Goal: Task Accomplishment & Management: Complete application form

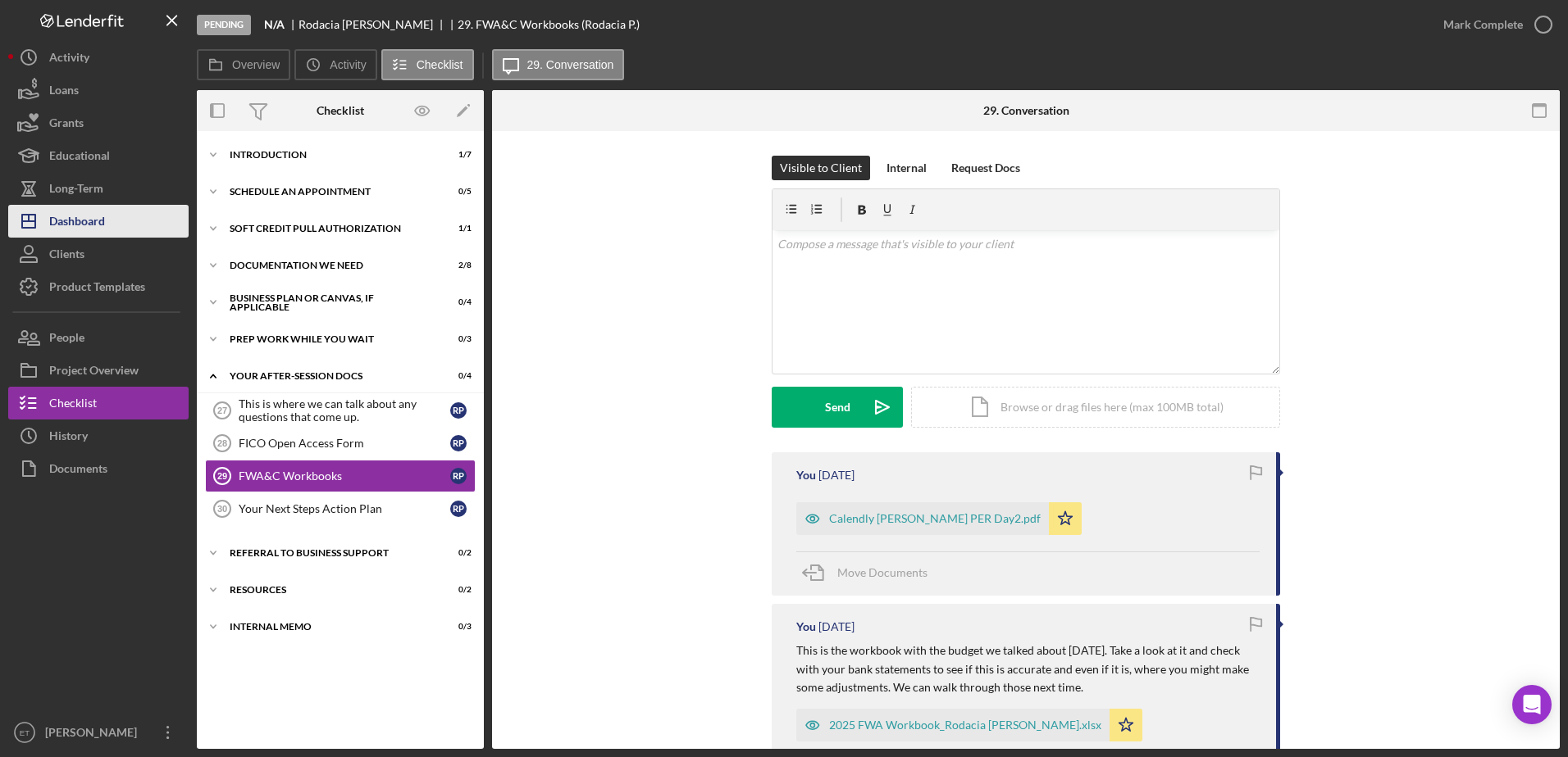
click at [68, 230] on div "Dashboard" at bounding box center [77, 223] width 56 height 37
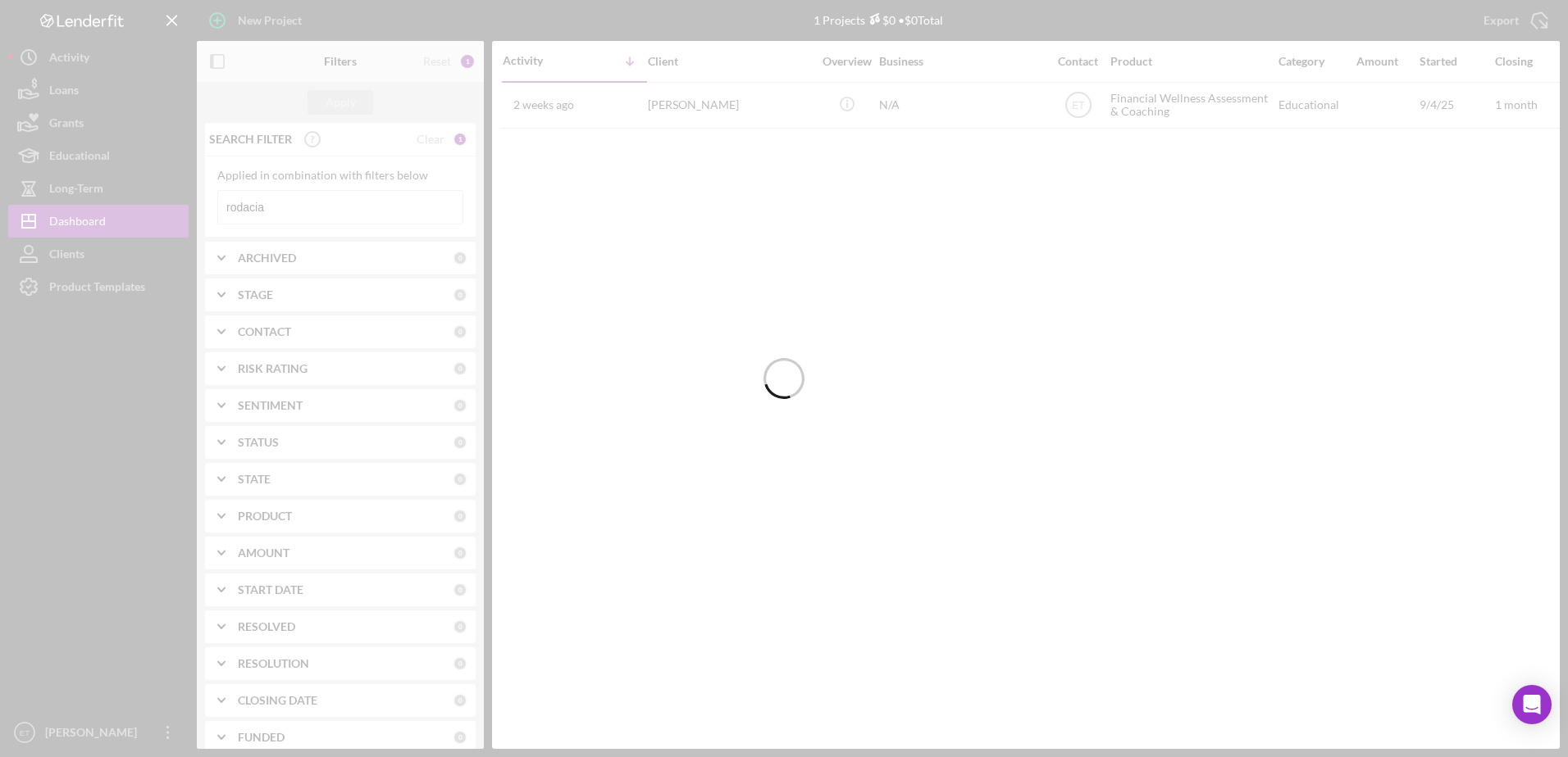
click at [304, 201] on div at bounding box center [784, 378] width 1568 height 757
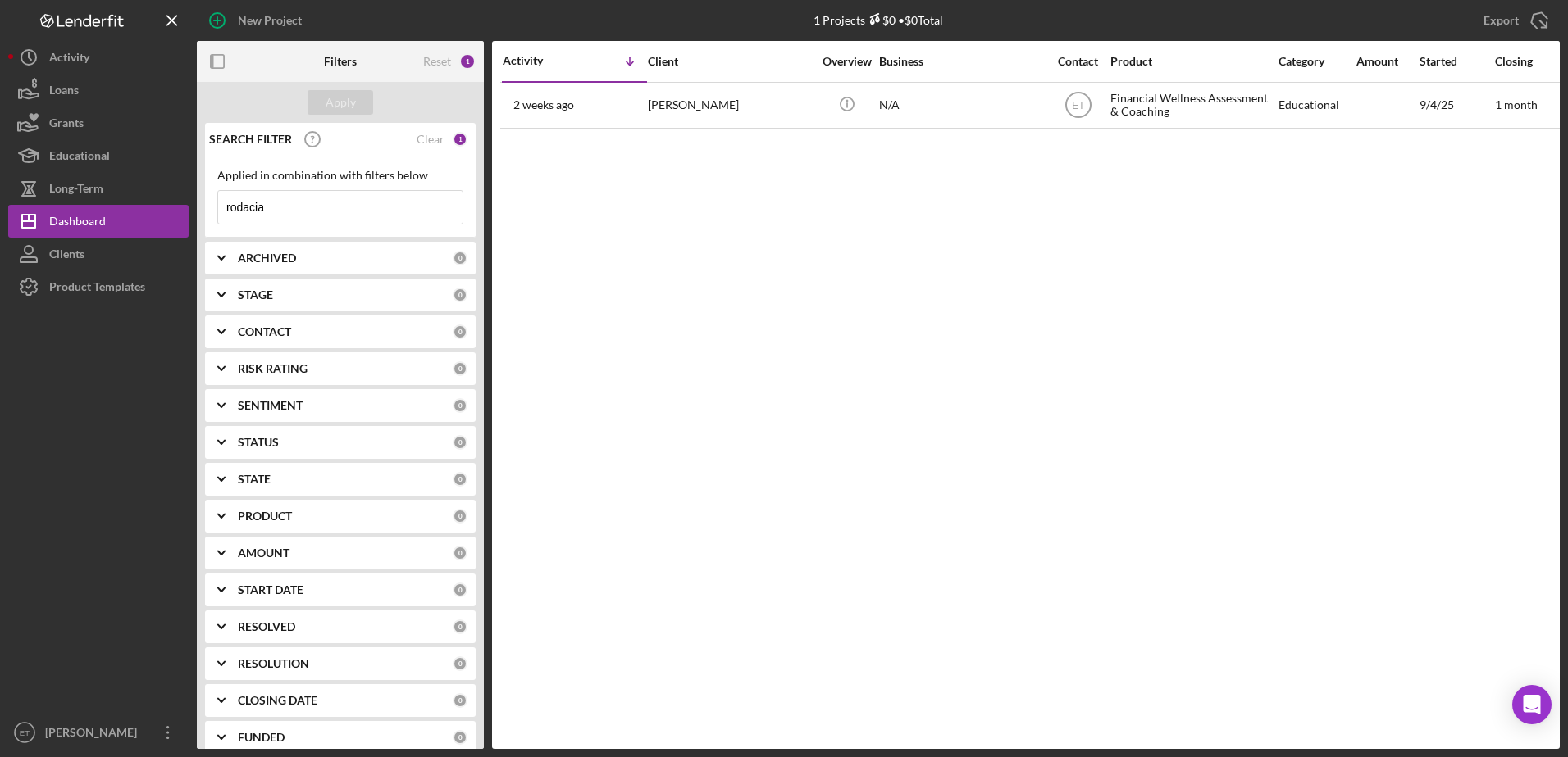
click at [304, 201] on input "rodacia" at bounding box center [340, 207] width 244 height 32
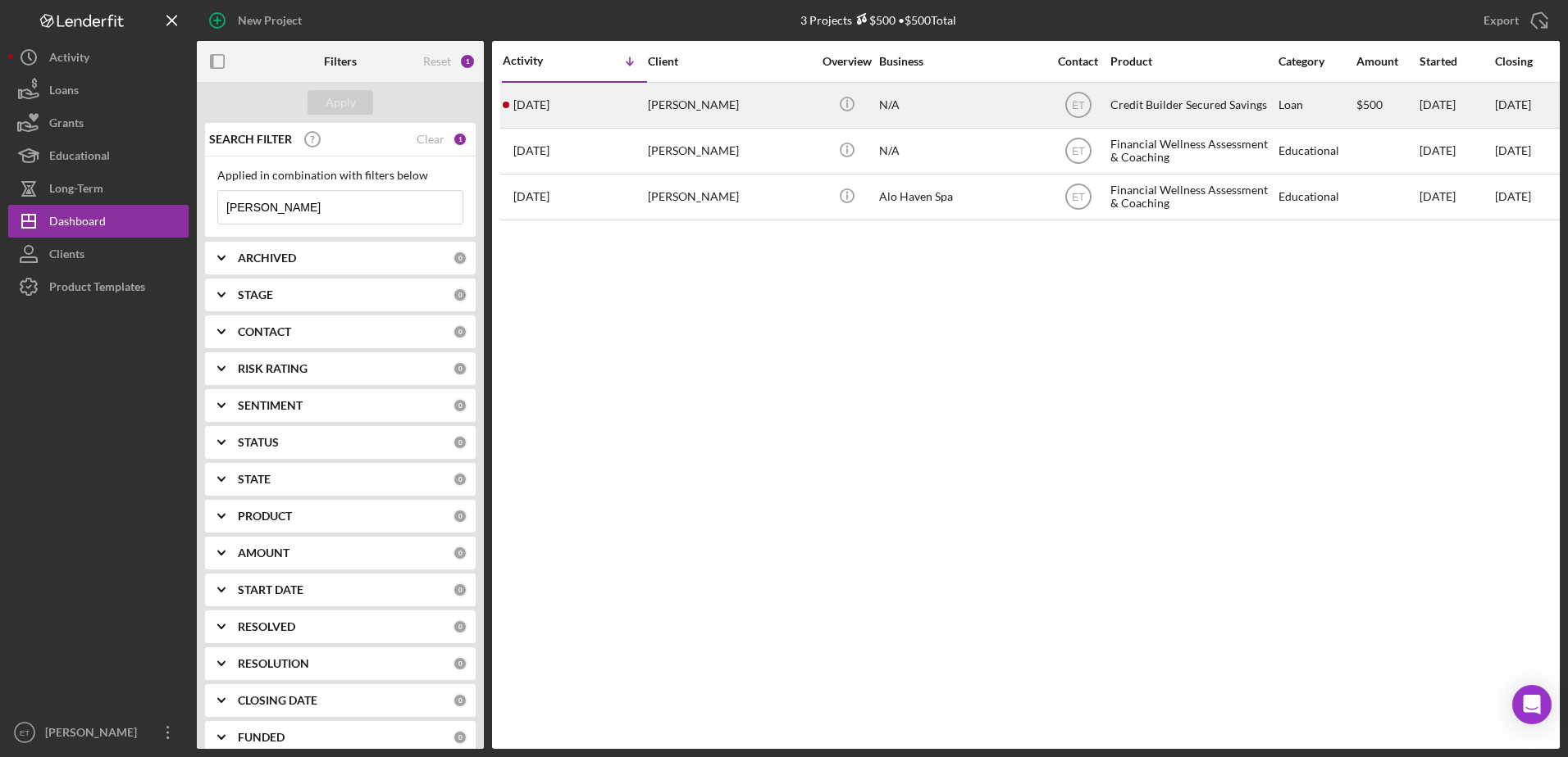
type input "[PERSON_NAME]"
click at [748, 106] on div "[PERSON_NAME]" at bounding box center [730, 105] width 164 height 43
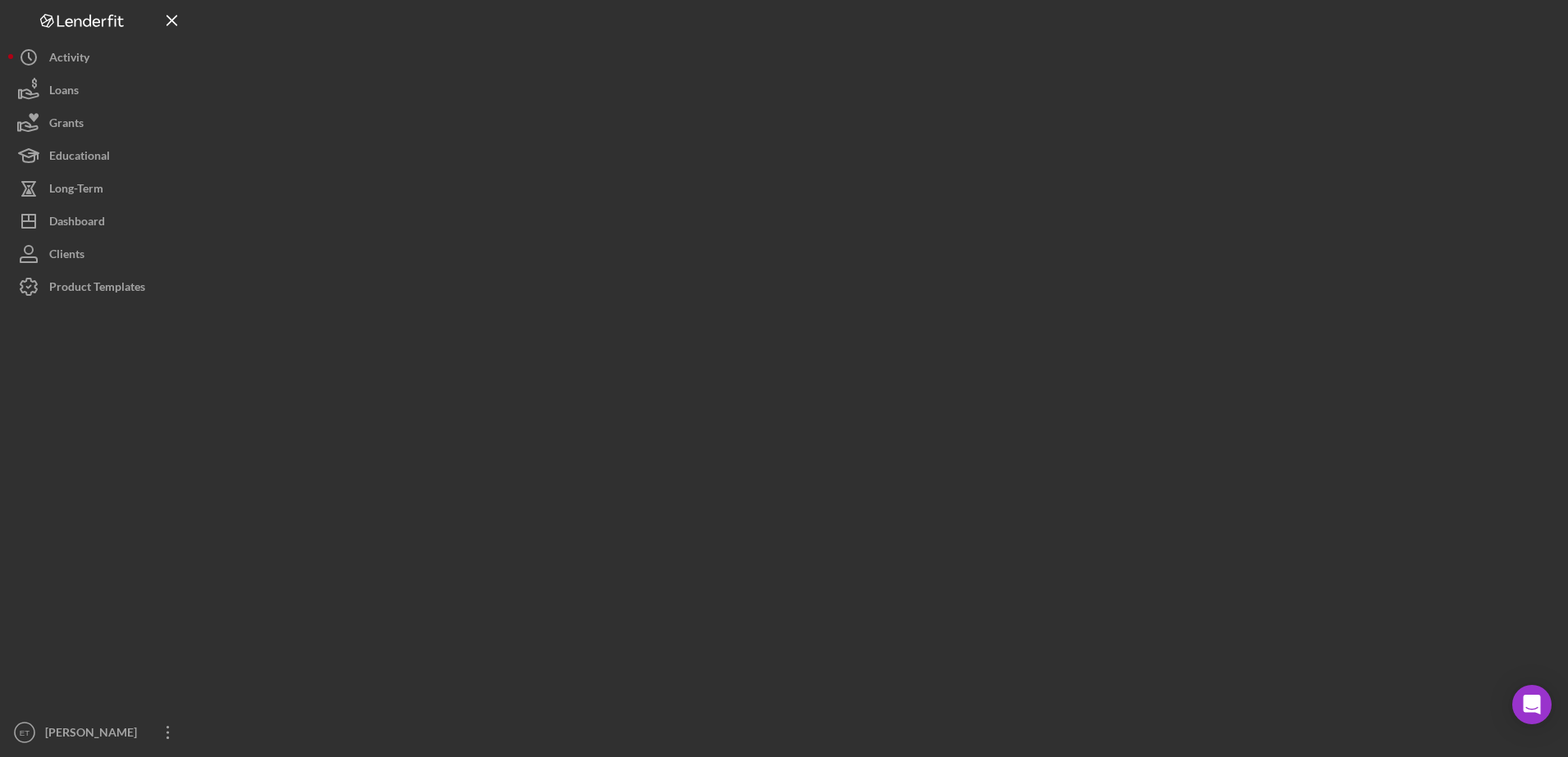
click at [748, 106] on div at bounding box center [878, 374] width 1363 height 749
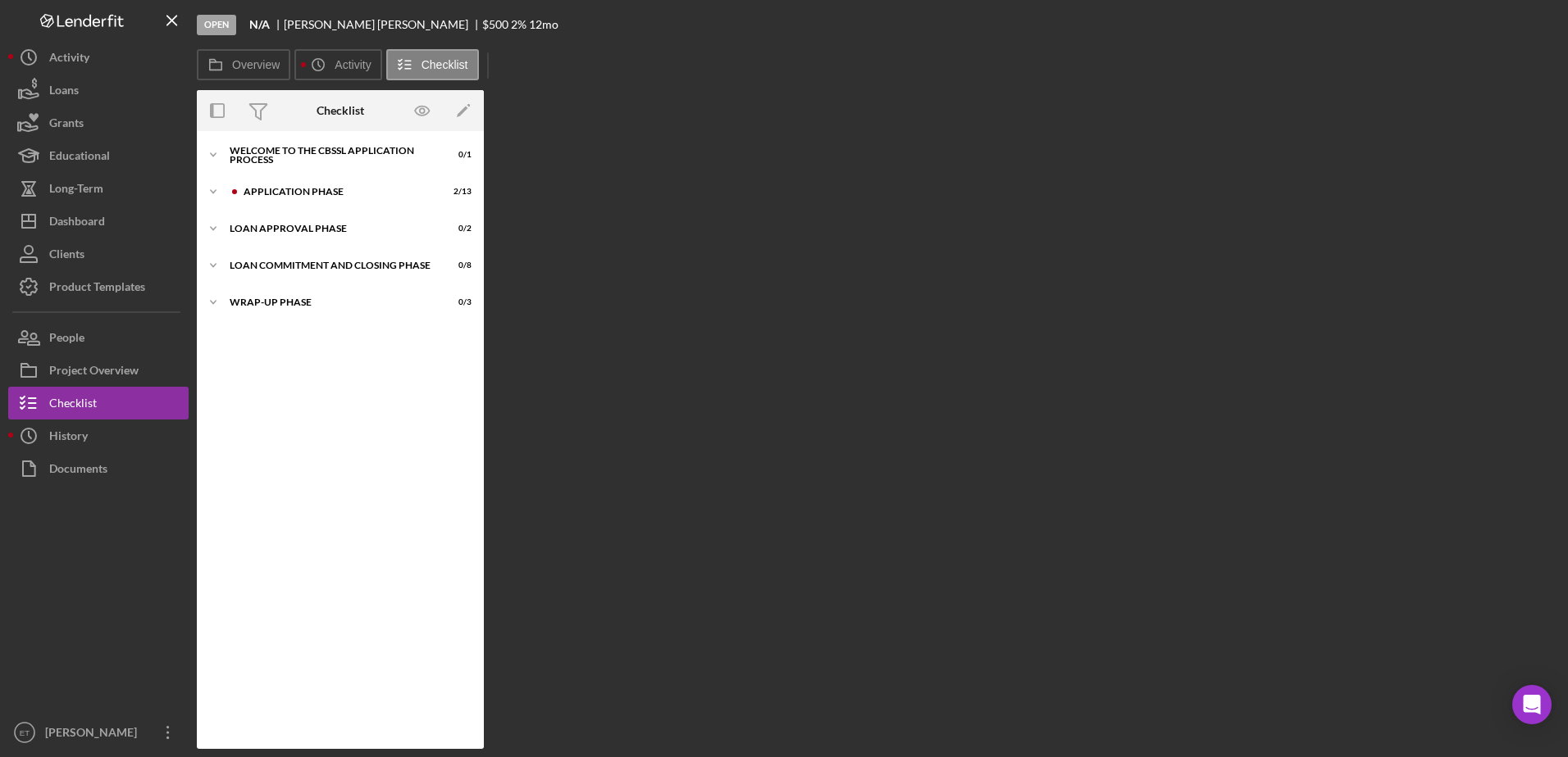
scroll to position [13, 0]
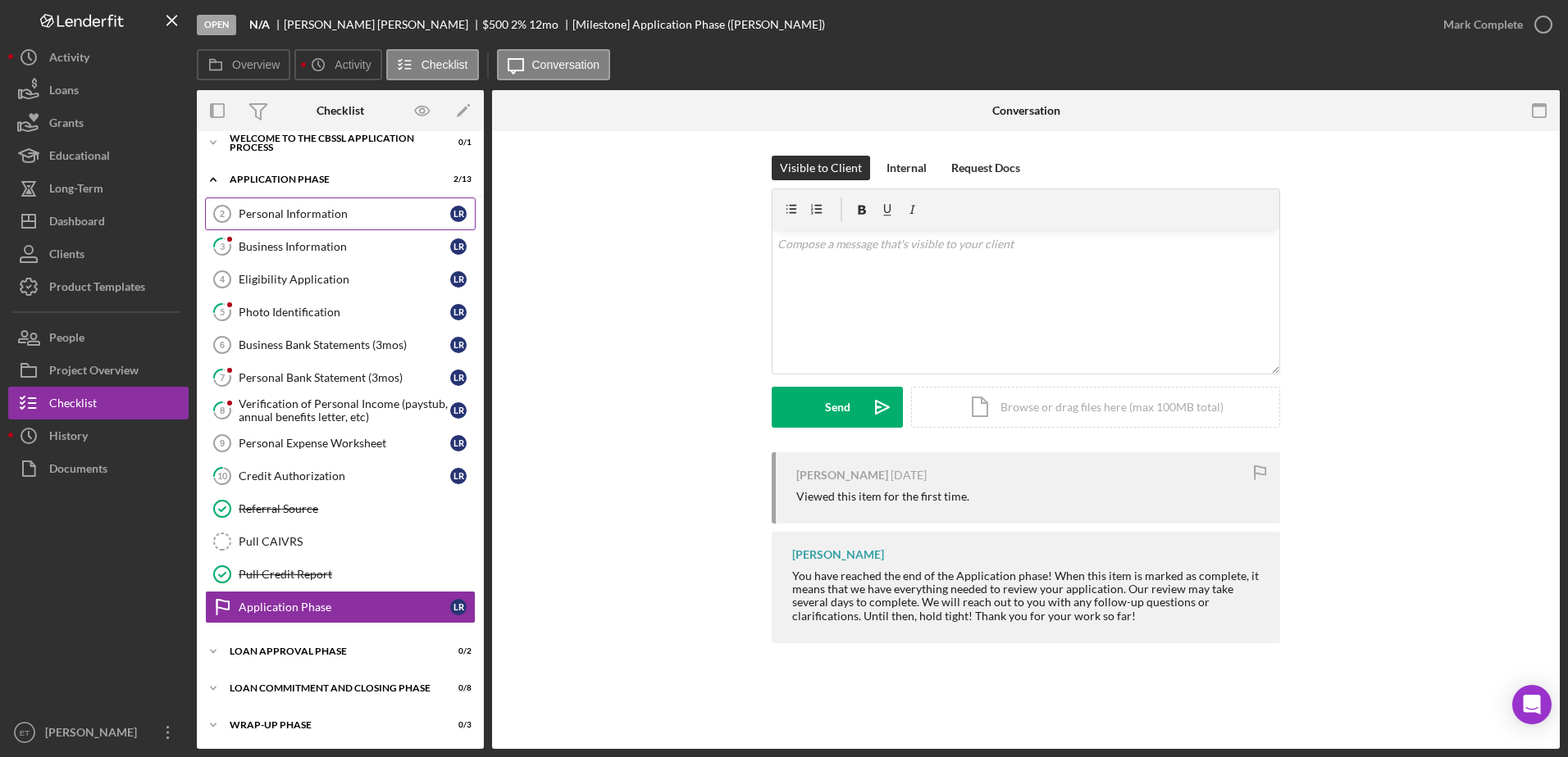
click at [270, 219] on div "Personal Information" at bounding box center [344, 213] width 212 height 14
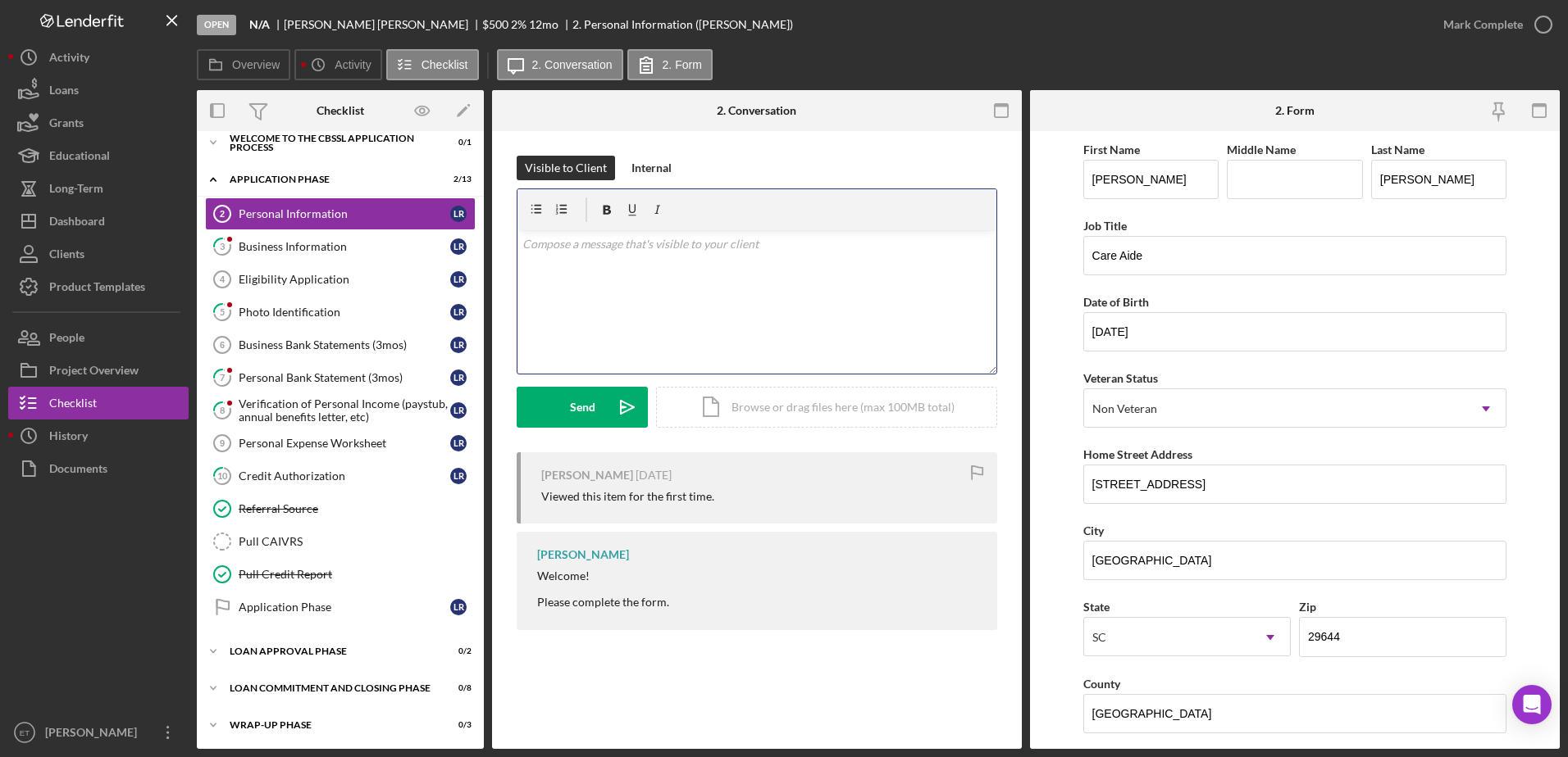
click at [570, 294] on div "v Color teal Color pink Remove color Add row above Add row below Add column bef…" at bounding box center [757, 302] width 479 height 143
click at [261, 314] on div "Photo Identification" at bounding box center [344, 312] width 212 height 14
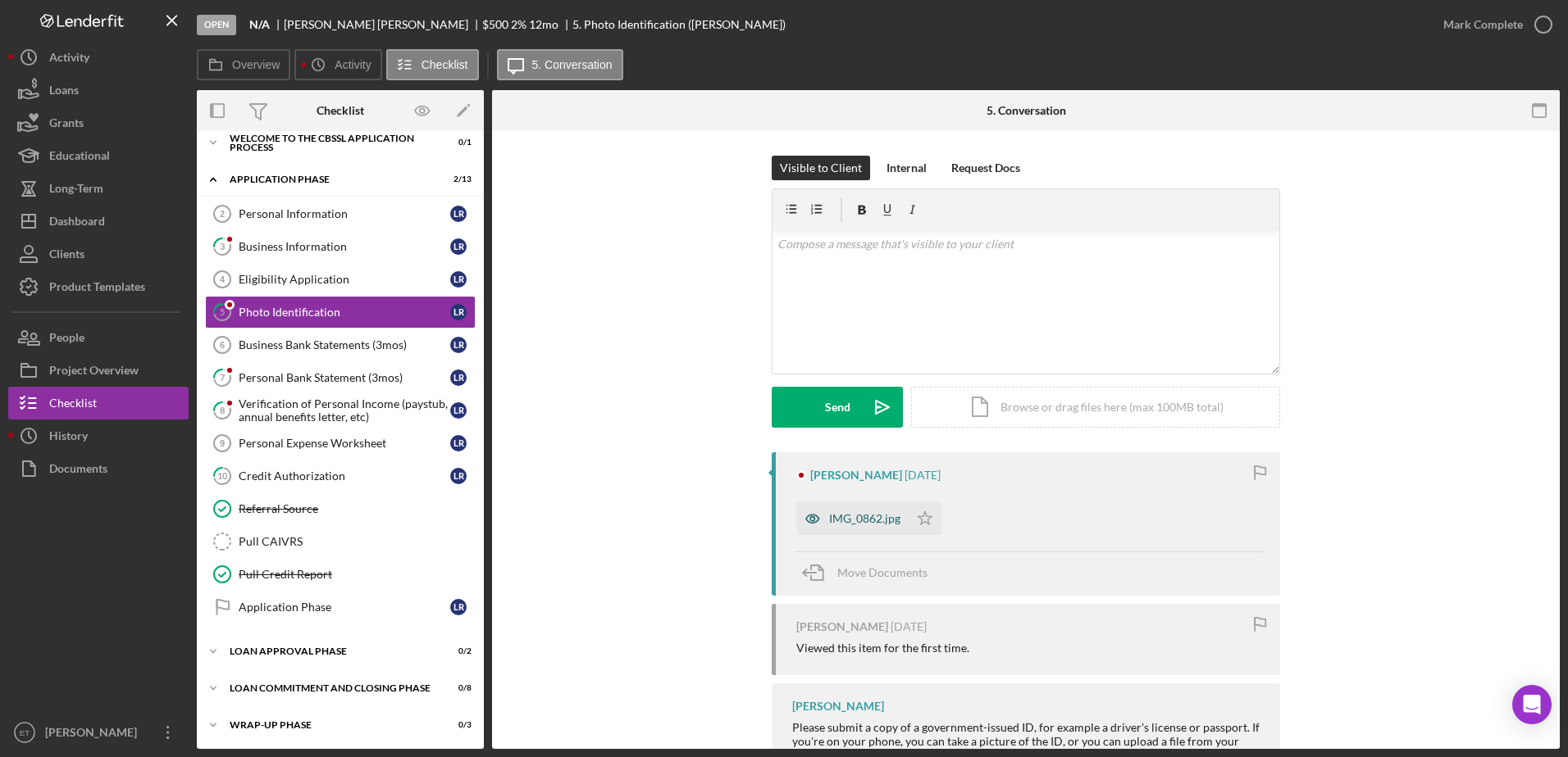
click at [810, 523] on icon "button" at bounding box center [812, 518] width 14 height 8
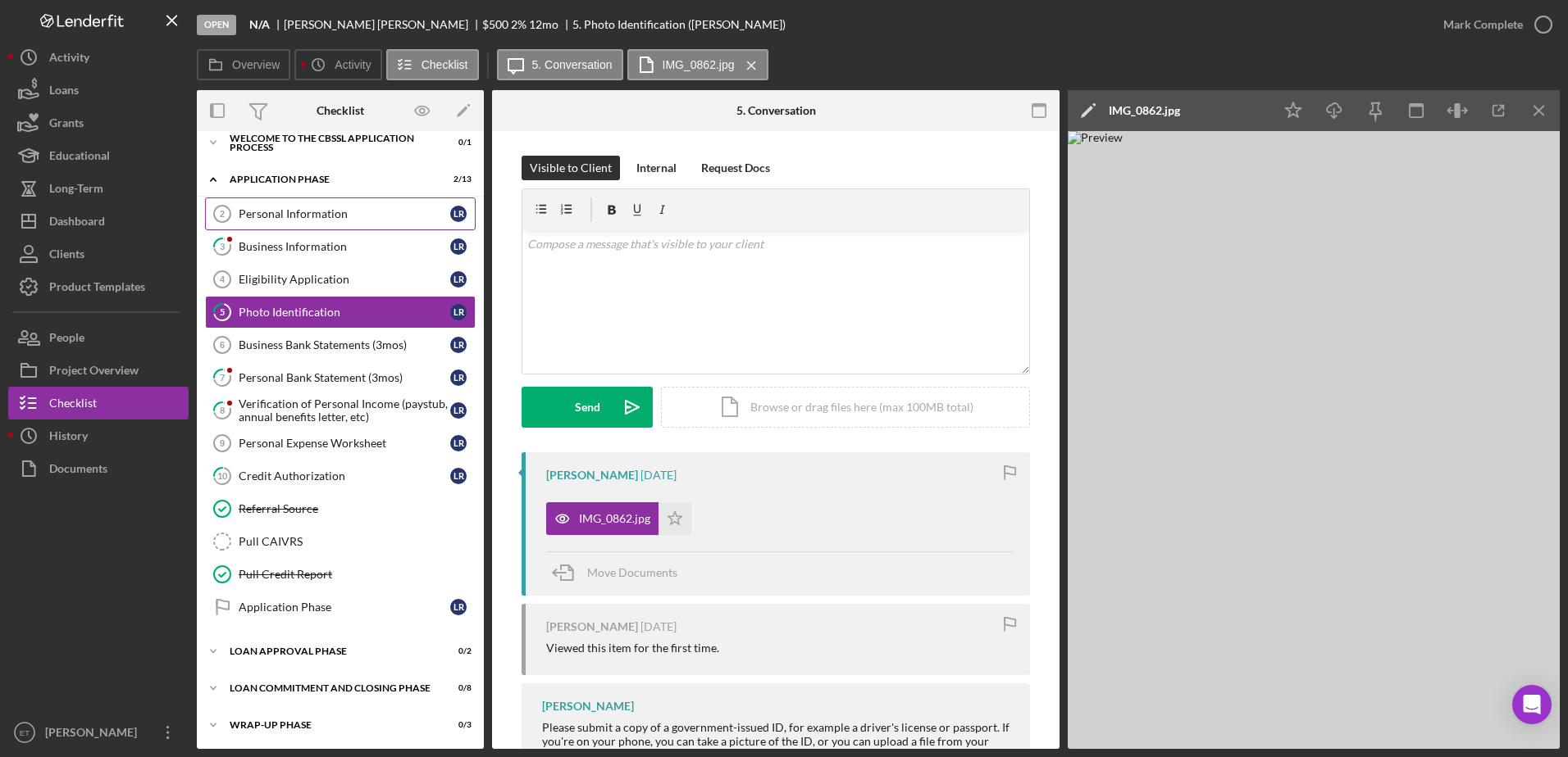
click at [276, 212] on div "Personal Information" at bounding box center [344, 213] width 212 height 14
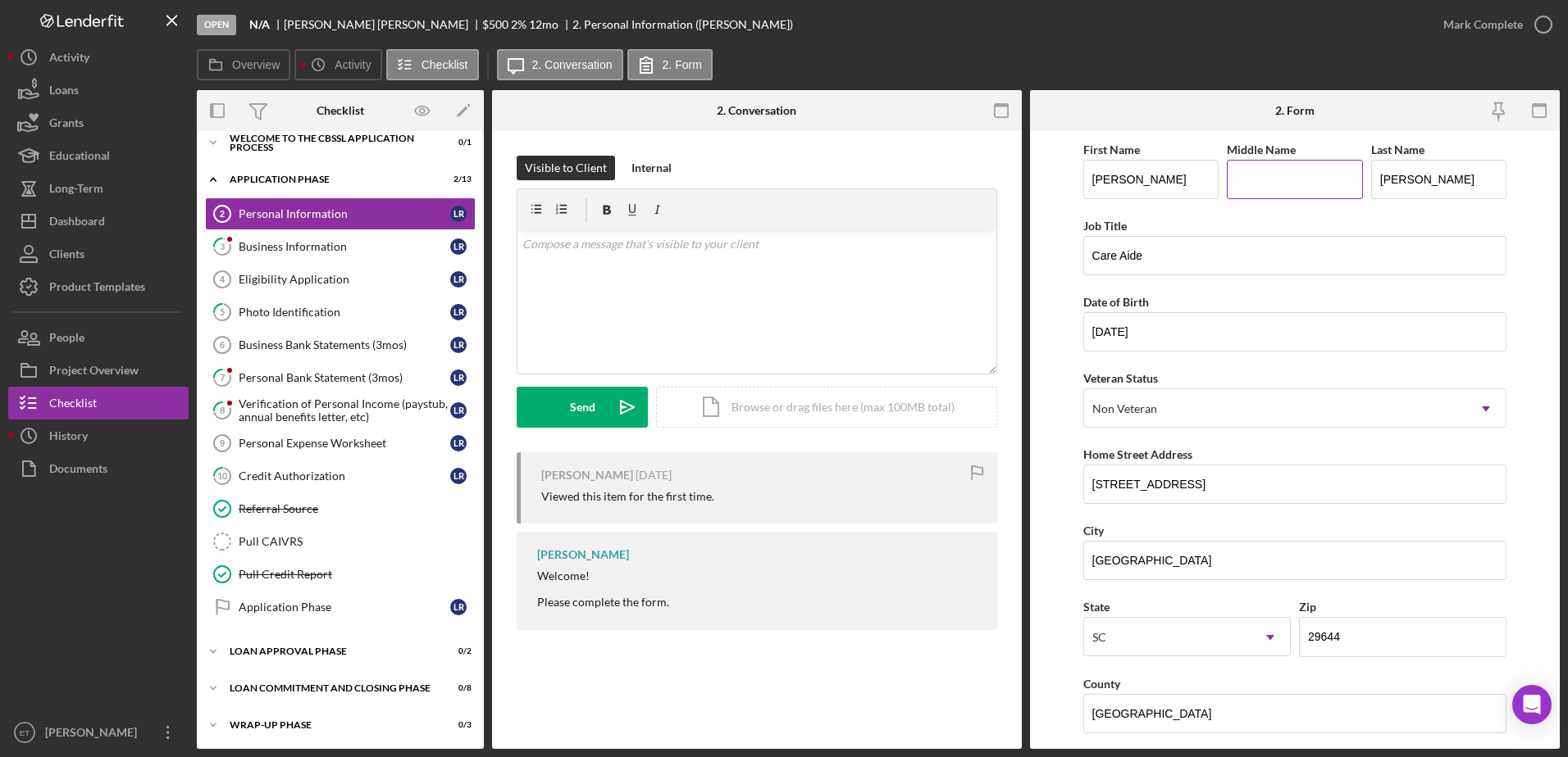
click at [1253, 194] on input "Middle Name" at bounding box center [1294, 180] width 136 height 40
click at [1253, 194] on input "L" at bounding box center [1294, 180] width 136 height 40
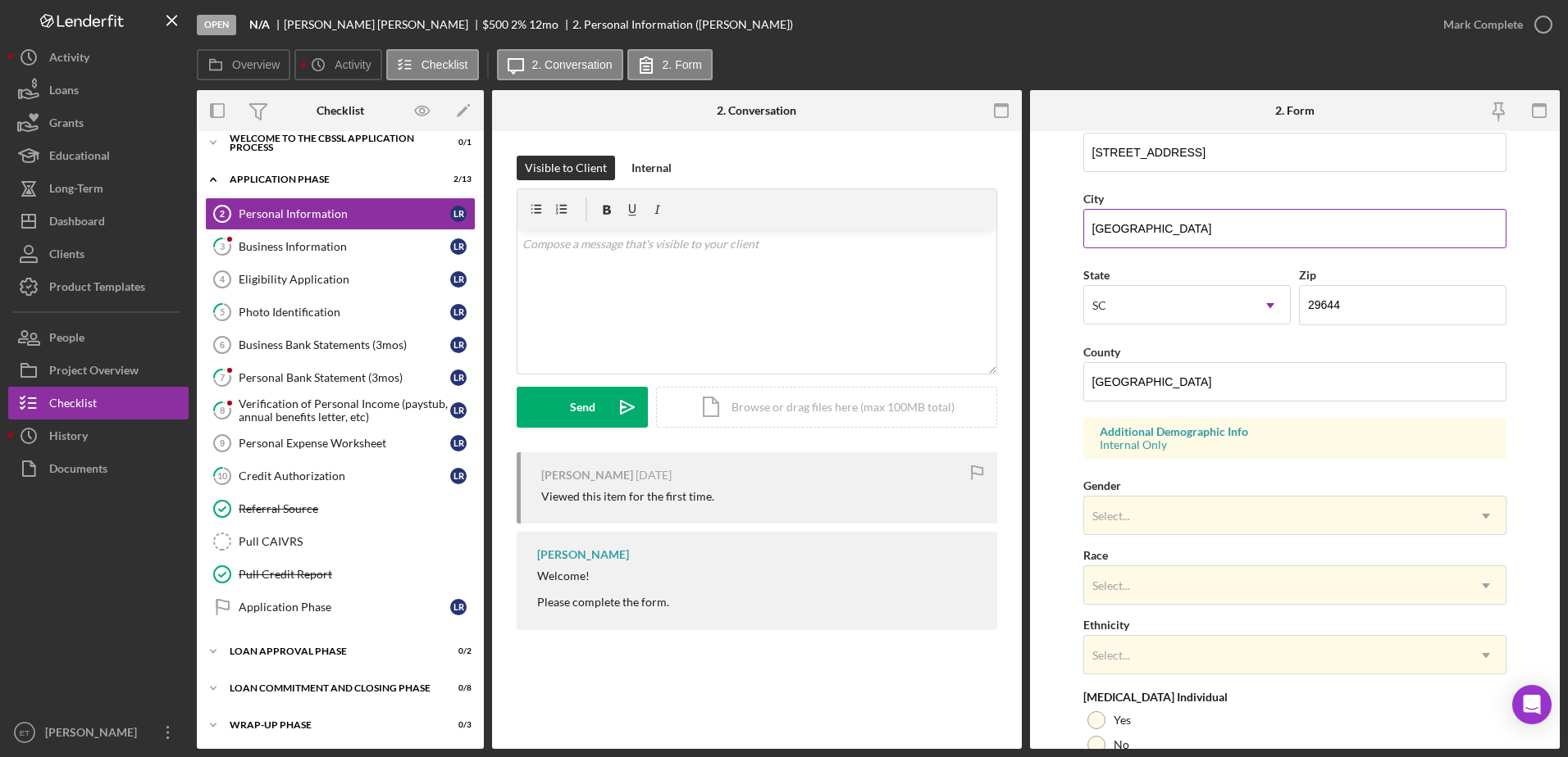
scroll to position [476, 0]
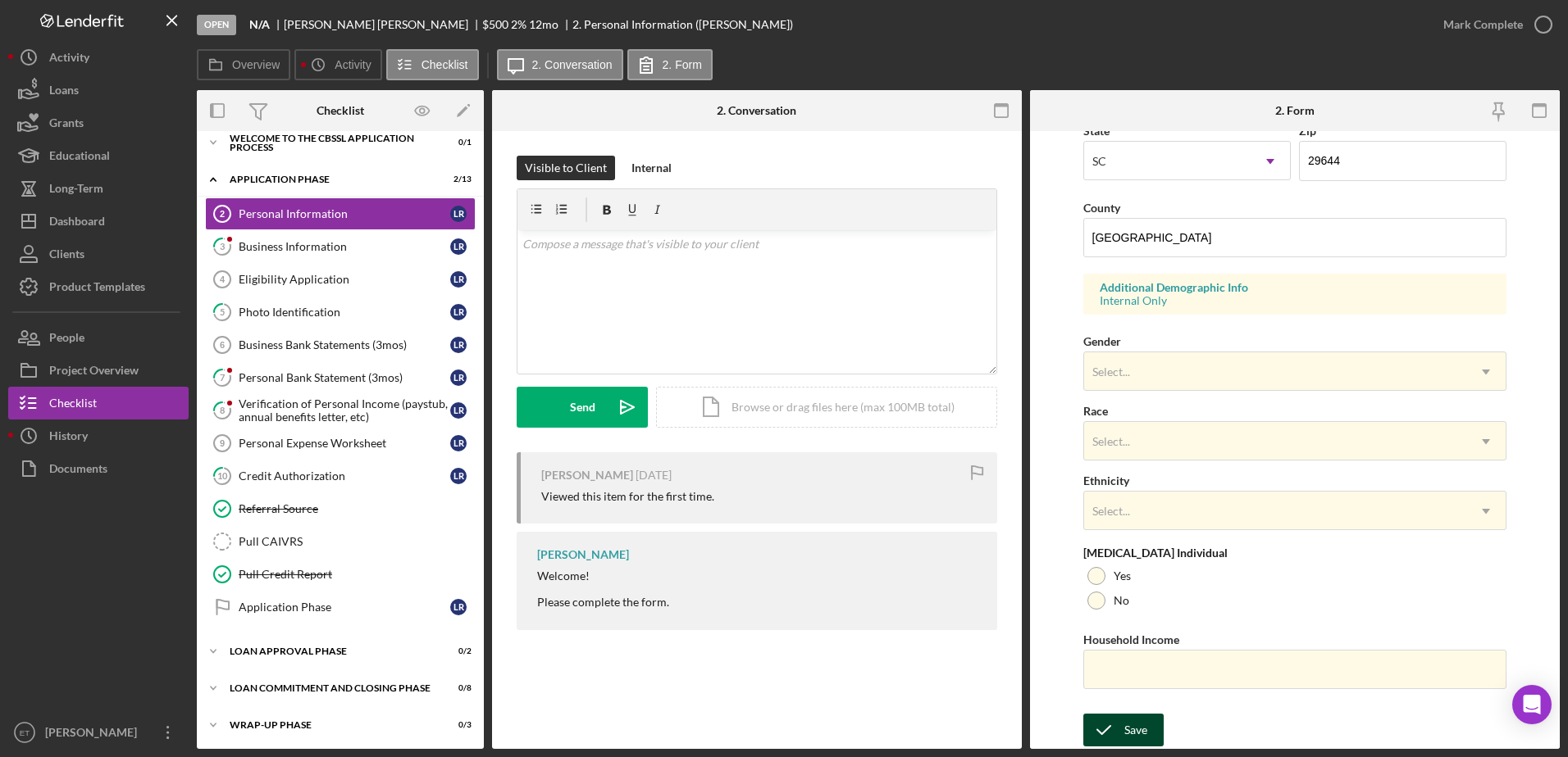
type input "[PERSON_NAME]"
click at [1136, 727] on div "Save" at bounding box center [1135, 730] width 23 height 32
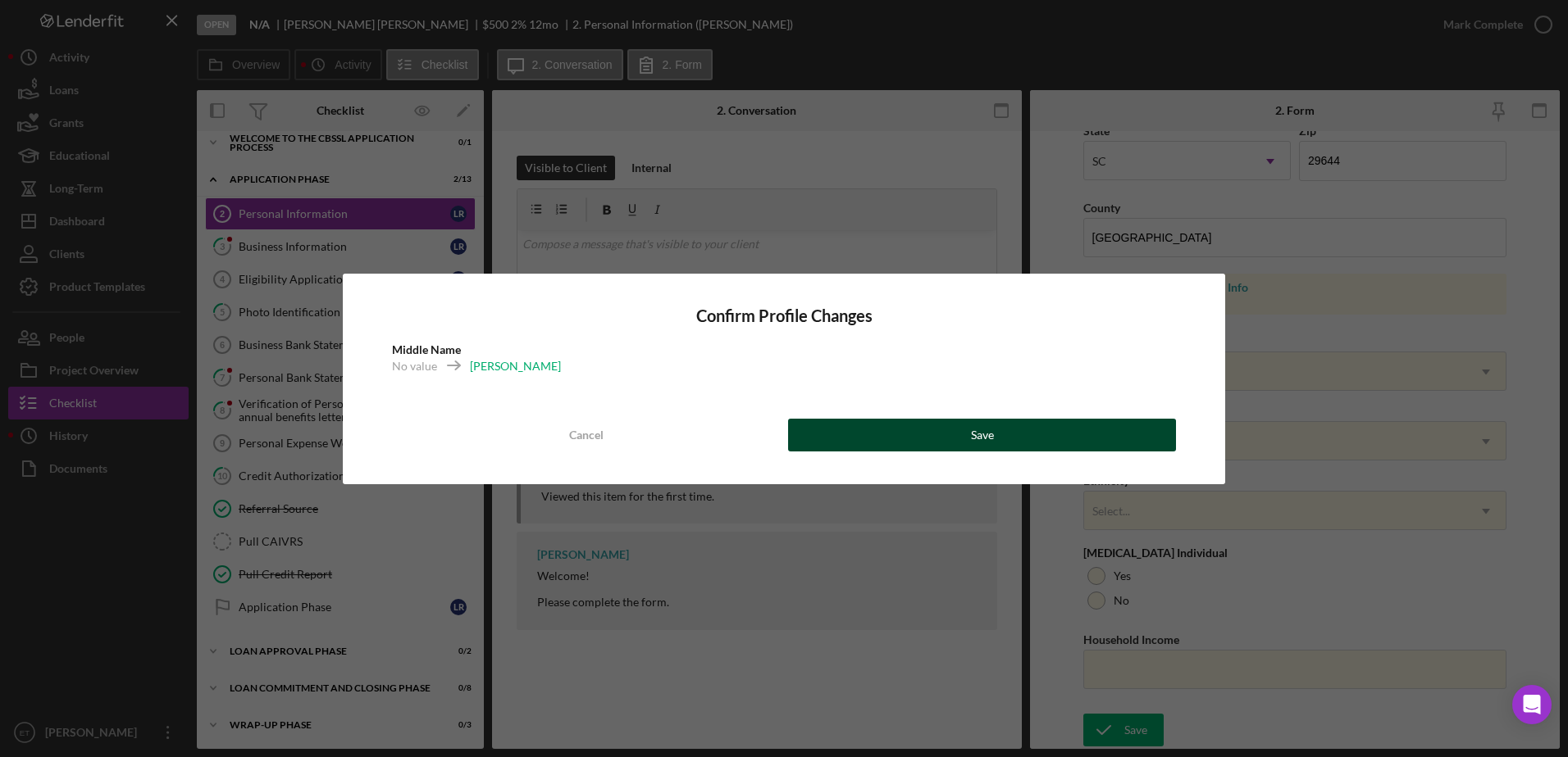
click at [943, 428] on button "Save" at bounding box center [982, 435] width 388 height 32
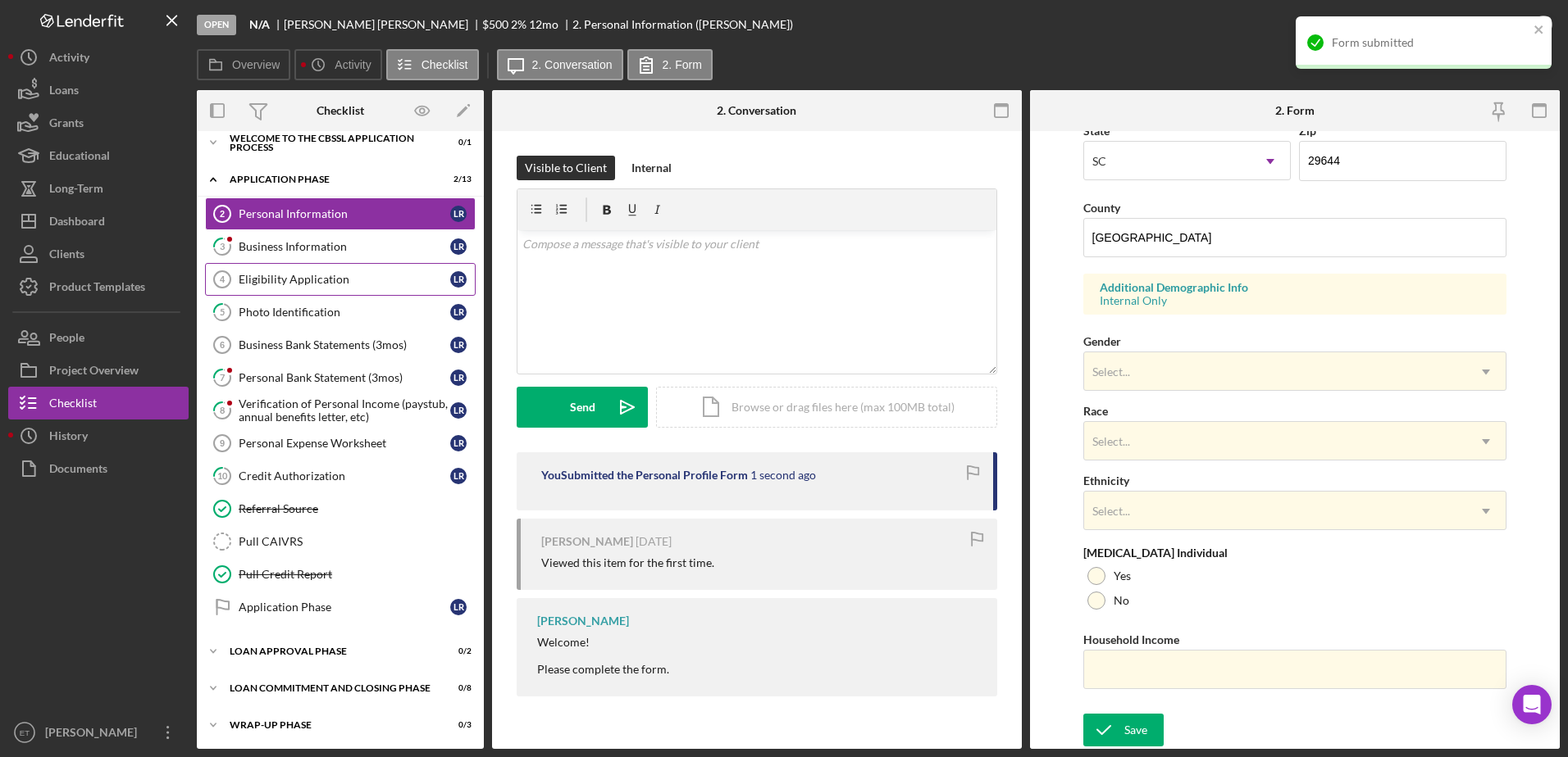
click at [291, 273] on div "Eligibility Application" at bounding box center [344, 279] width 212 height 14
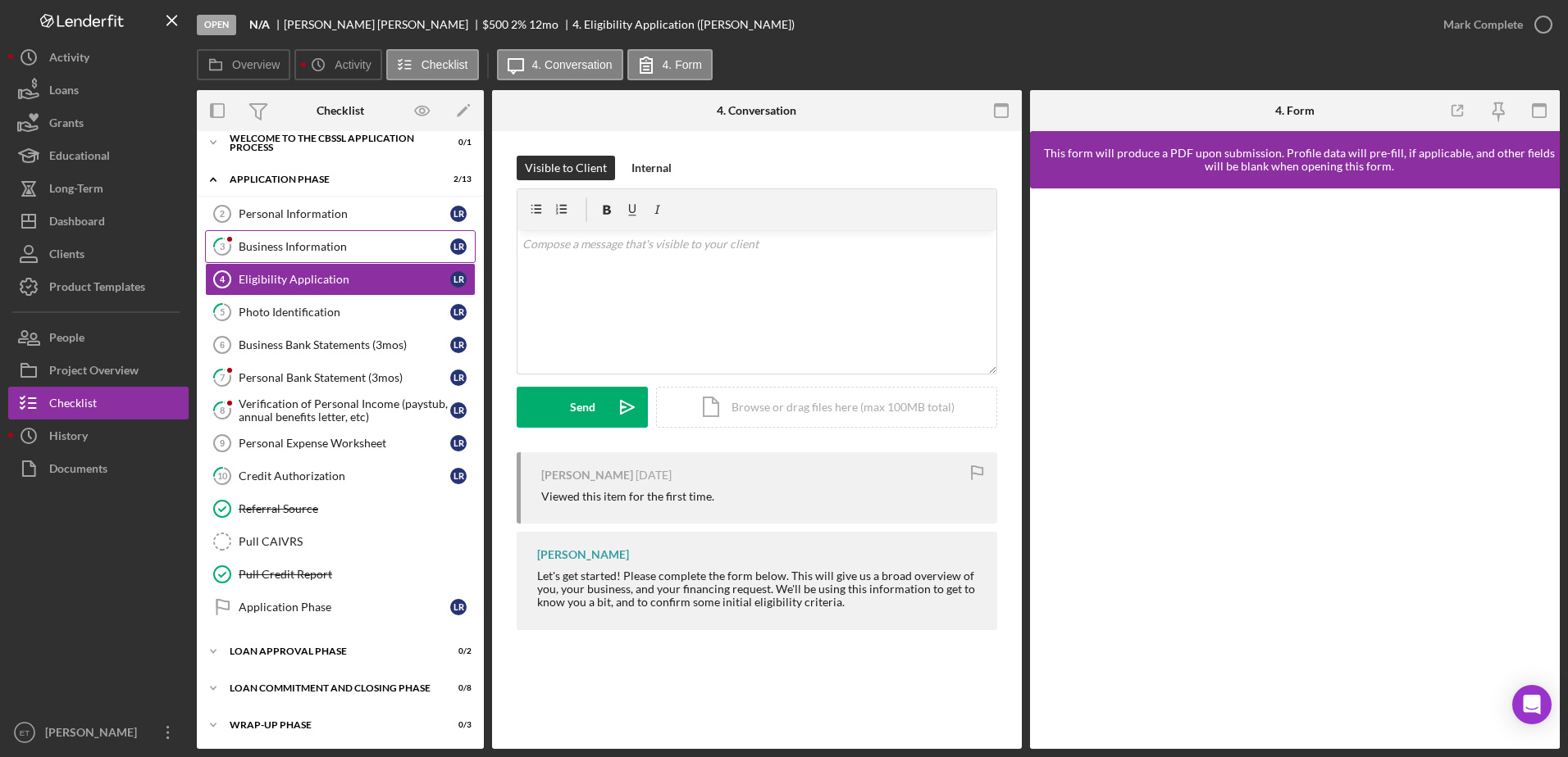
click at [268, 251] on div "Business Information" at bounding box center [344, 247] width 212 height 14
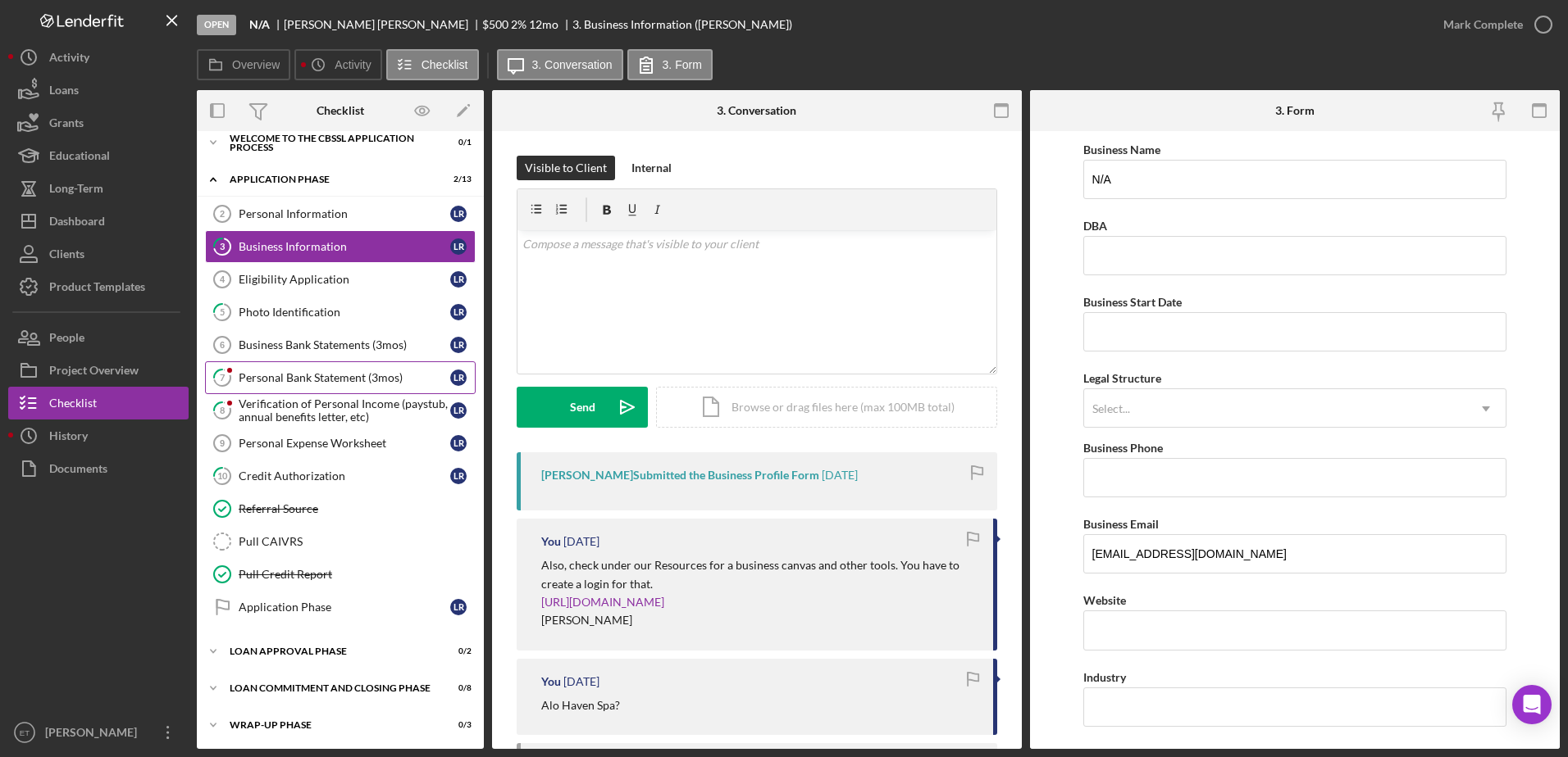
click at [281, 369] on link "7 Personal Bank Statement (3mos) L R" at bounding box center [340, 378] width 270 height 32
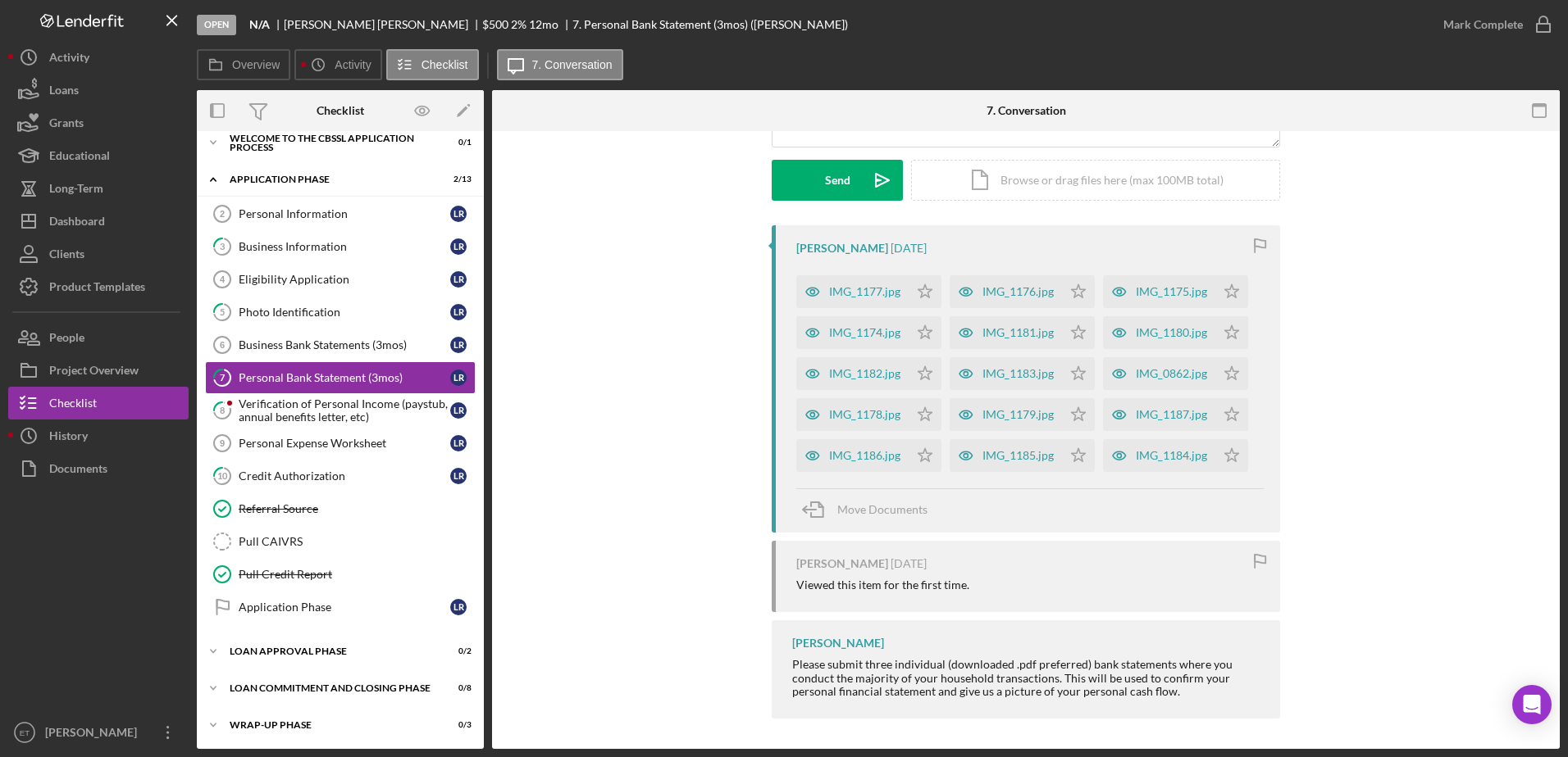
scroll to position [229, 0]
click at [310, 412] on div "Verification of Personal Income (paystub, annual benefits letter, etc)" at bounding box center [344, 410] width 212 height 26
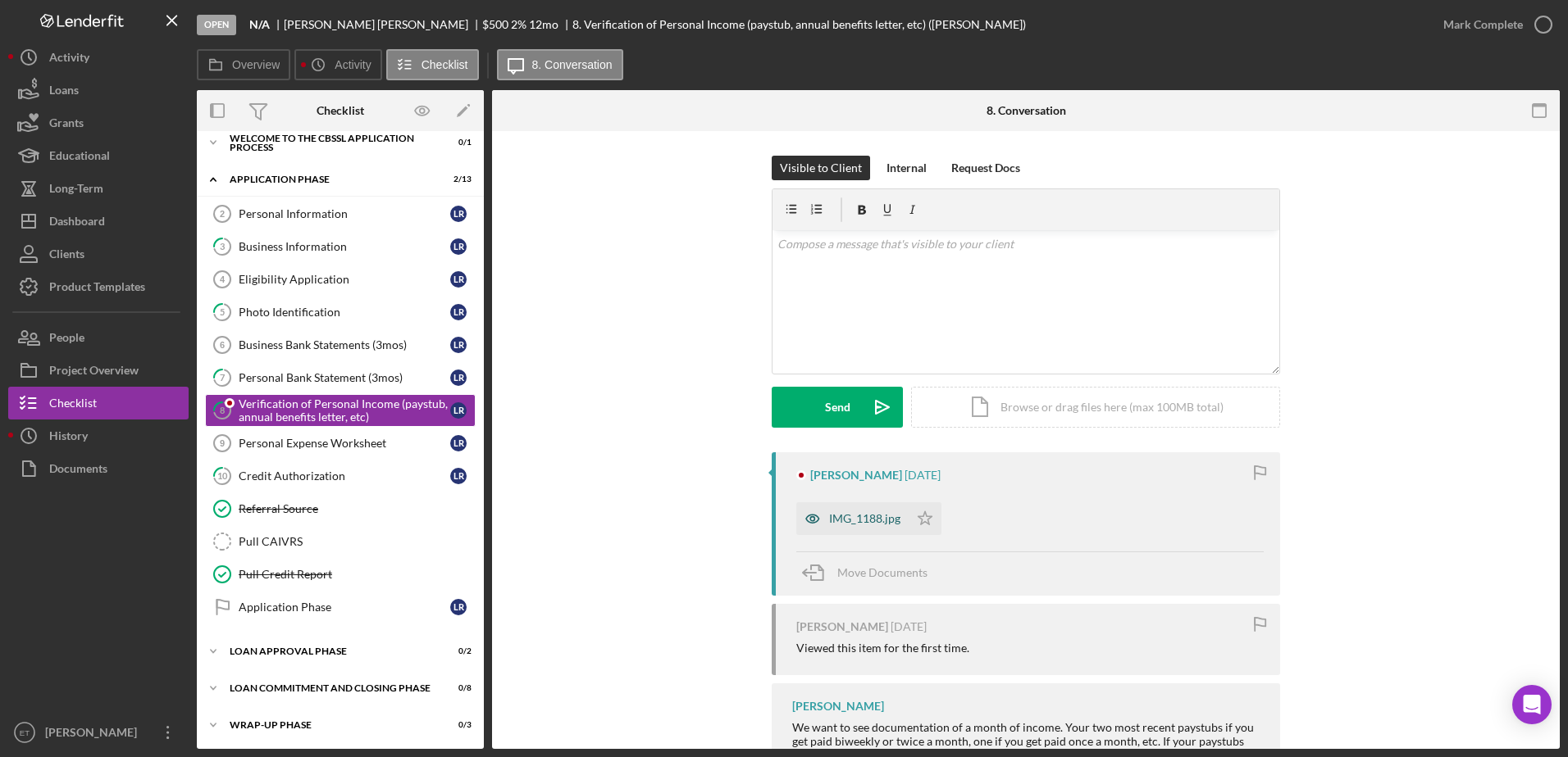
click at [811, 518] on icon "button" at bounding box center [812, 519] width 5 height 5
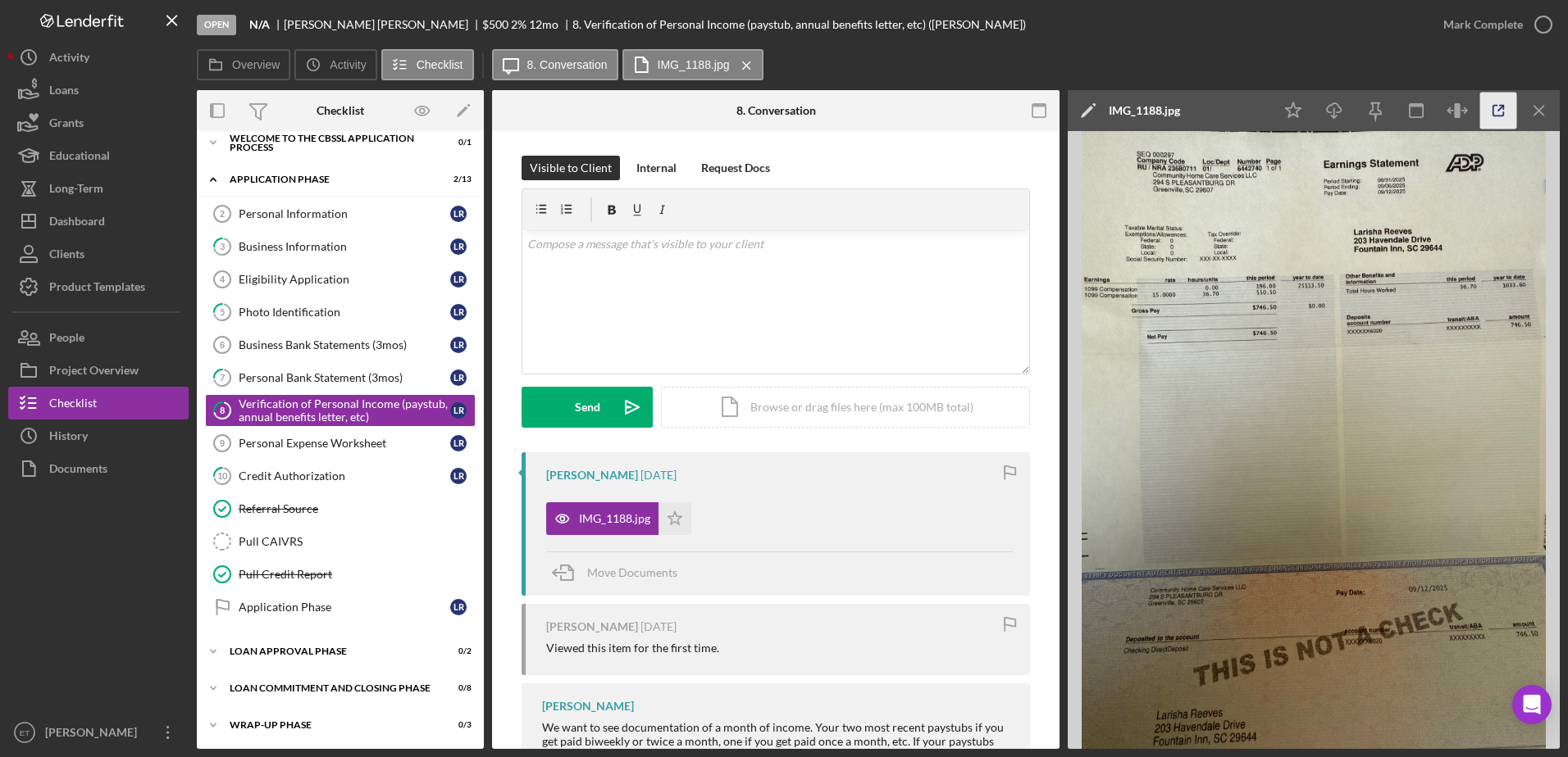
click at [1499, 111] on line "button" at bounding box center [1500, 107] width 5 height 5
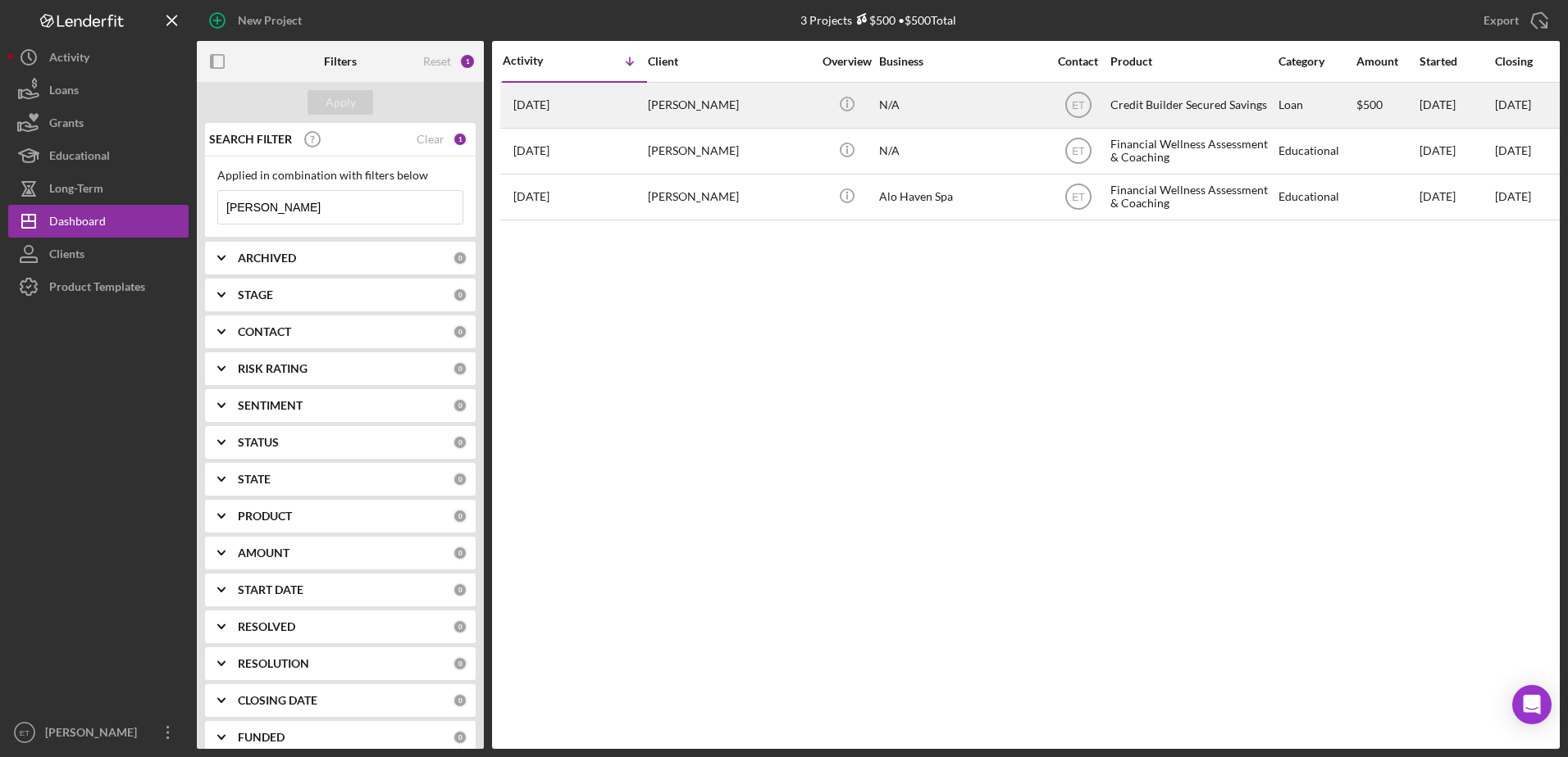
click at [687, 106] on div "[PERSON_NAME]" at bounding box center [730, 105] width 164 height 43
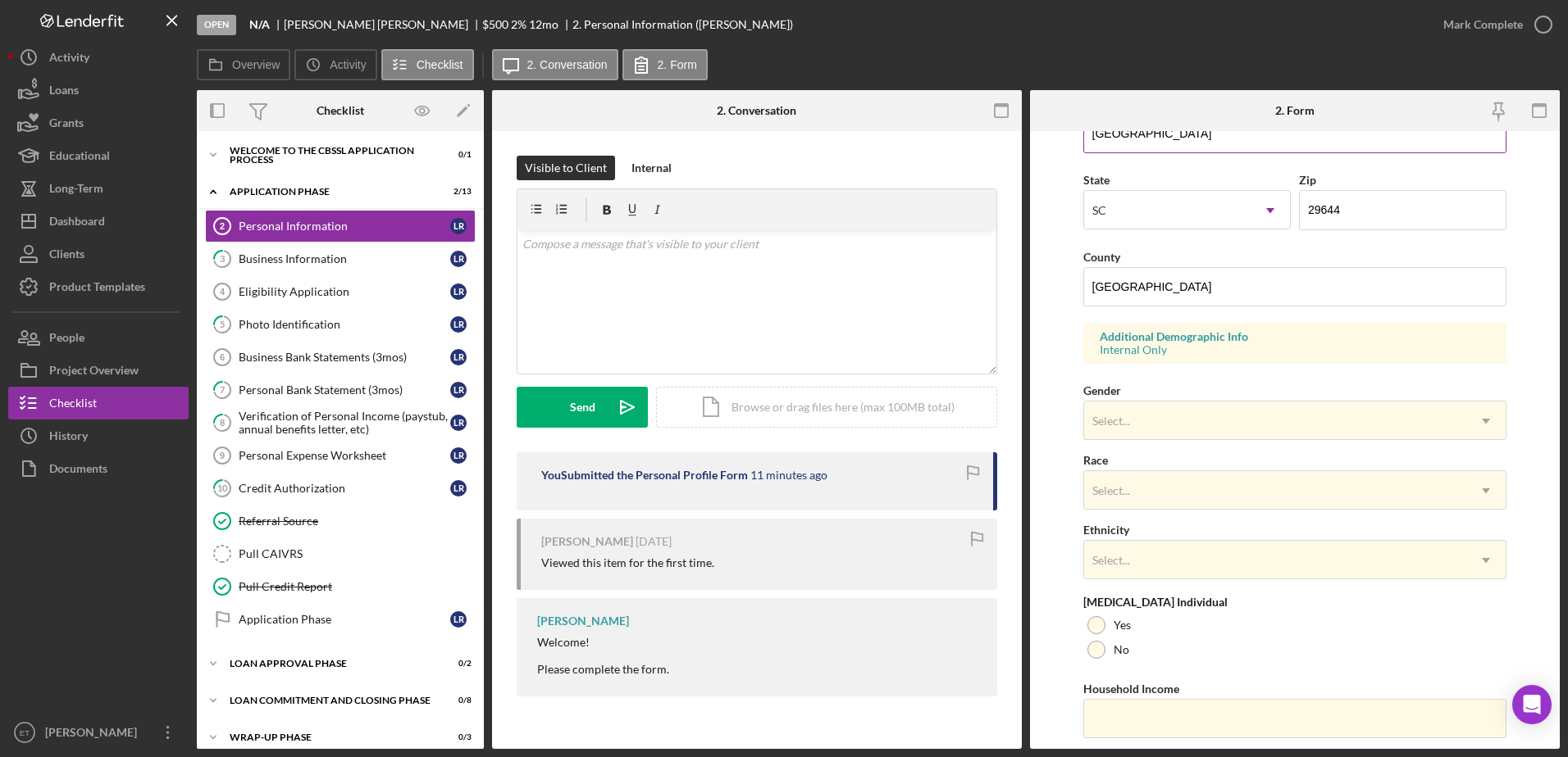
scroll to position [476, 0]
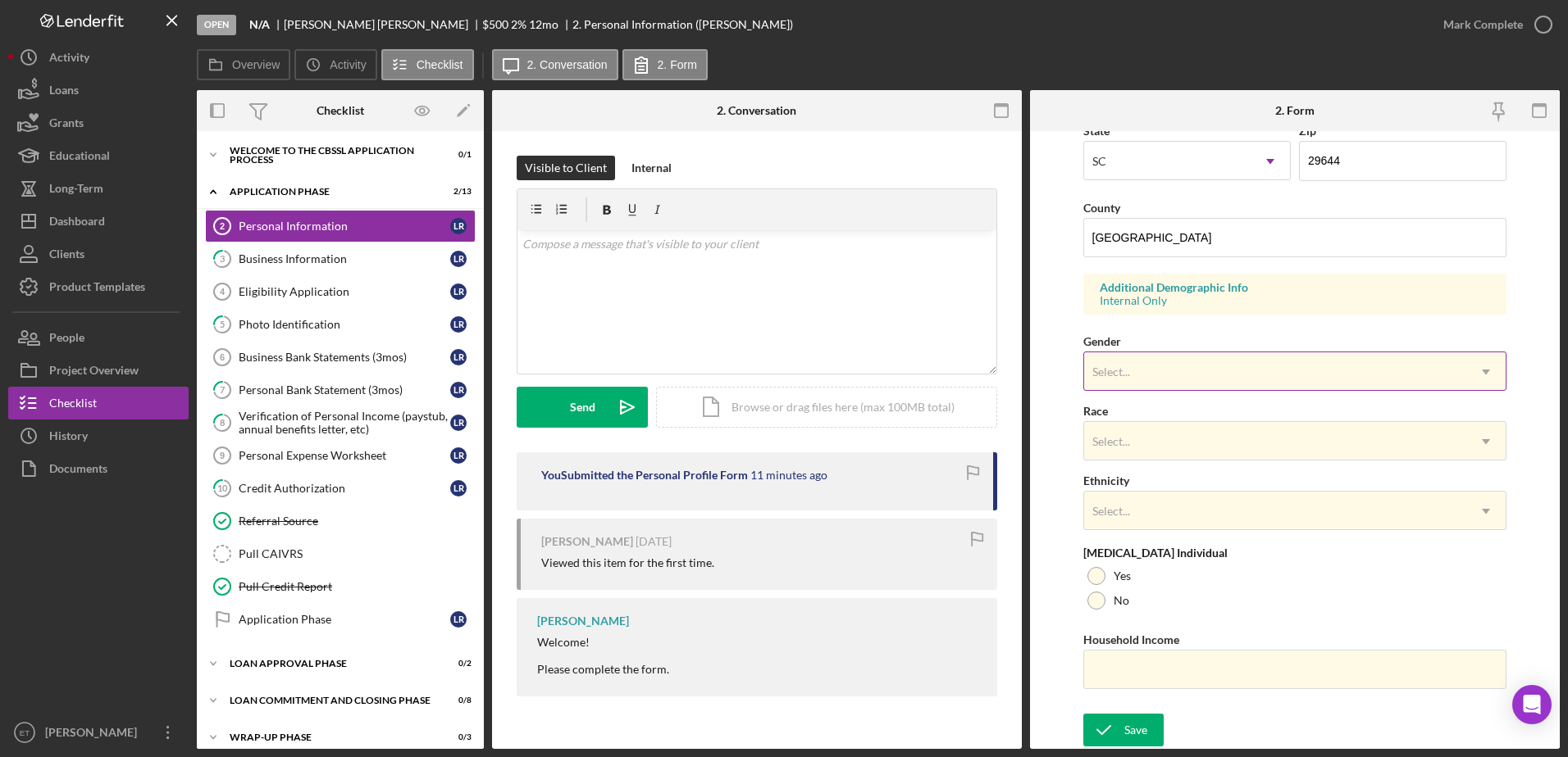
click at [1181, 373] on div "Select..." at bounding box center [1275, 372] width 383 height 38
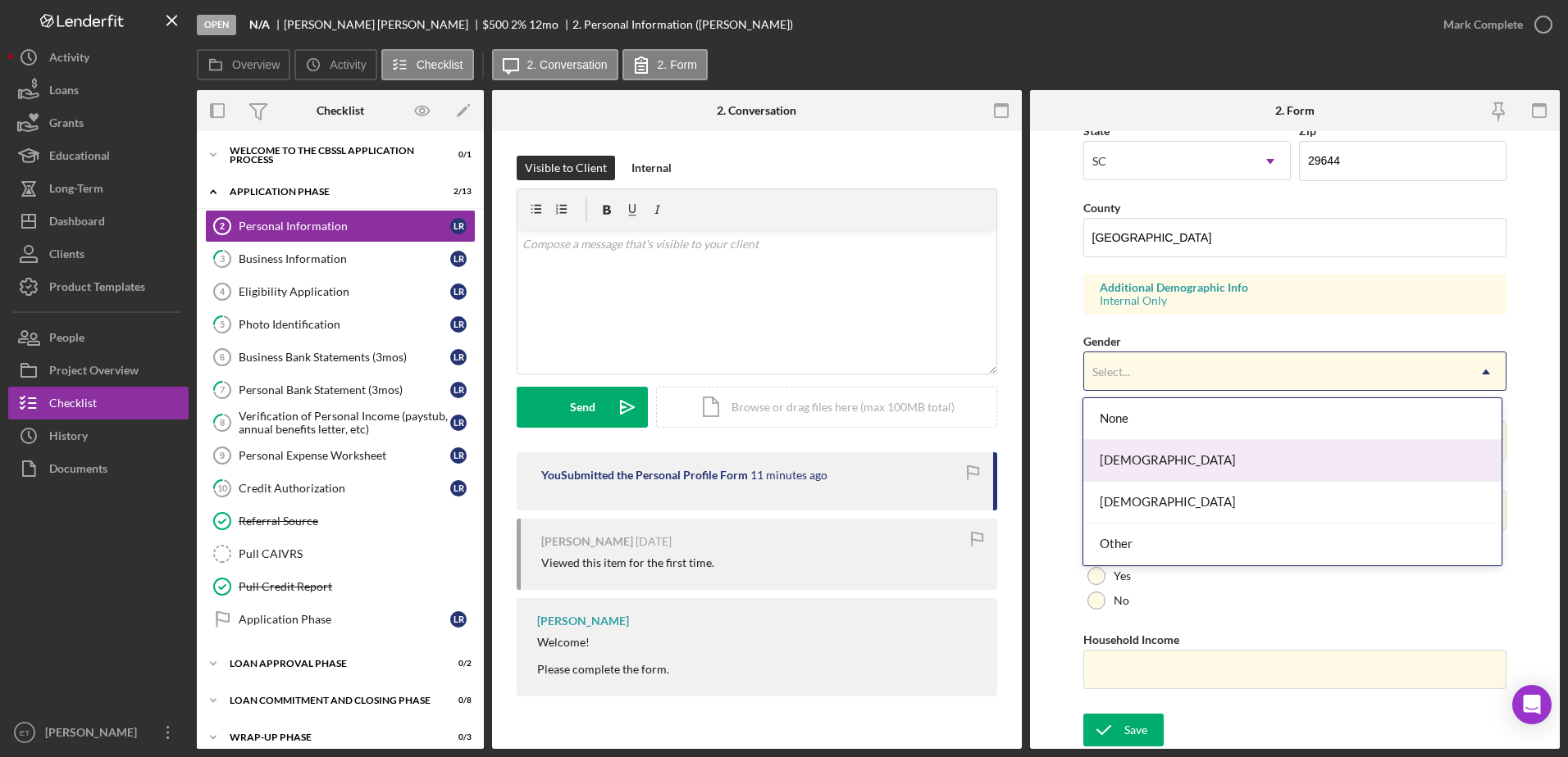
click at [1185, 457] on div "[DEMOGRAPHIC_DATA]" at bounding box center [1292, 461] width 418 height 41
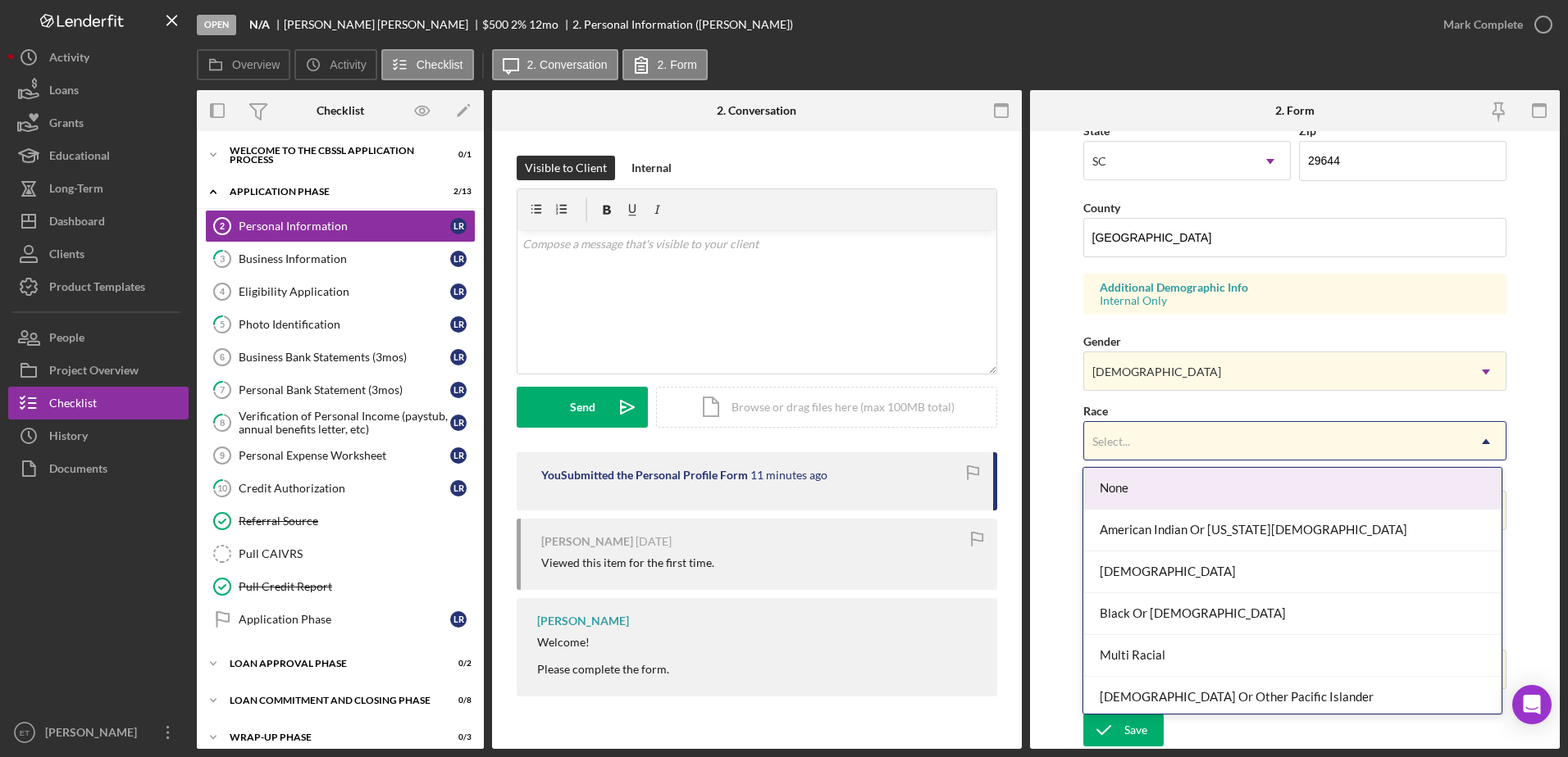
click at [1177, 438] on div "Select..." at bounding box center [1275, 442] width 383 height 38
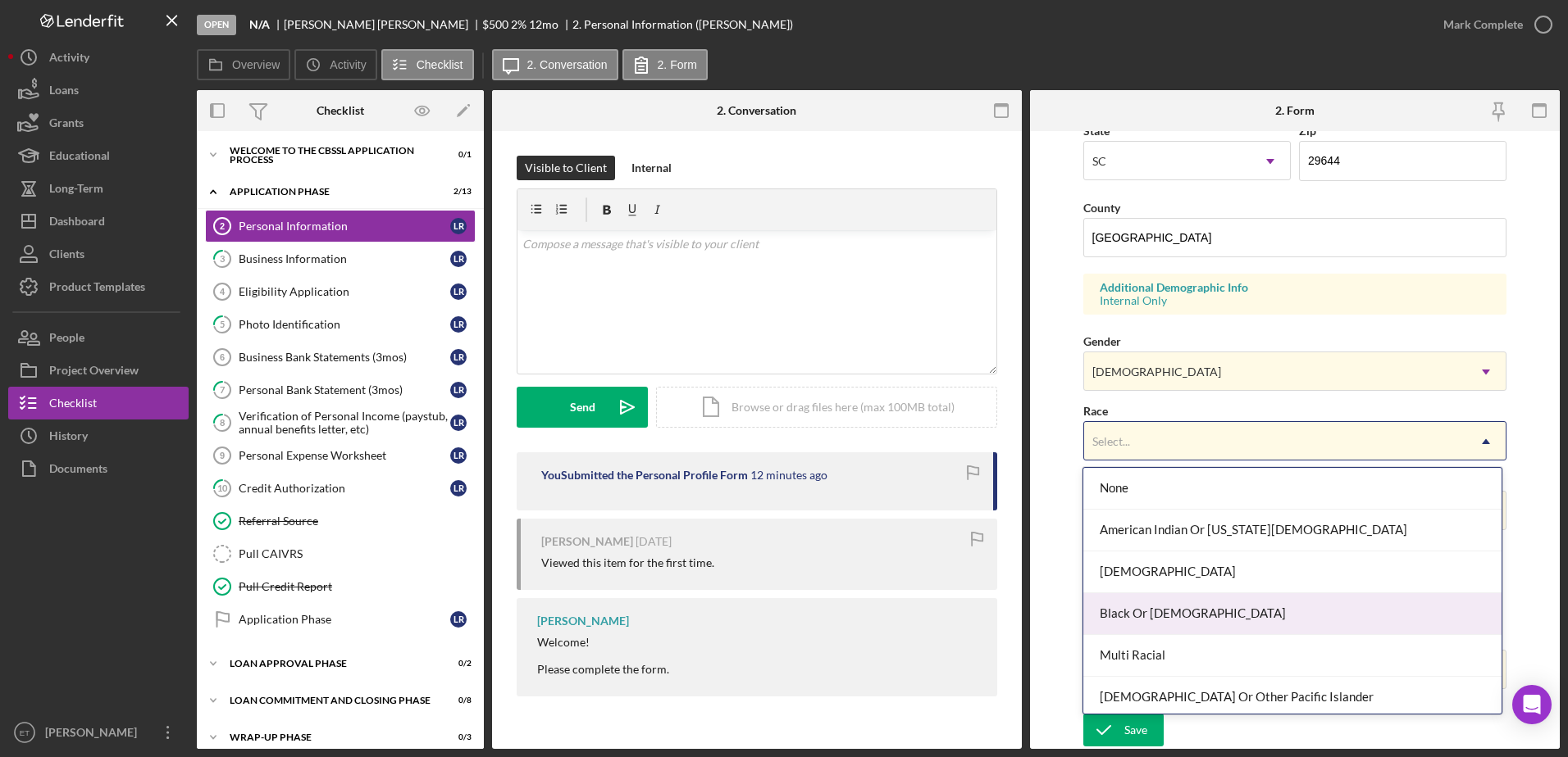
click at [1226, 612] on div "Black Or [DEMOGRAPHIC_DATA]" at bounding box center [1292, 614] width 418 height 41
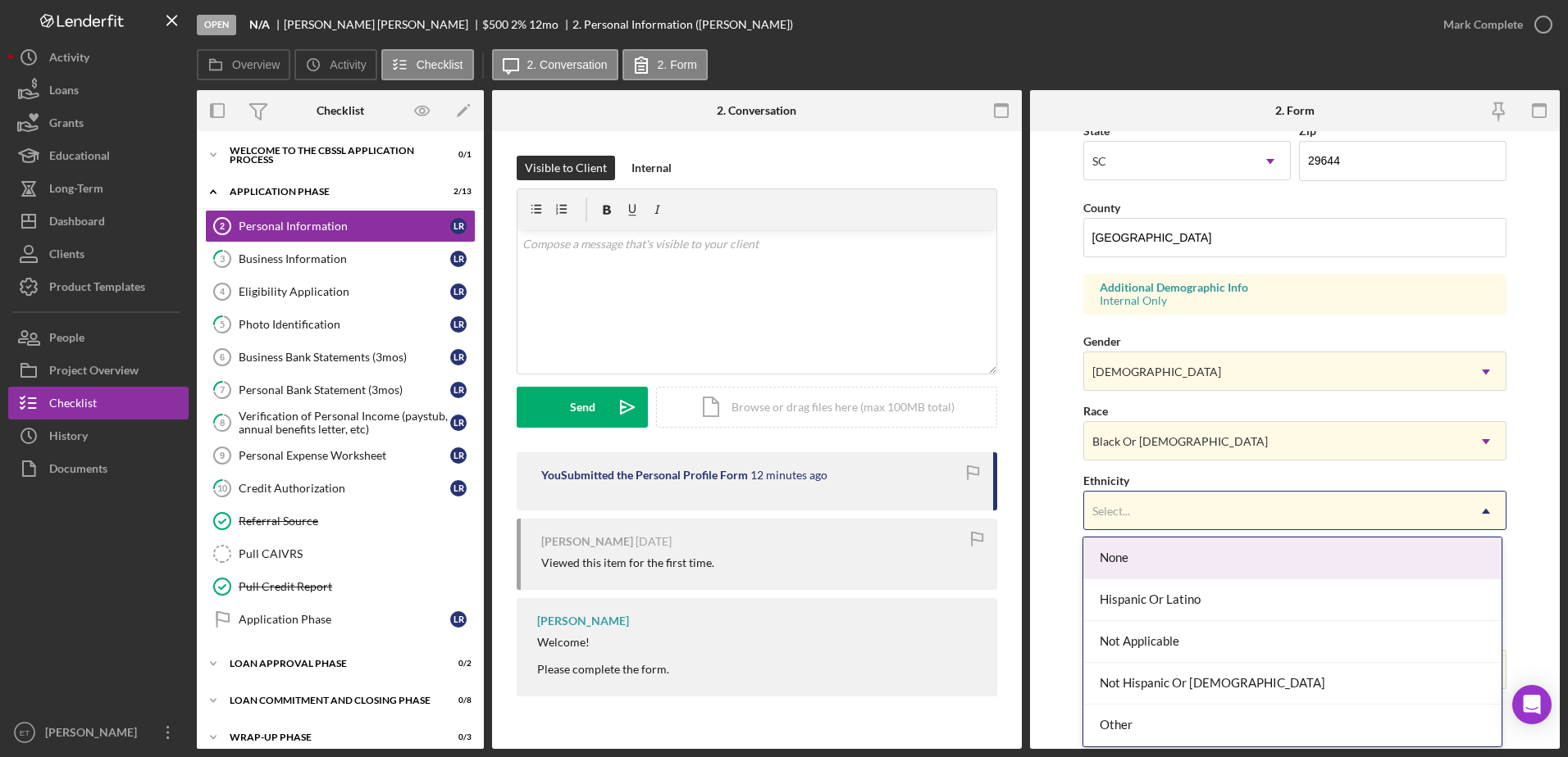
click at [1200, 509] on div "Select..." at bounding box center [1275, 511] width 383 height 38
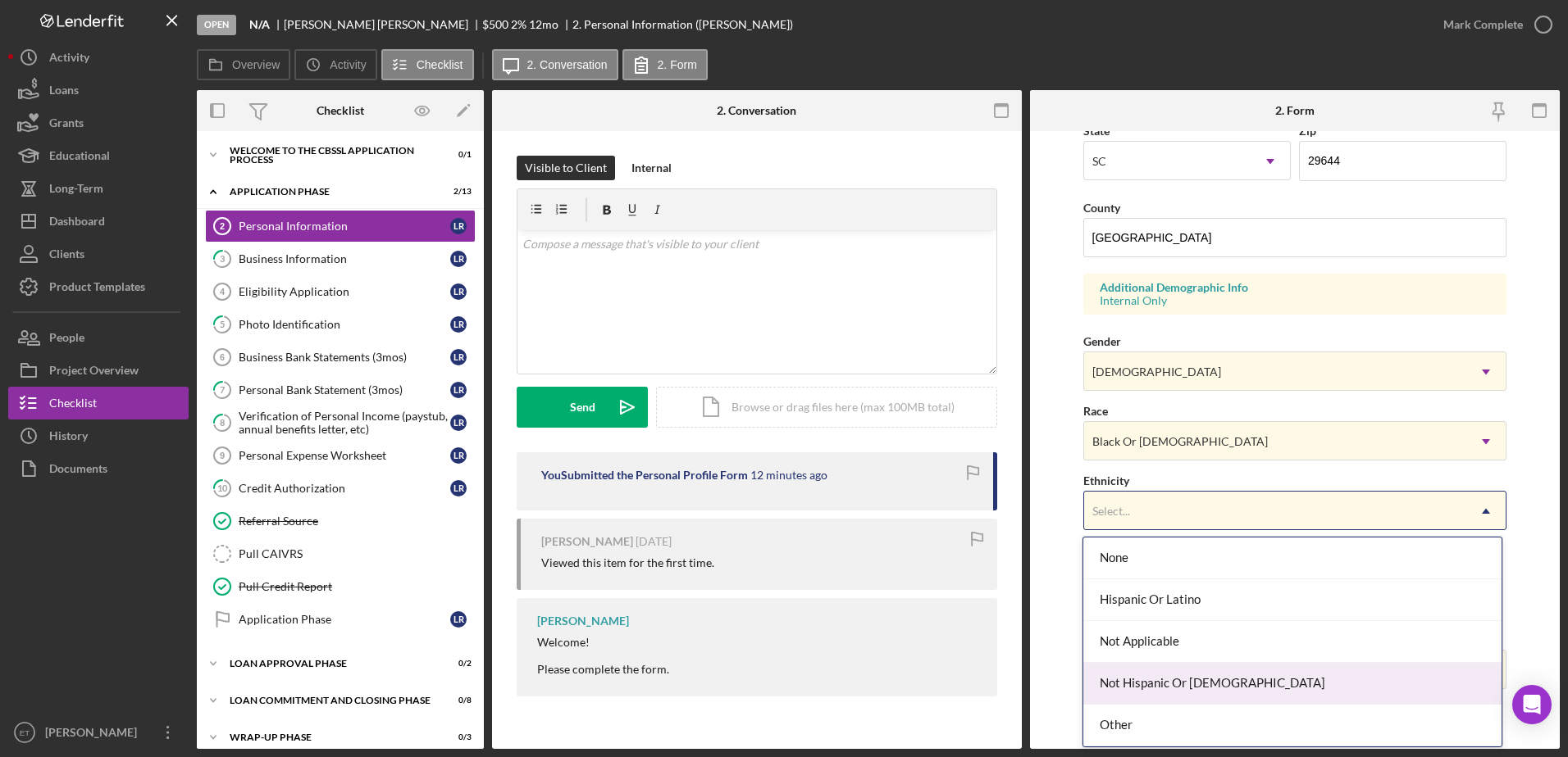
click at [1233, 682] on div "Not Hispanic Or Latino" at bounding box center [1292, 684] width 418 height 41
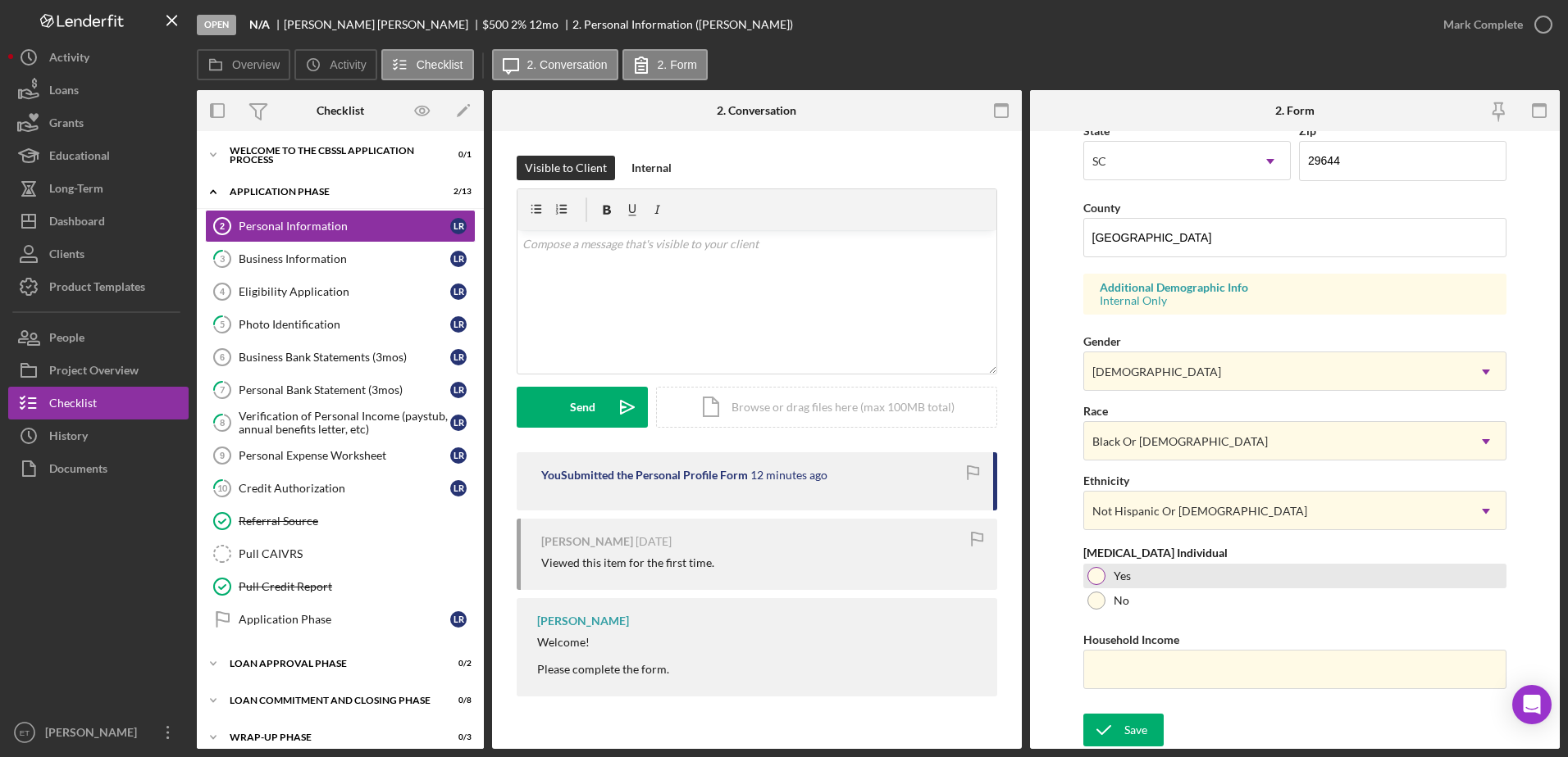
click at [1087, 576] on div at bounding box center [1096, 576] width 18 height 18
click at [1174, 671] on input "Household Income" at bounding box center [1295, 670] width 424 height 40
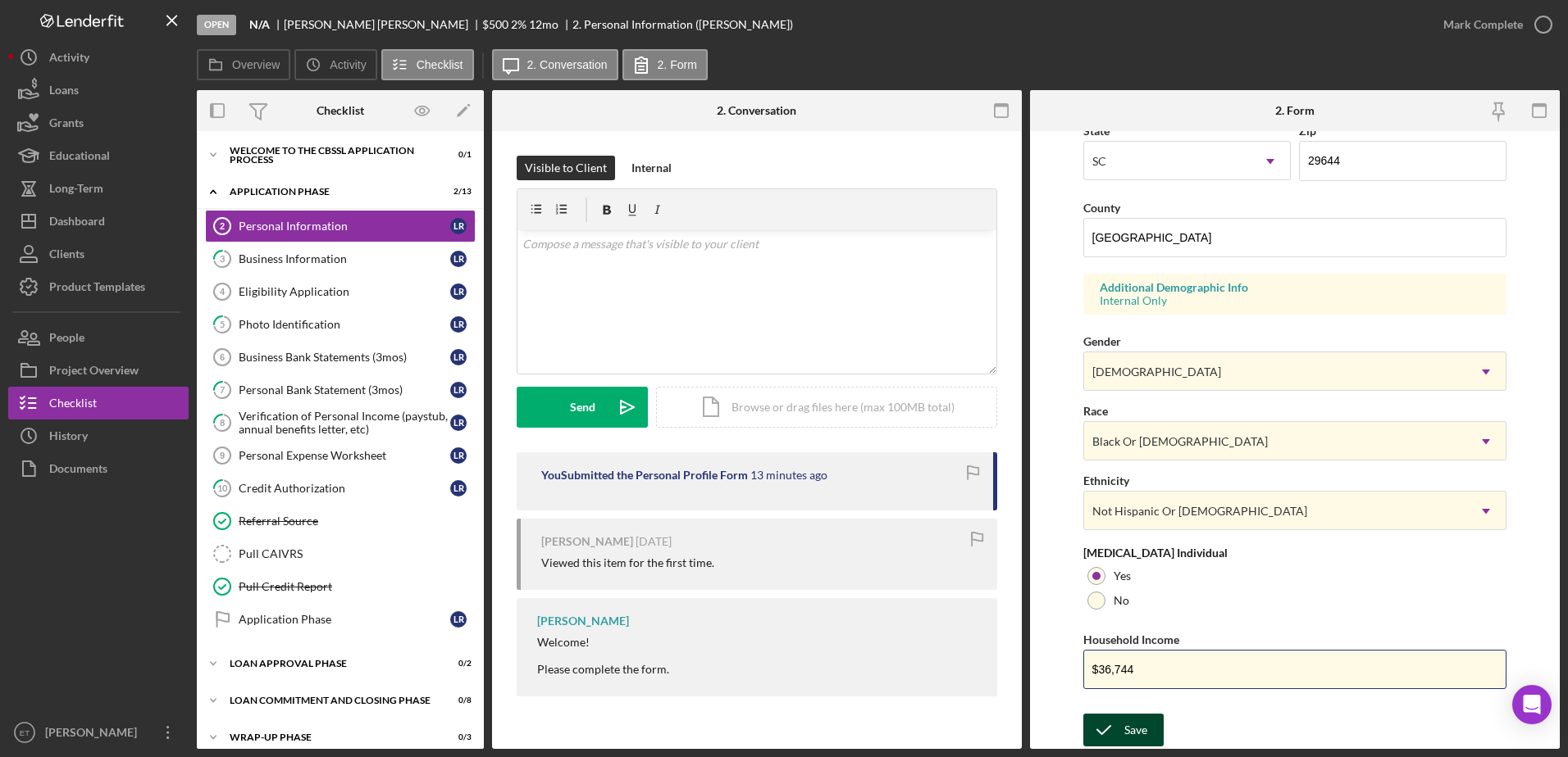
type input "$36,744"
click at [1129, 730] on div "Save" at bounding box center [1135, 730] width 23 height 32
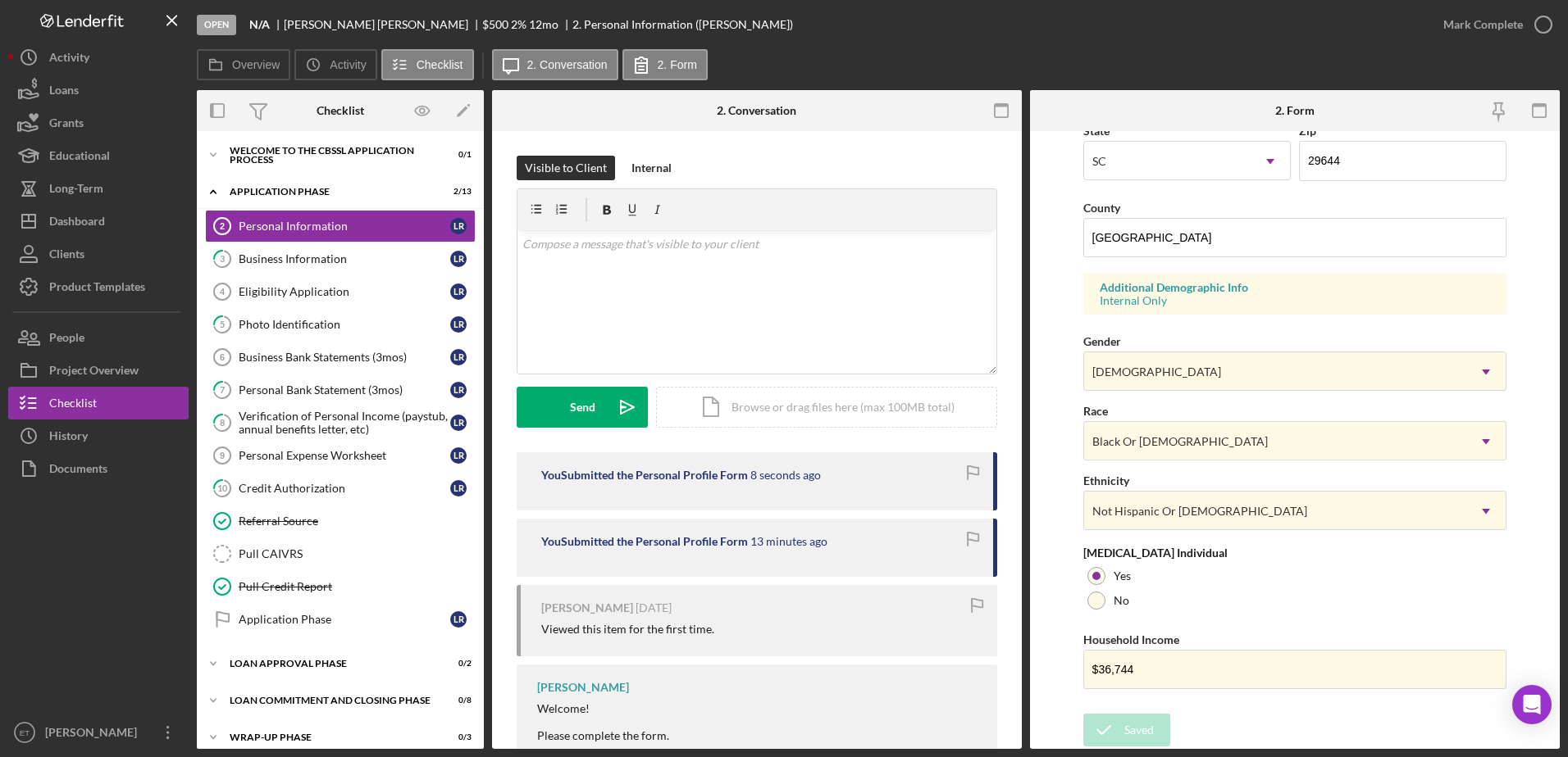
scroll to position [0, 0]
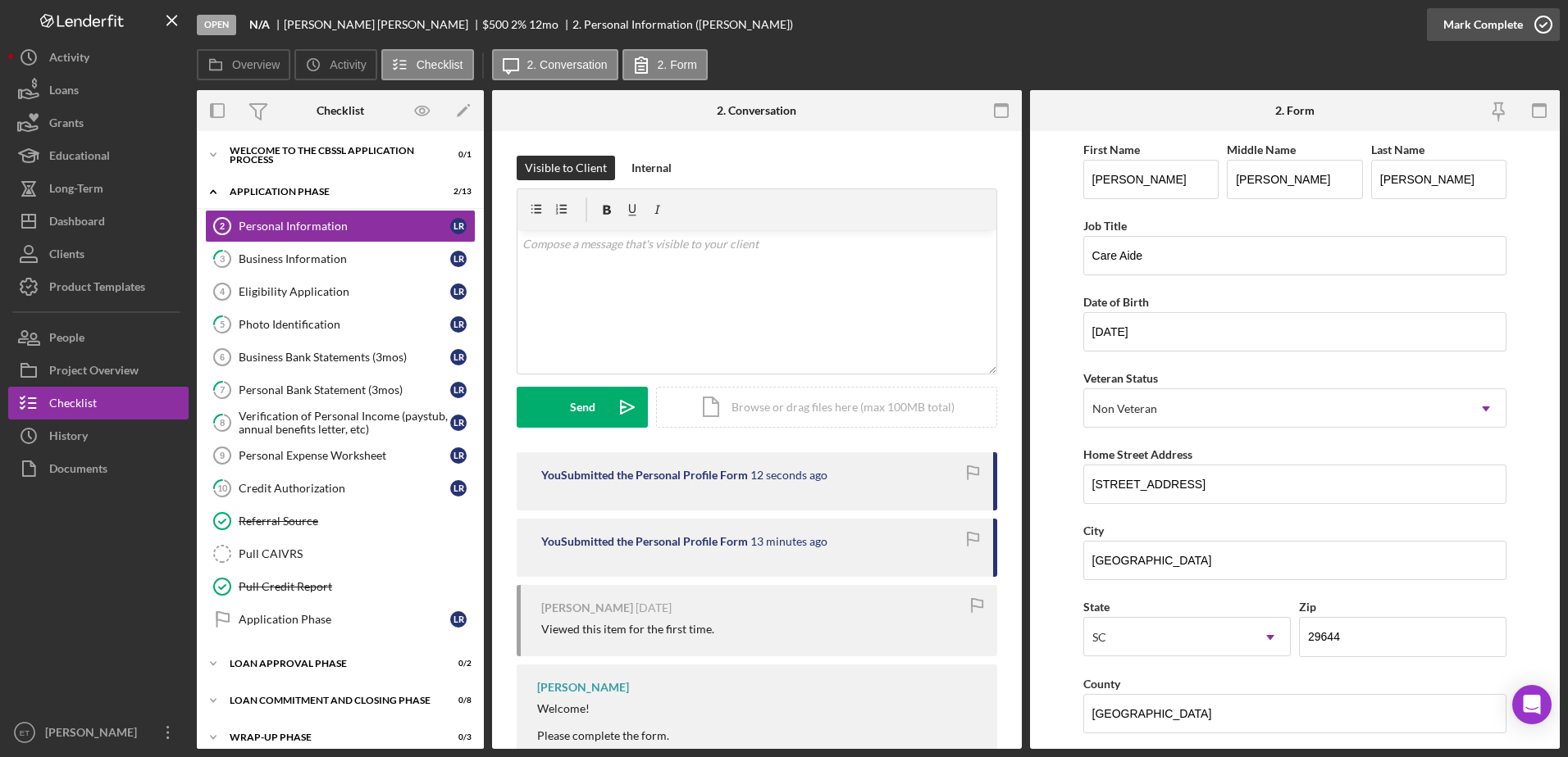
click at [1548, 23] on icon "button" at bounding box center [1544, 25] width 41 height 41
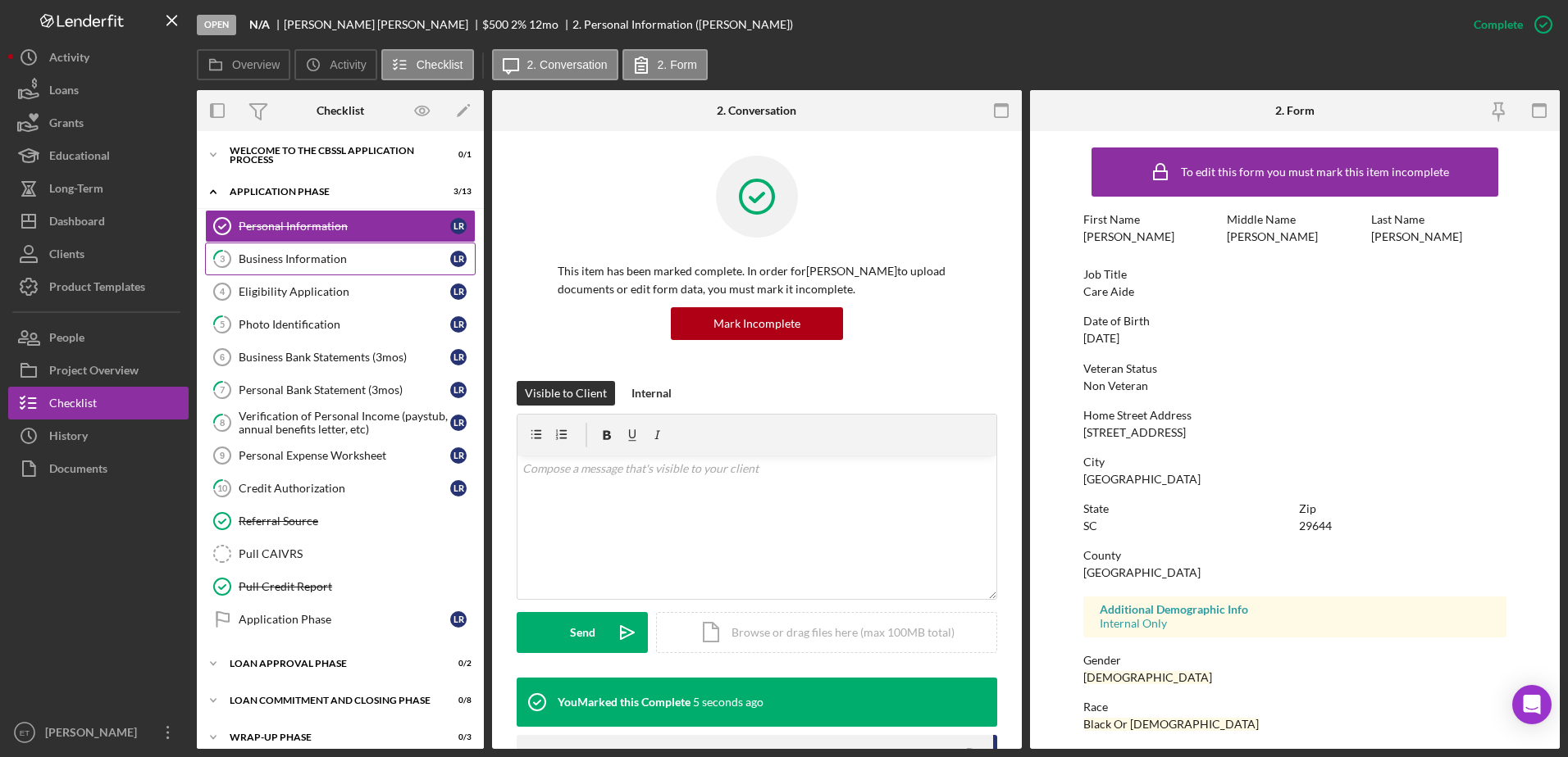
click at [273, 257] on div "Business Information" at bounding box center [344, 258] width 212 height 14
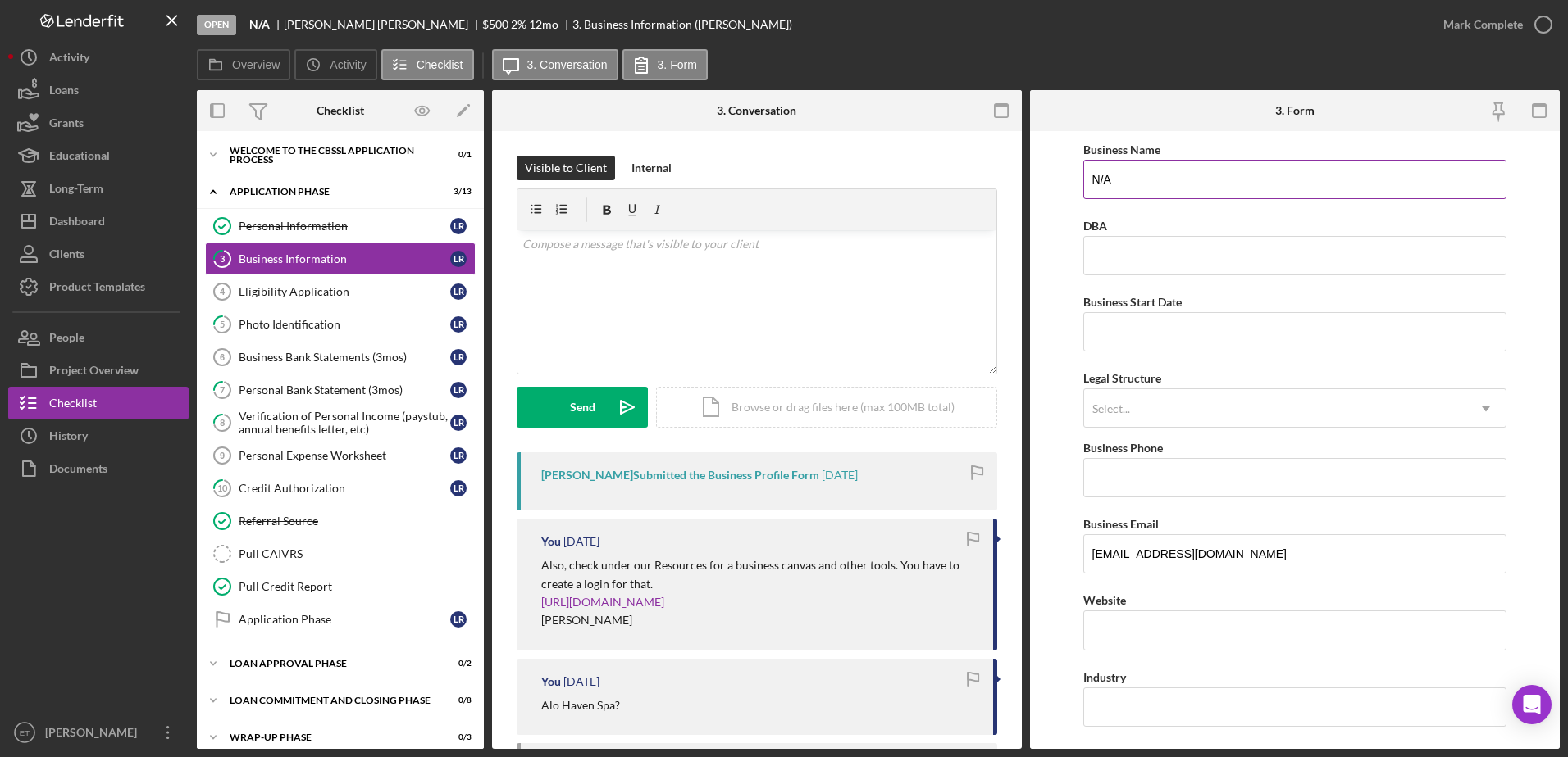
click at [1135, 194] on input "N/A" at bounding box center [1295, 180] width 424 height 40
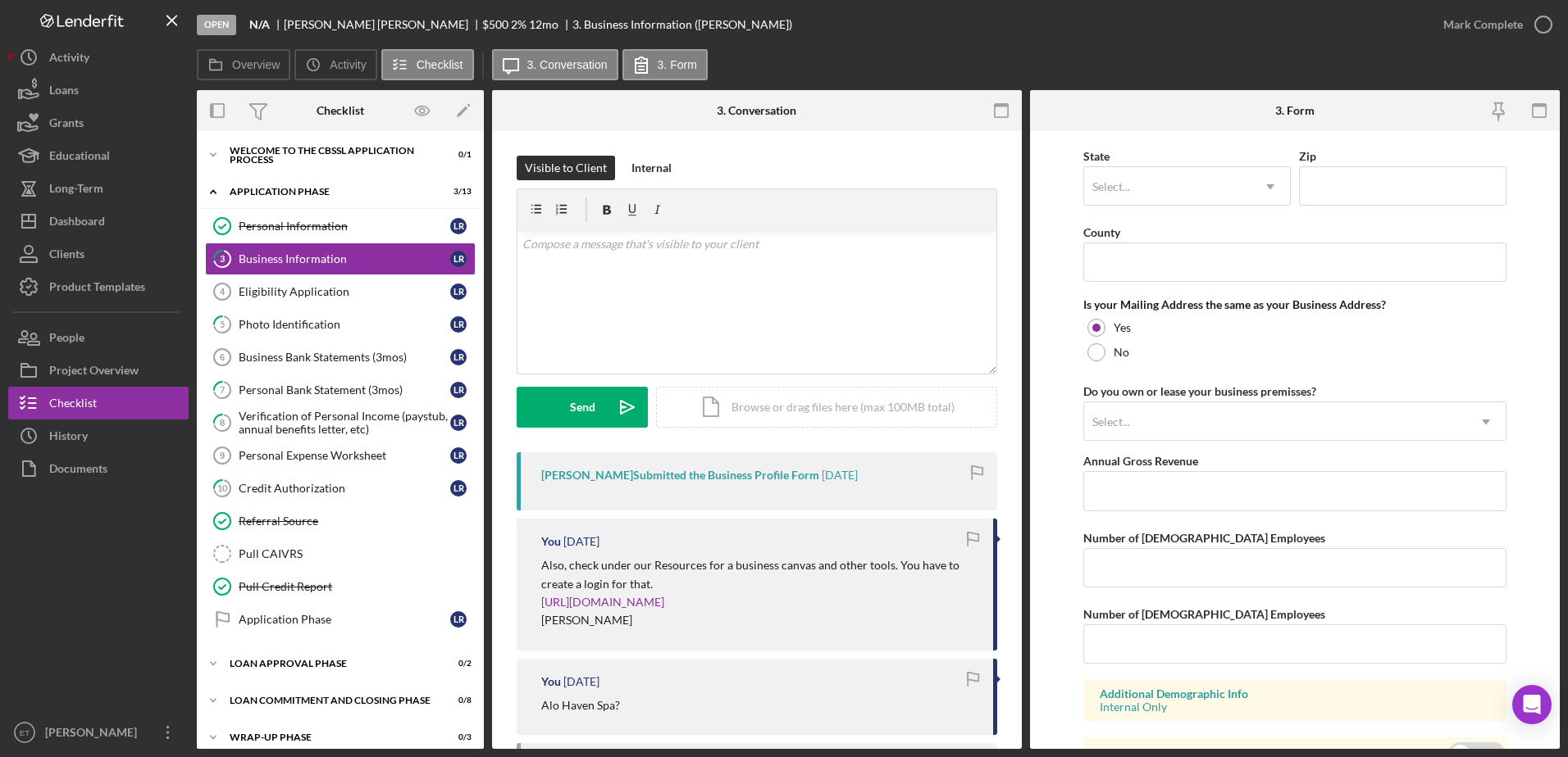
scroll to position [1202, 0]
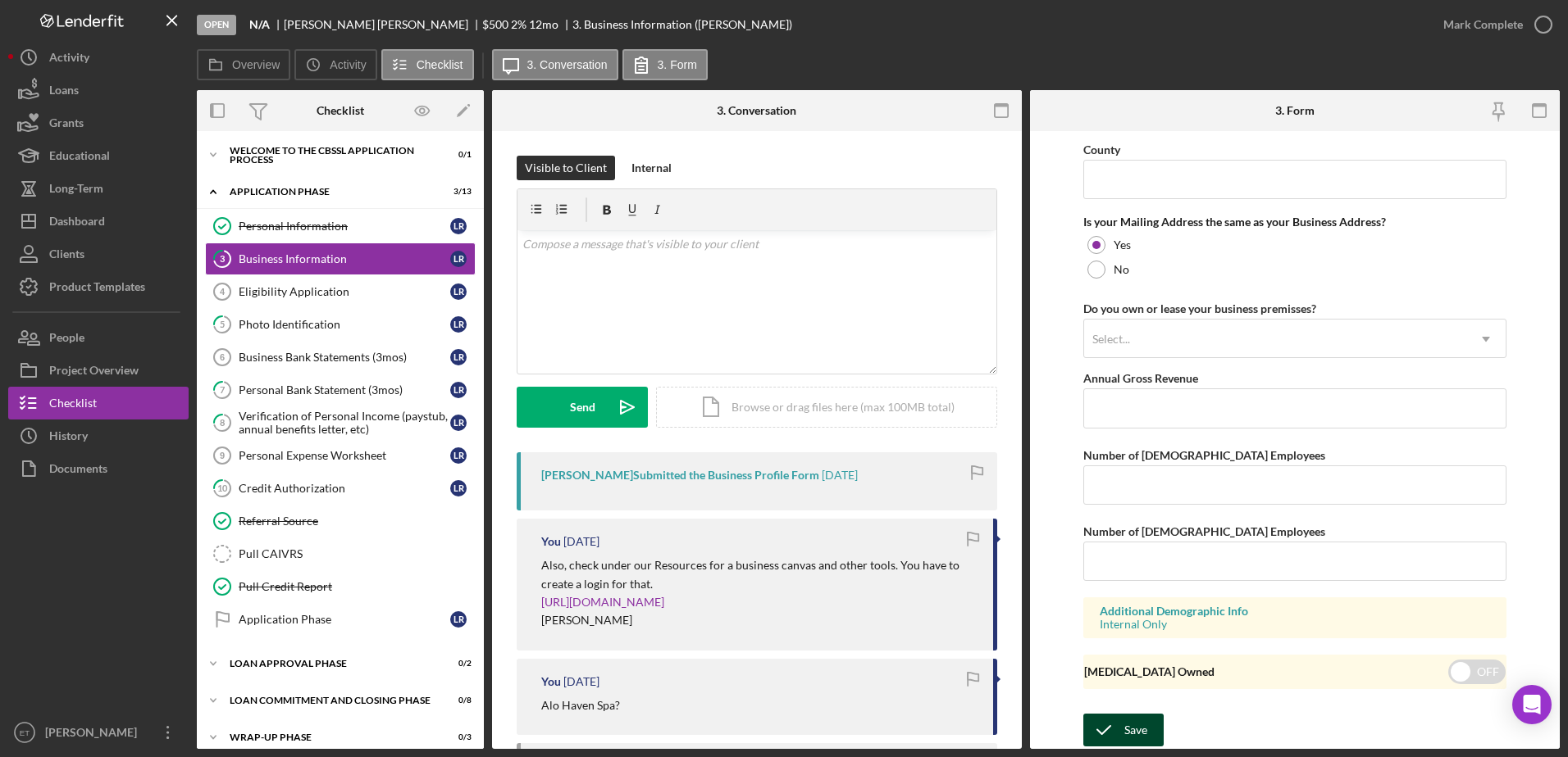
type input "Alo Haven Spa"
click at [1131, 732] on div "Save" at bounding box center [1135, 730] width 23 height 32
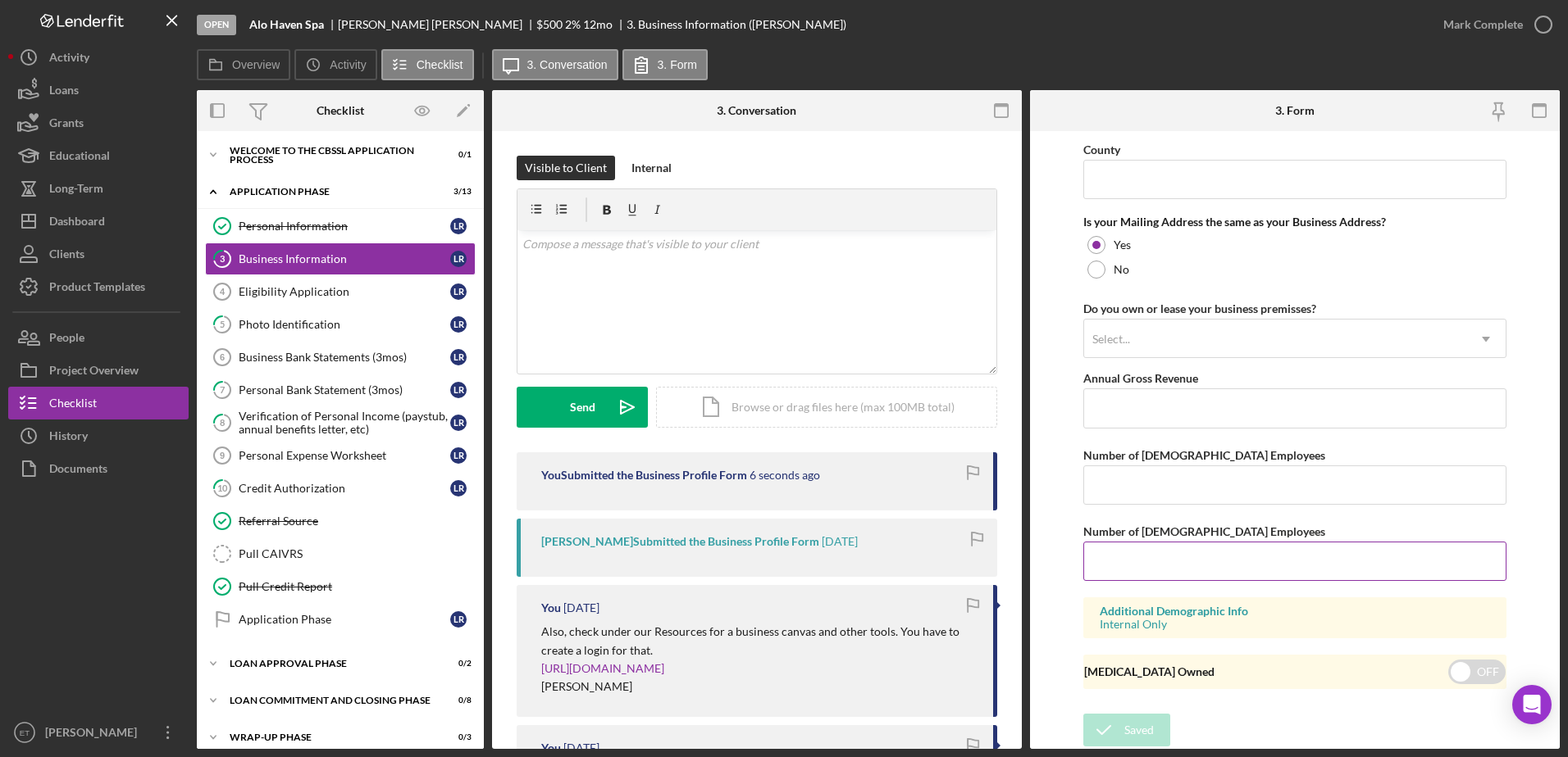
click at [1097, 566] on input "Number of [DEMOGRAPHIC_DATA] Employees" at bounding box center [1295, 562] width 424 height 40
type input "1"
click at [1097, 483] on input "Number of [DEMOGRAPHIC_DATA] Employees" at bounding box center [1295, 485] width 424 height 40
type input "0"
click at [1136, 731] on div "Save" at bounding box center [1135, 730] width 23 height 32
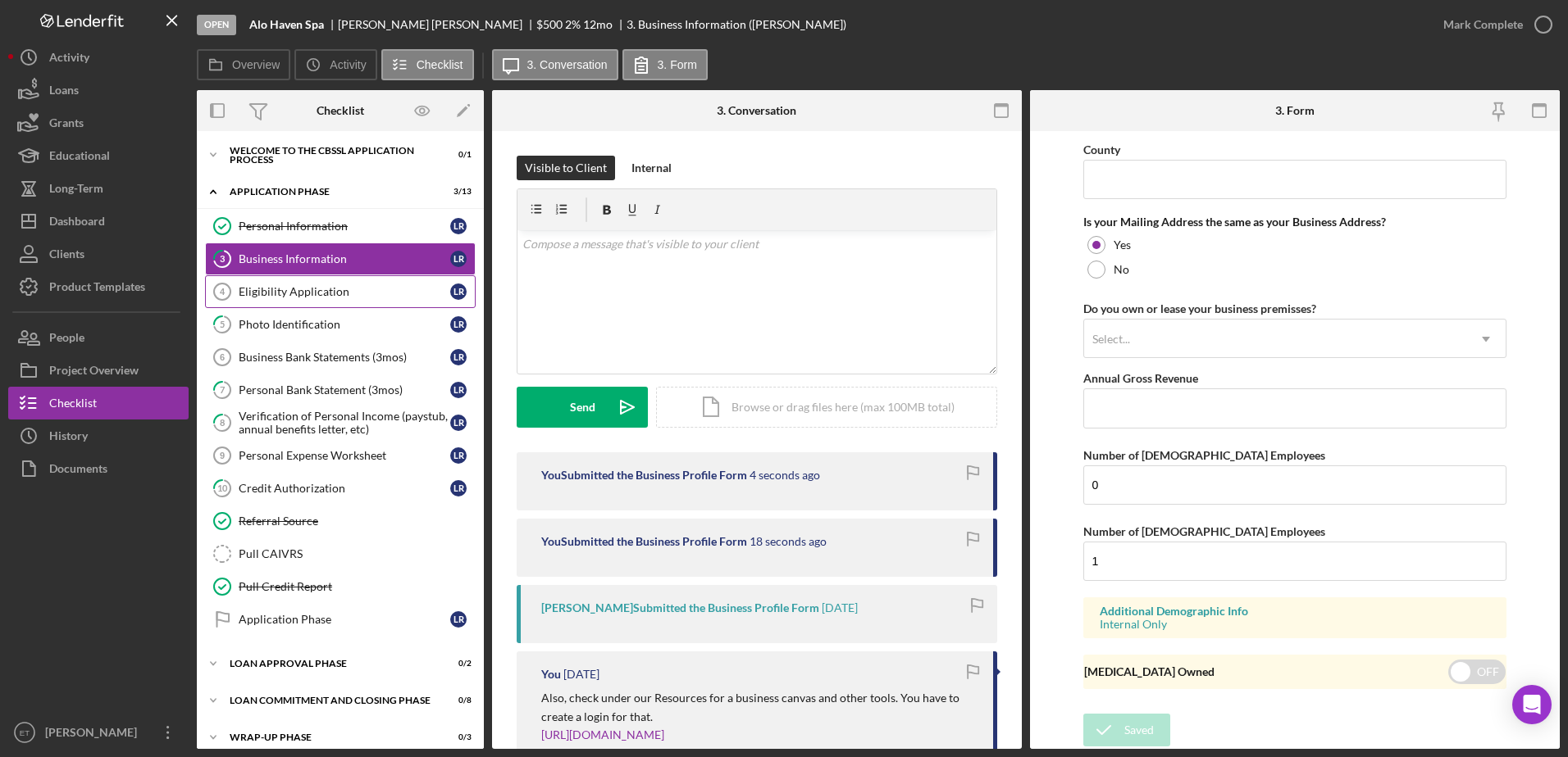
click at [311, 291] on div "Eligibility Application" at bounding box center [344, 292] width 212 height 14
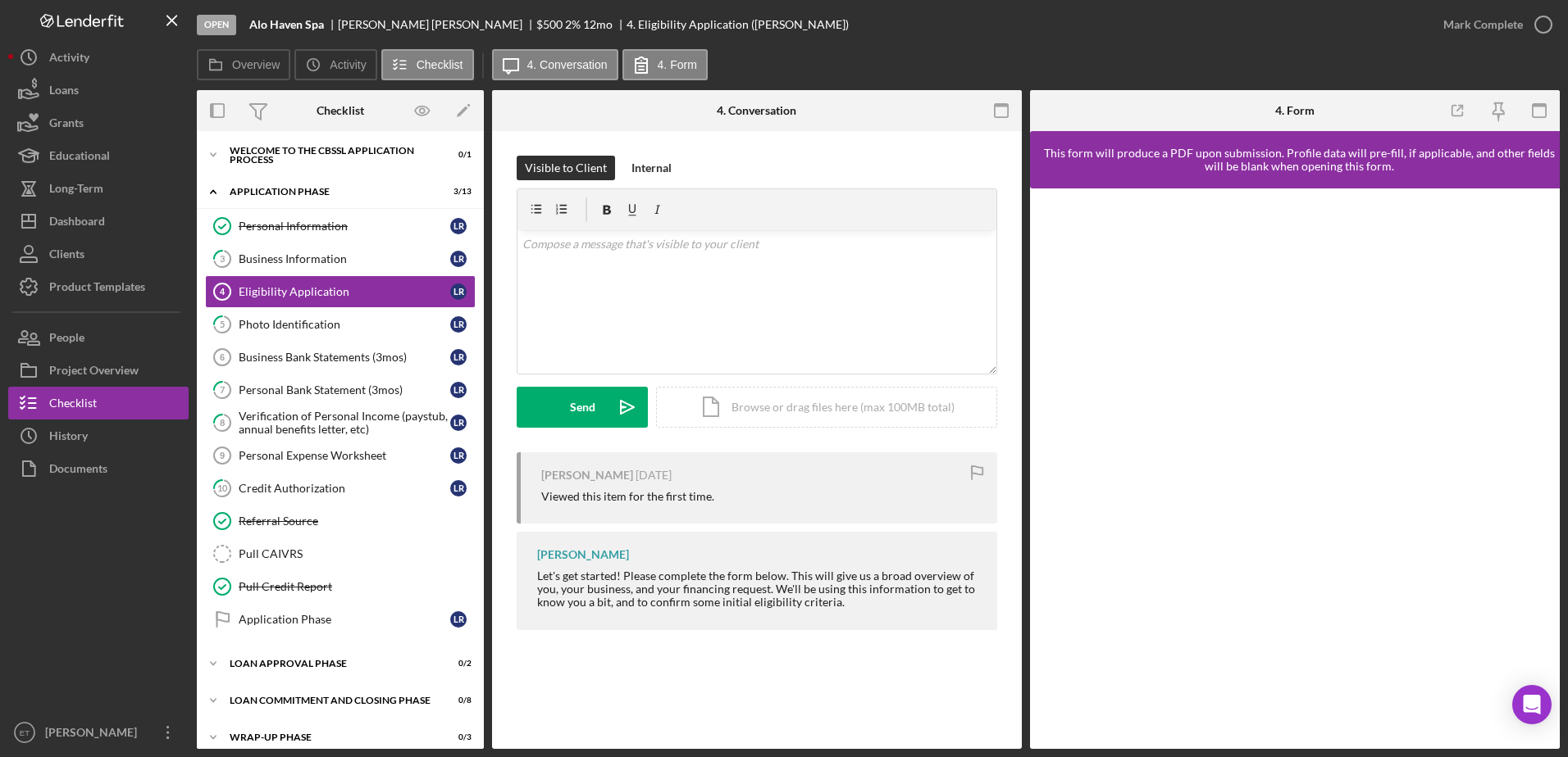
click at [189, 274] on nav "Logo-Reversed Created with Sketch. Icon/Menu Close Icon/Dashboard Dashboard Nav…" at bounding box center [102, 374] width 188 height 749
click at [273, 328] on div "Photo Identification" at bounding box center [344, 324] width 212 height 14
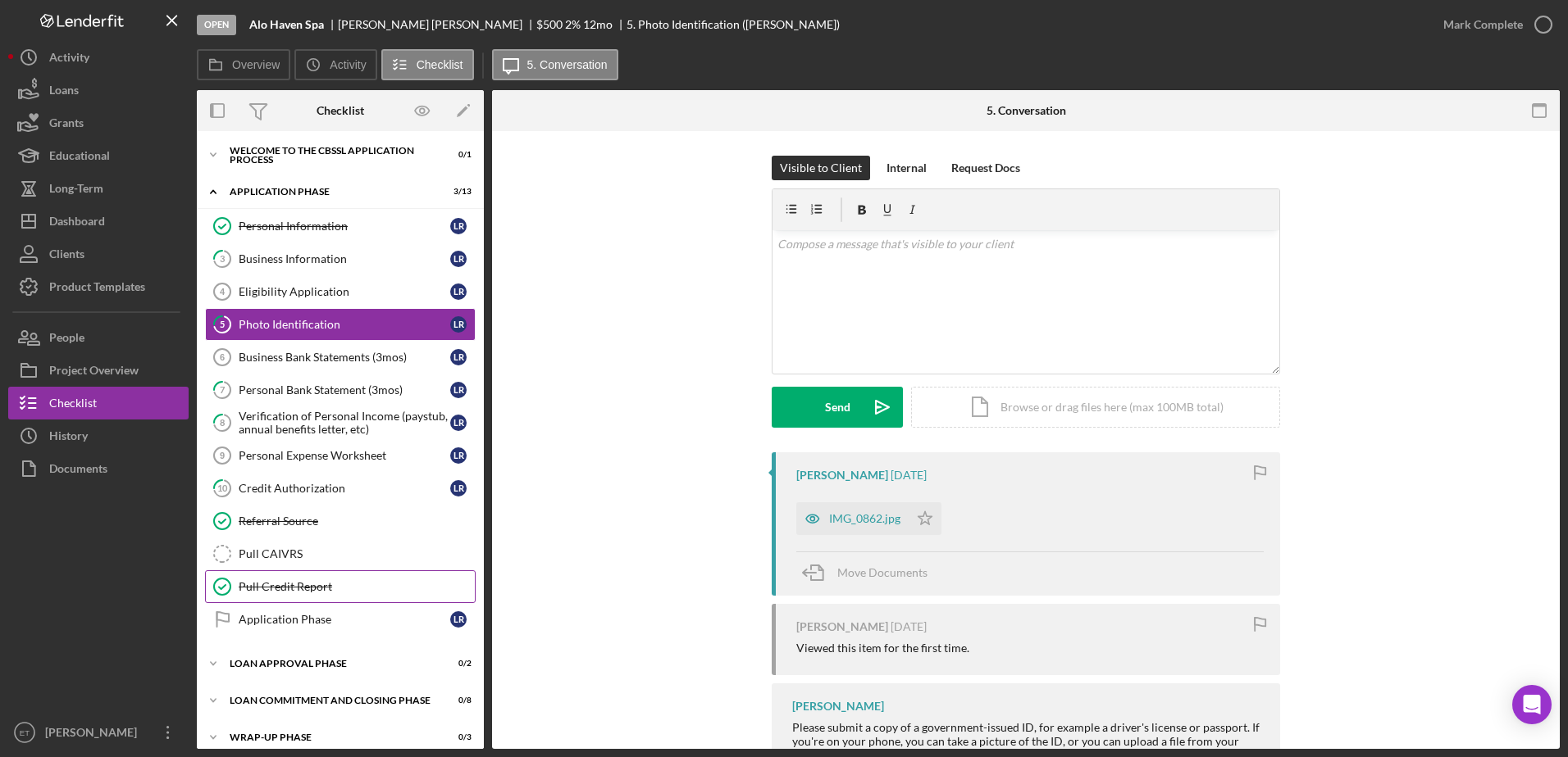
click at [277, 581] on div "Pull Credit Report" at bounding box center [357, 587] width 236 height 14
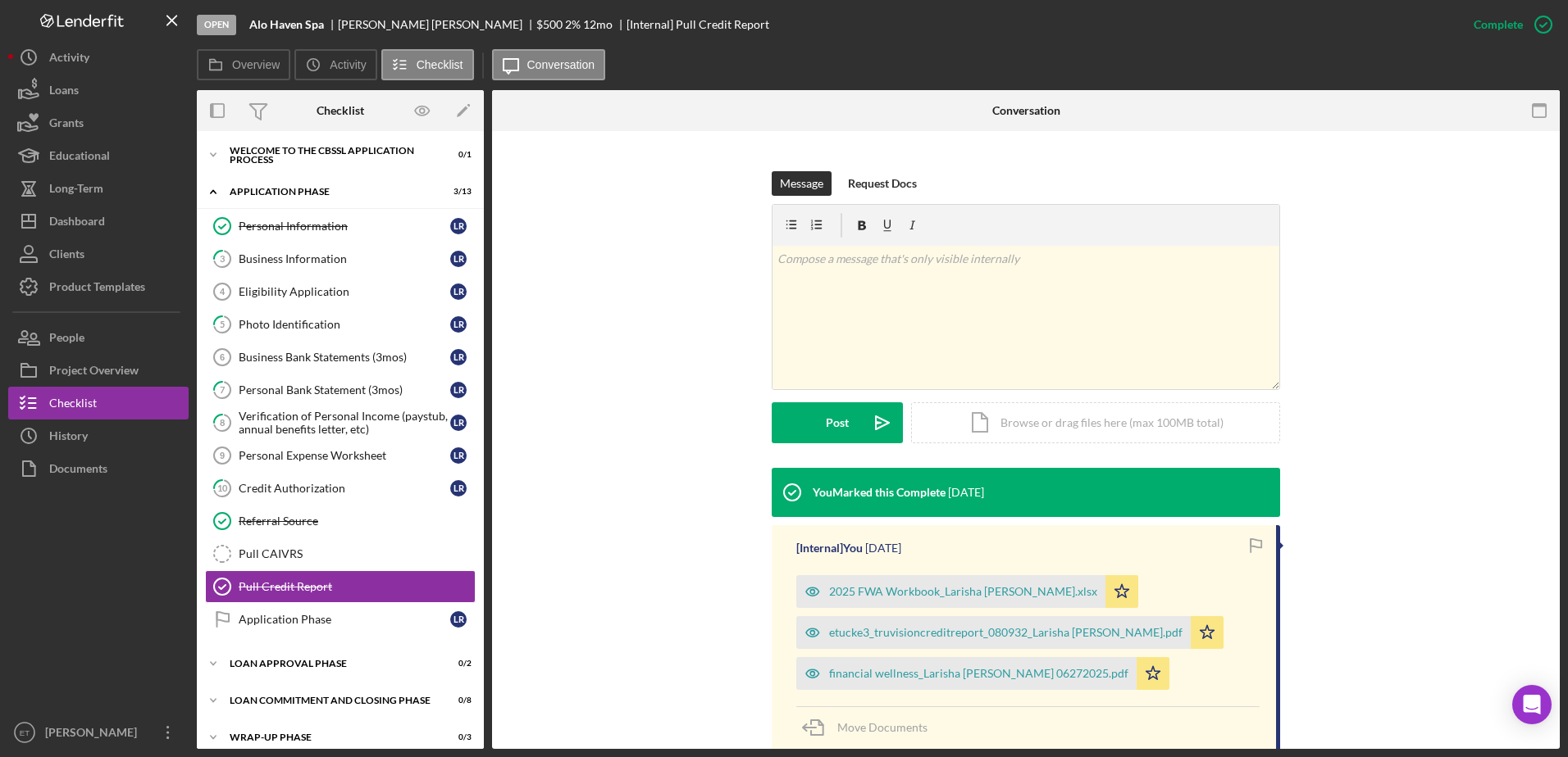
scroll to position [244, 0]
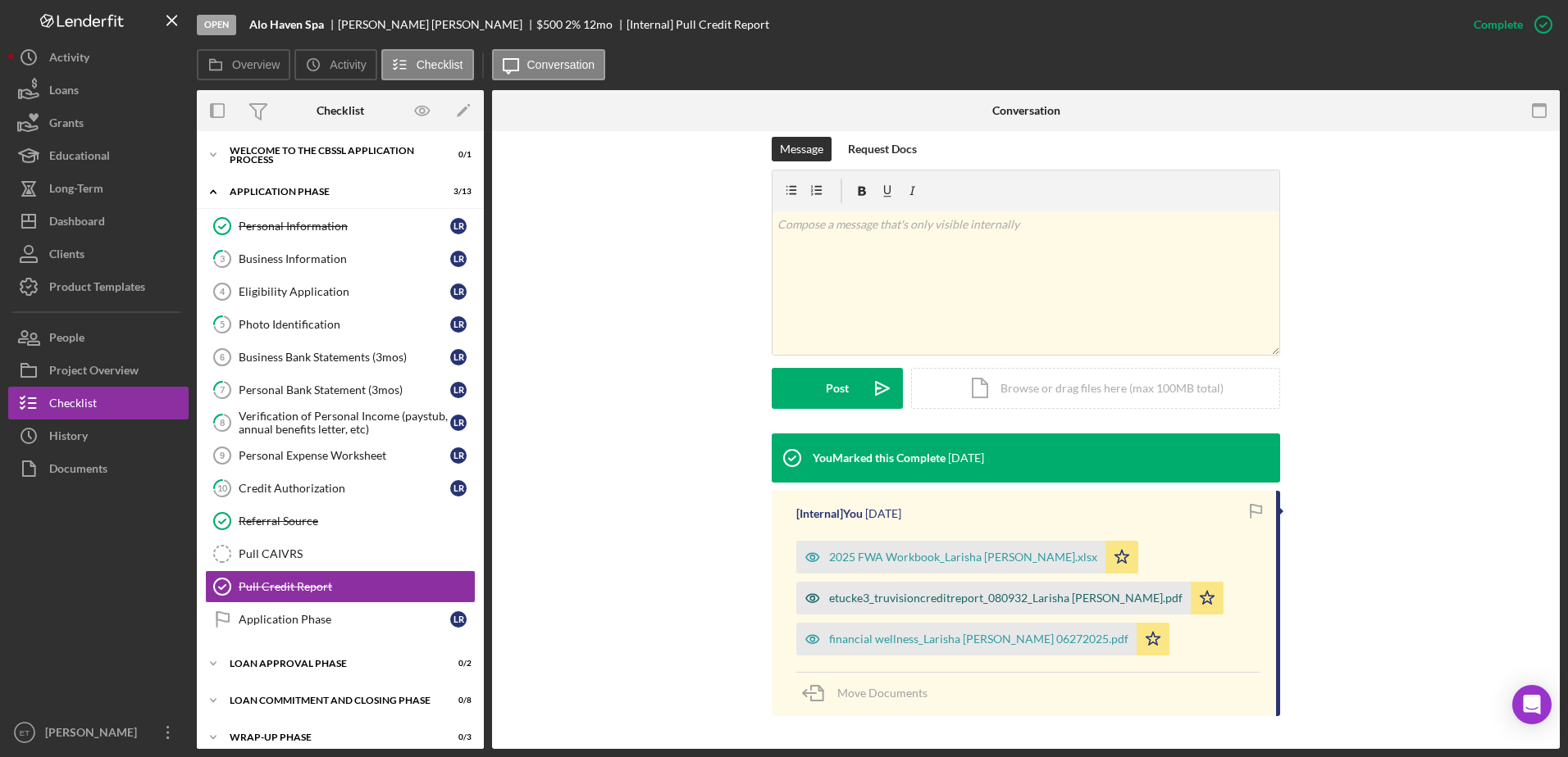
click at [812, 598] on icon "button" at bounding box center [812, 598] width 5 height 5
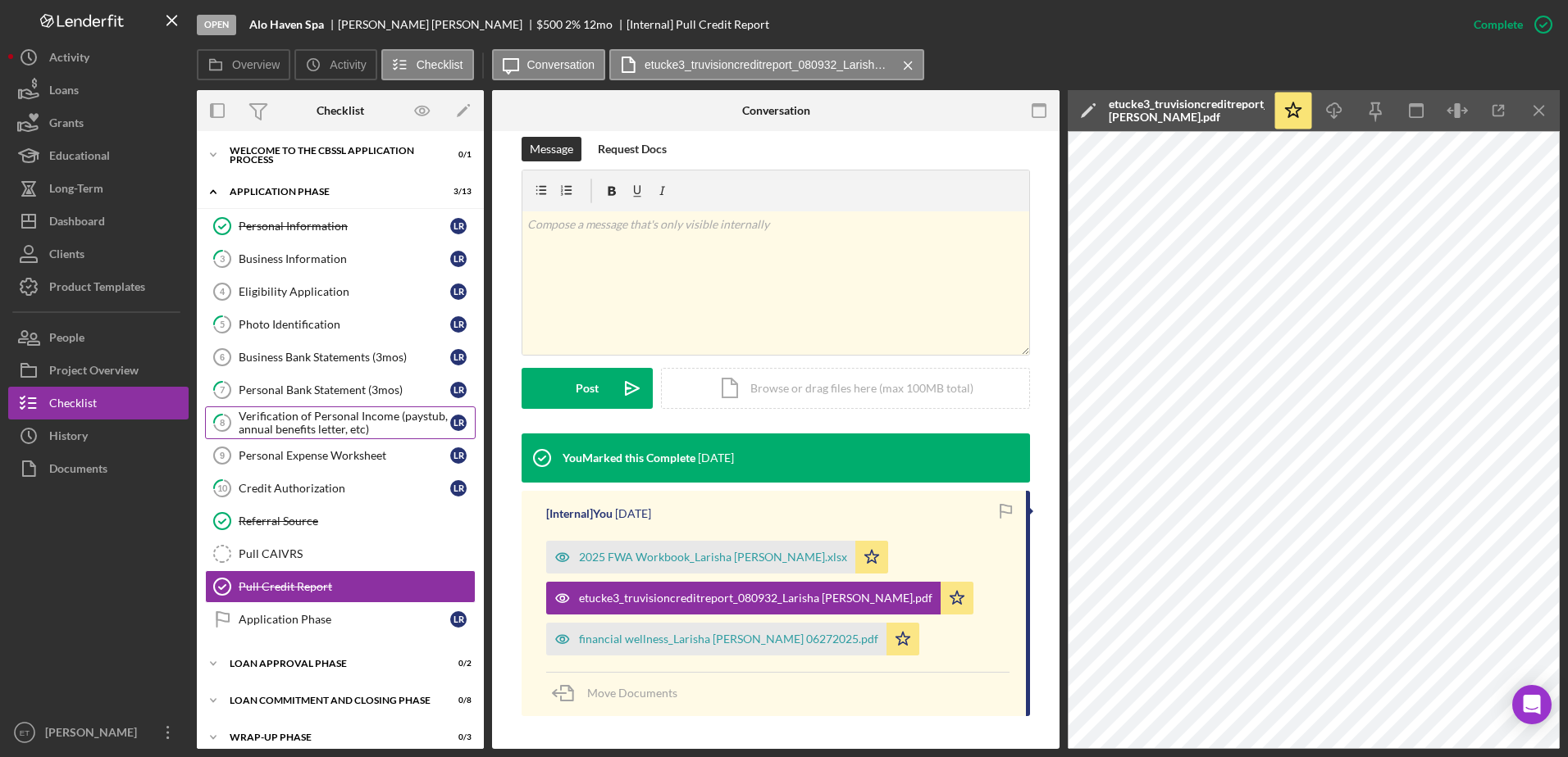
click at [224, 420] on tspan "8" at bounding box center [222, 422] width 5 height 11
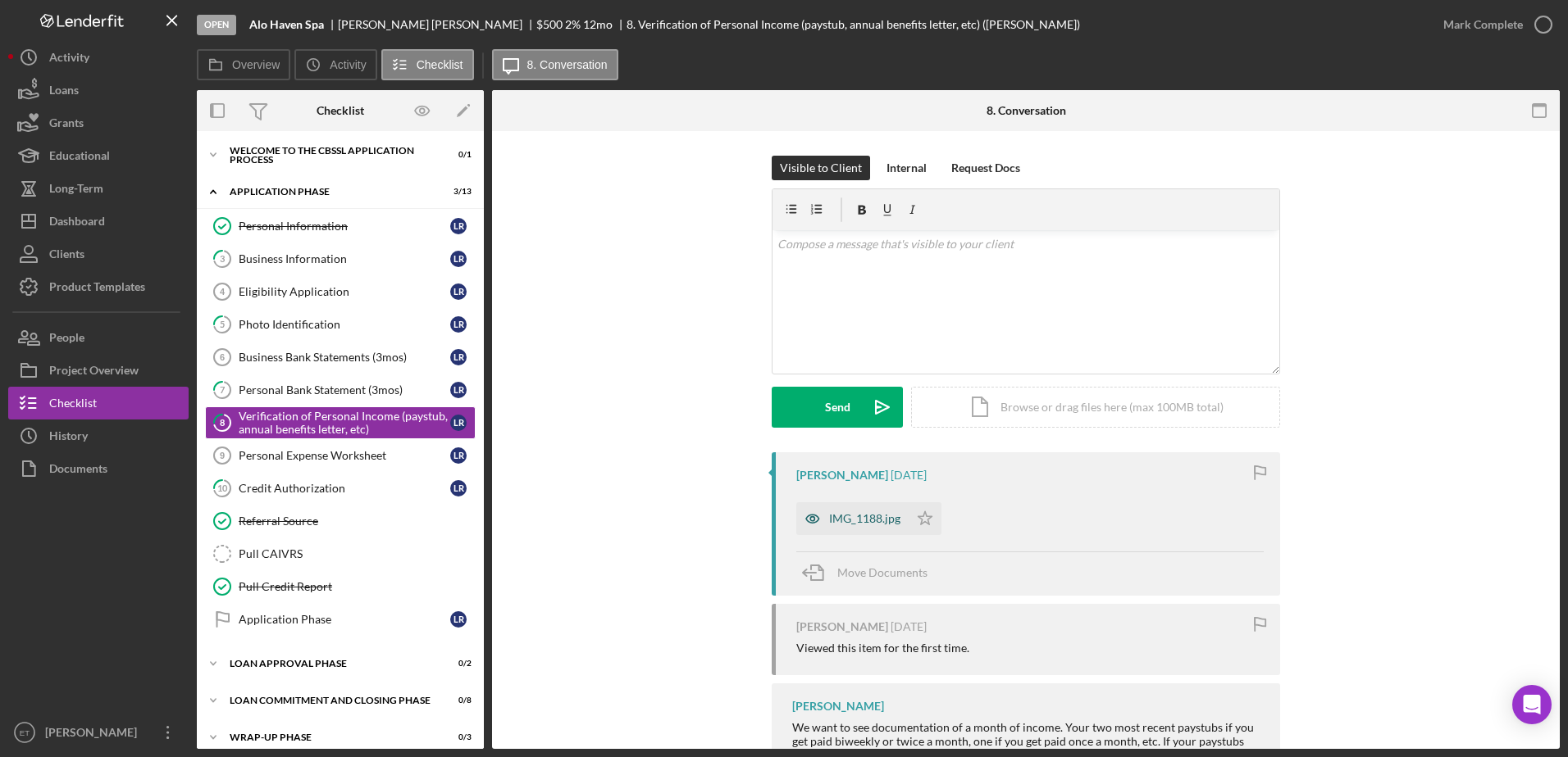
click at [811, 518] on icon "button" at bounding box center [812, 518] width 32 height 32
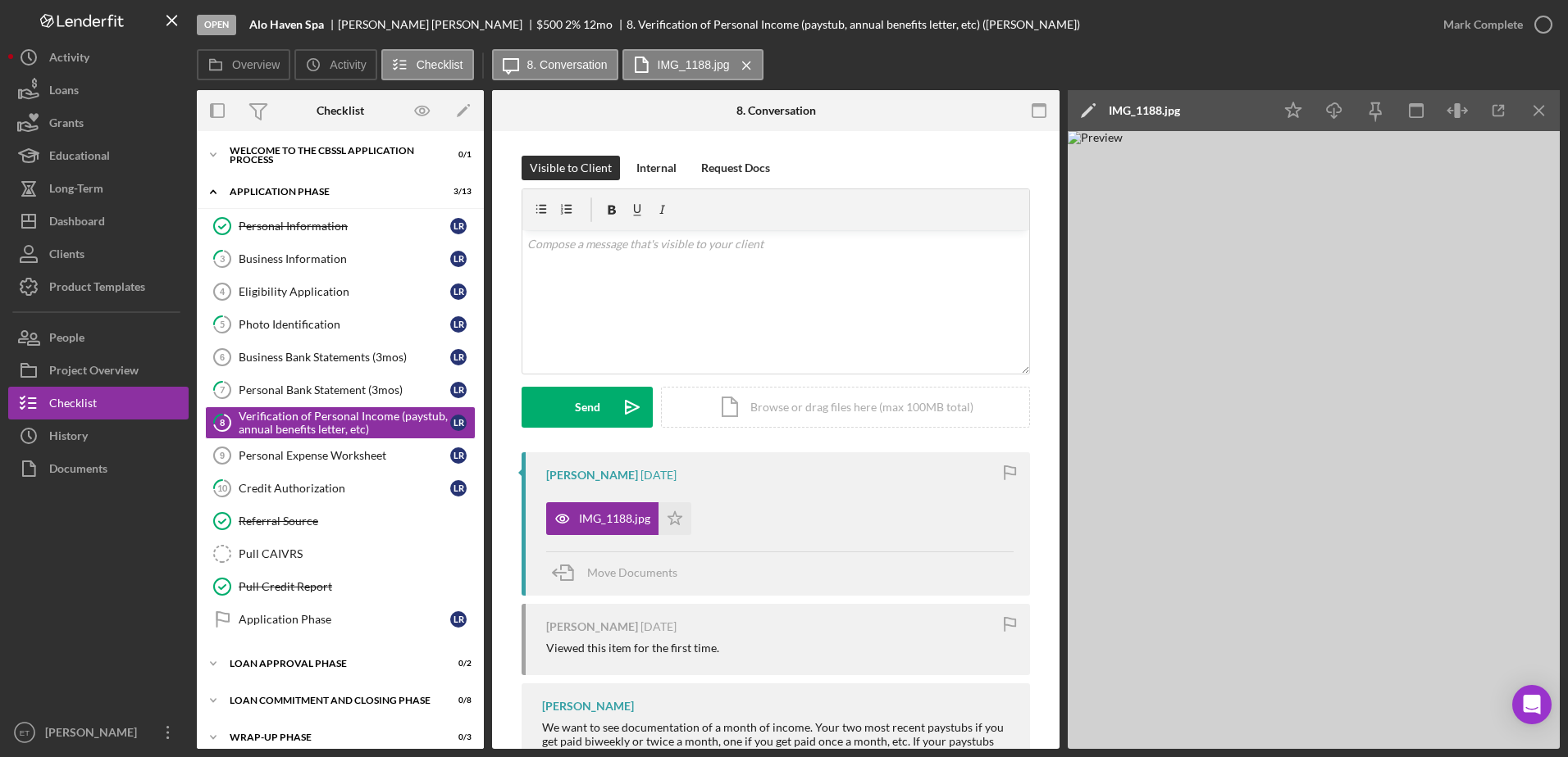
click at [527, 570] on div "Larisha Reeves 1 day ago IMG_1188.jpg Icon/Star Move Documents" at bounding box center [775, 524] width 509 height 143
click at [743, 314] on div "v Color teal Color pink Remove color Add row above Add row below Add column bef…" at bounding box center [775, 302] width 507 height 143
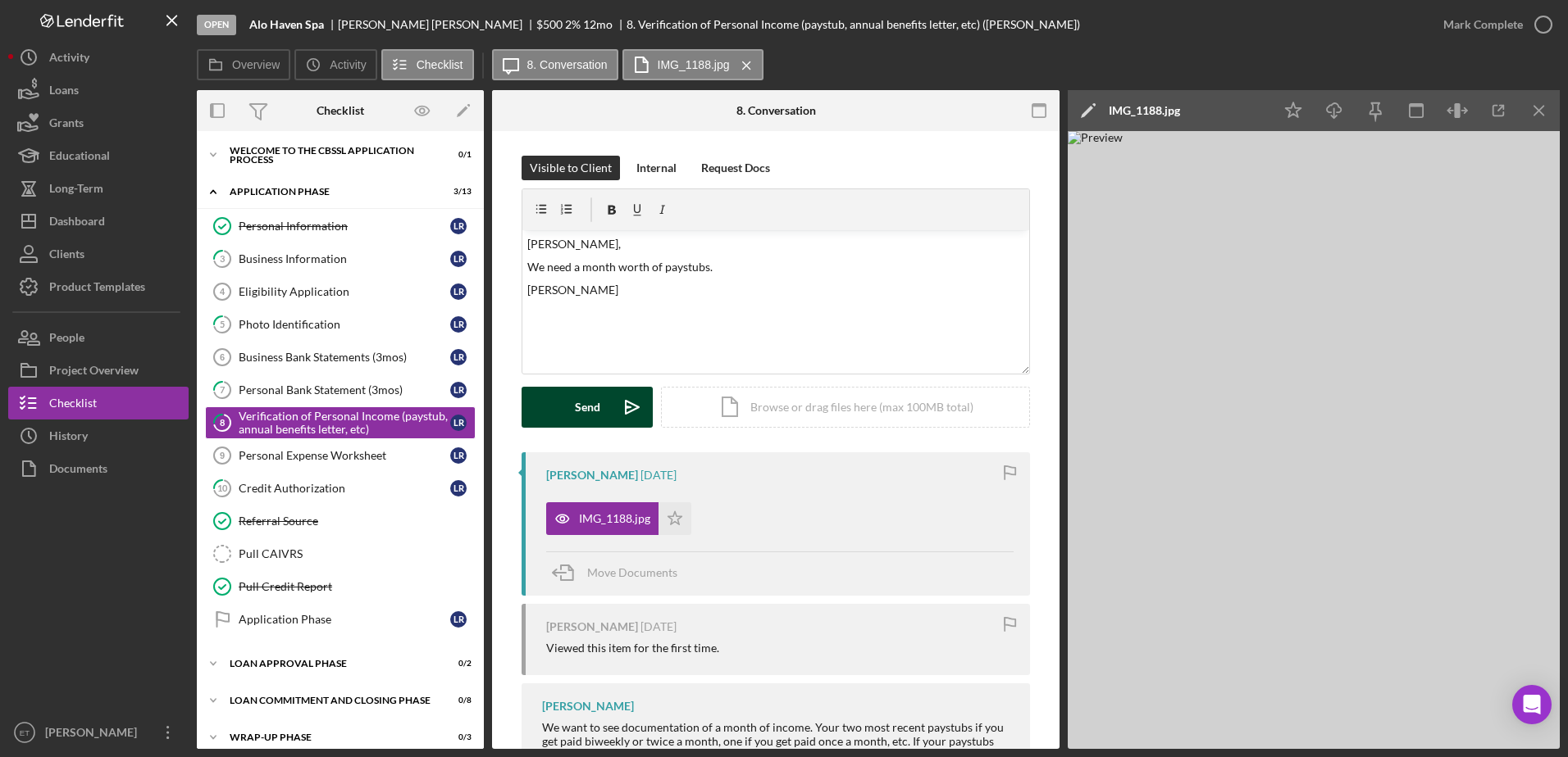
click at [547, 404] on button "Send Icon/icon-invite-send" at bounding box center [587, 408] width 131 height 41
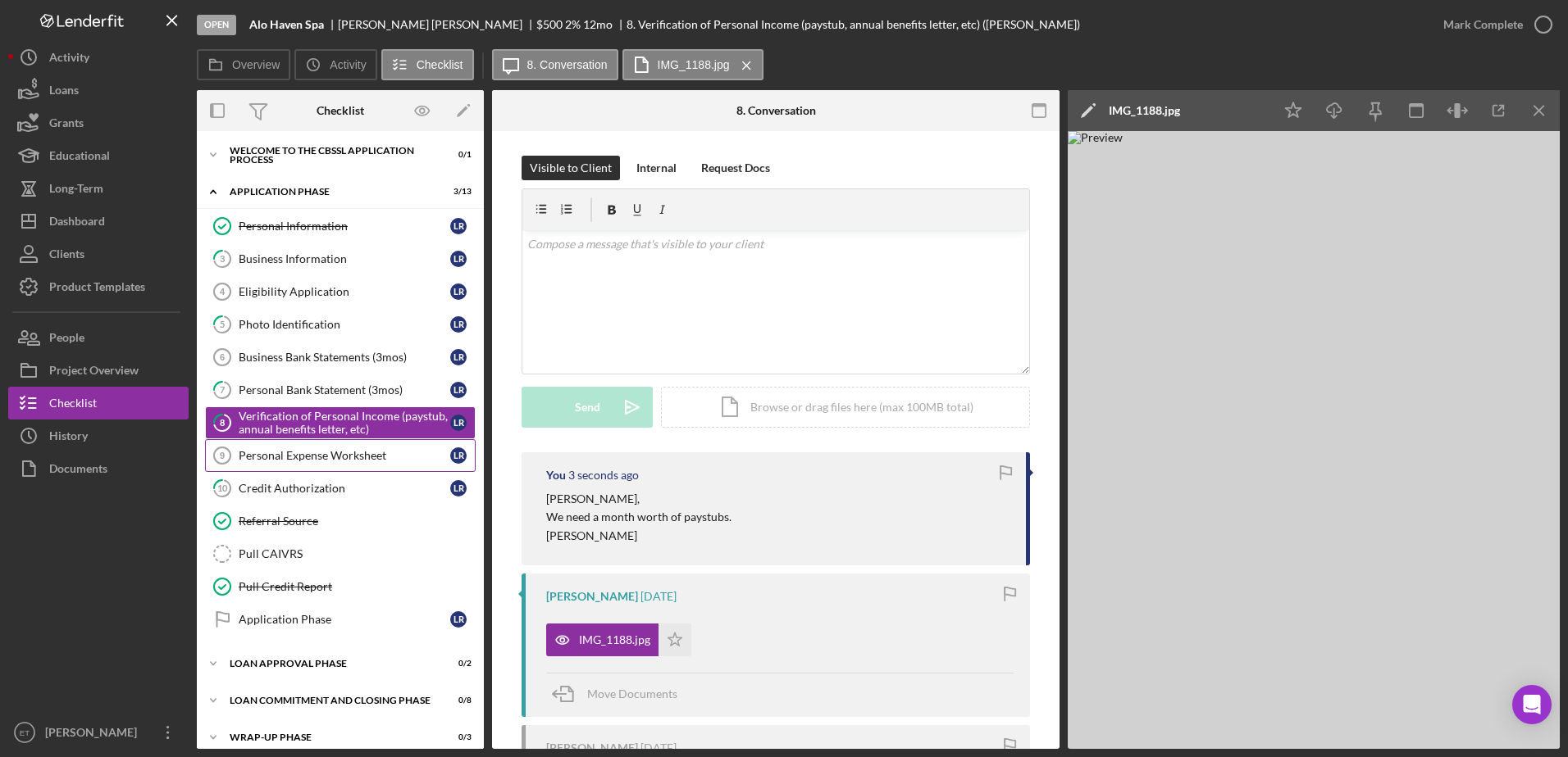
click at [285, 459] on div "Personal Expense Worksheet" at bounding box center [344, 455] width 212 height 14
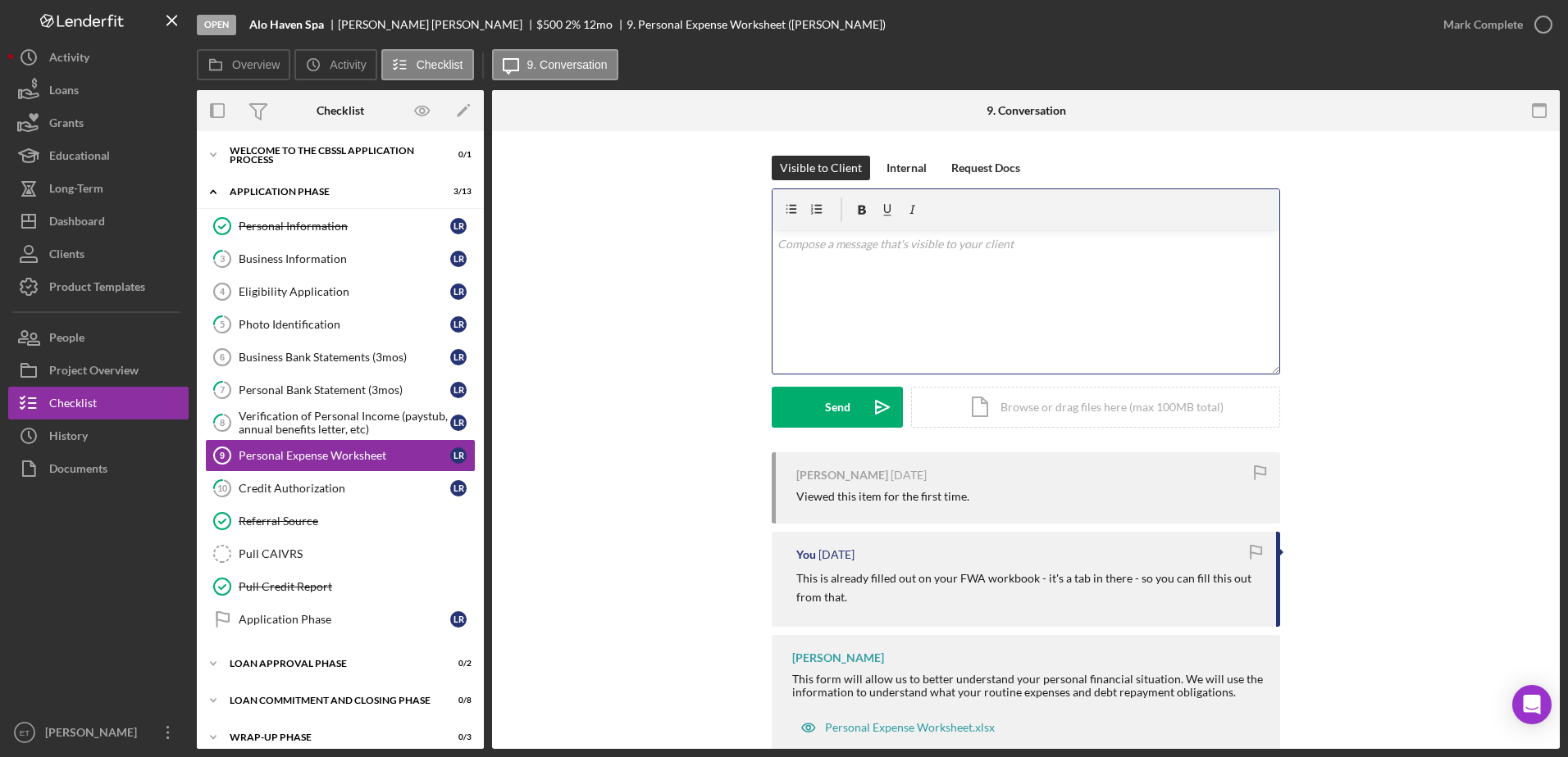
click at [853, 292] on div "v Color teal Color pink Remove color Add row above Add row below Add column bef…" at bounding box center [1026, 302] width 507 height 143
click at [99, 365] on div "Project Overview" at bounding box center [94, 372] width 89 height 37
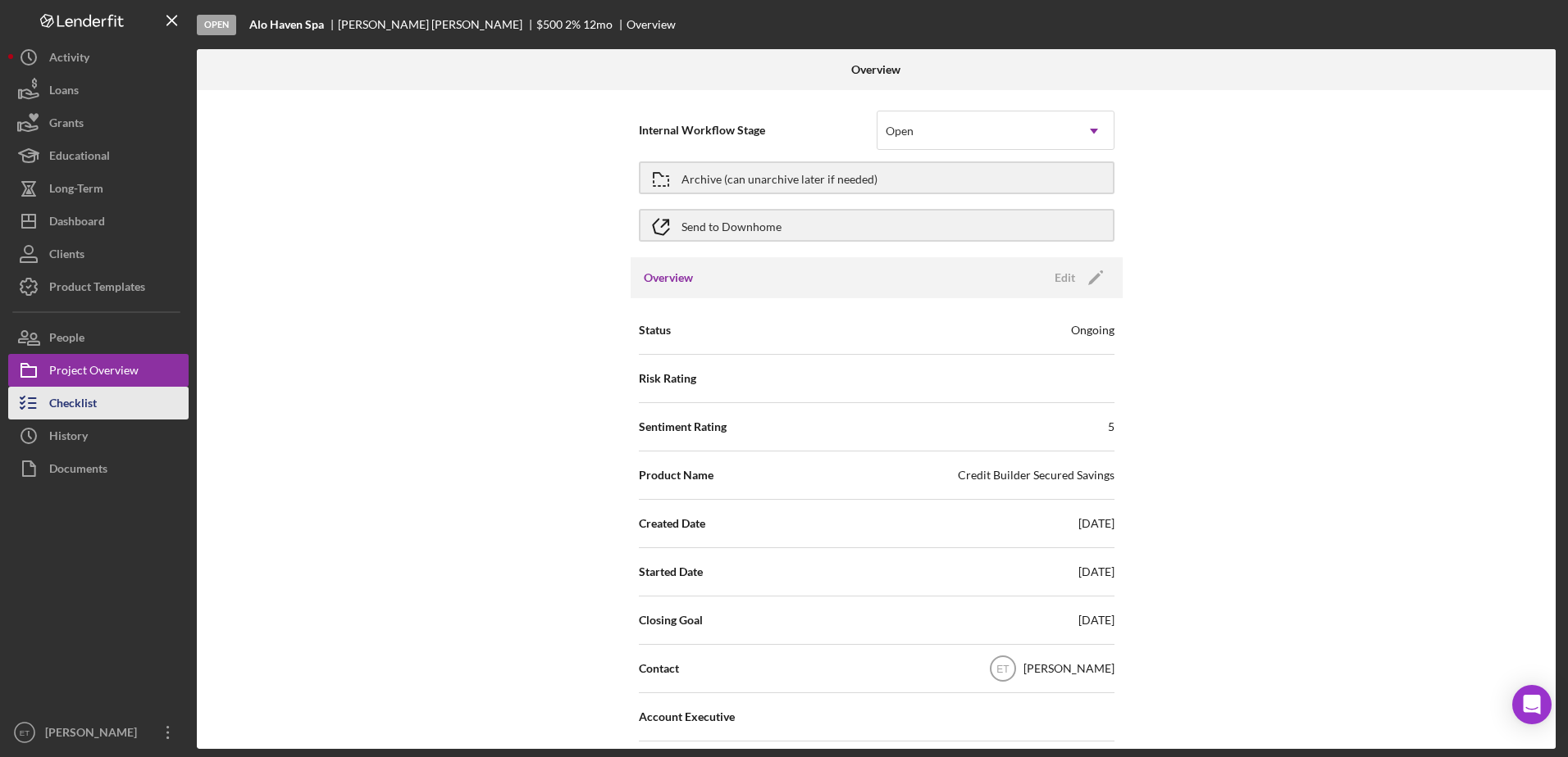
click at [78, 402] on div "Checklist" at bounding box center [73, 405] width 48 height 37
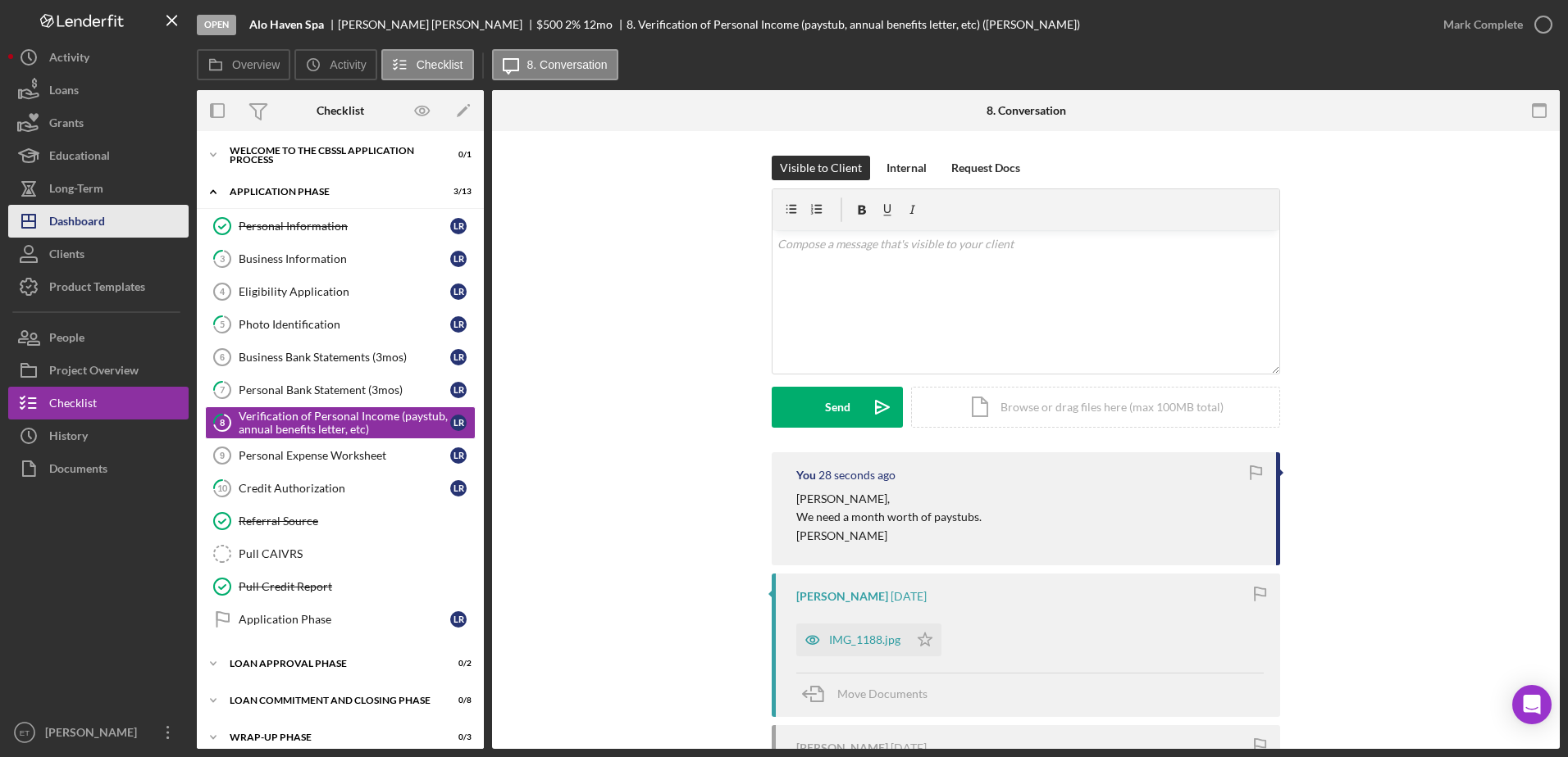
click at [87, 222] on div "Dashboard" at bounding box center [77, 223] width 56 height 37
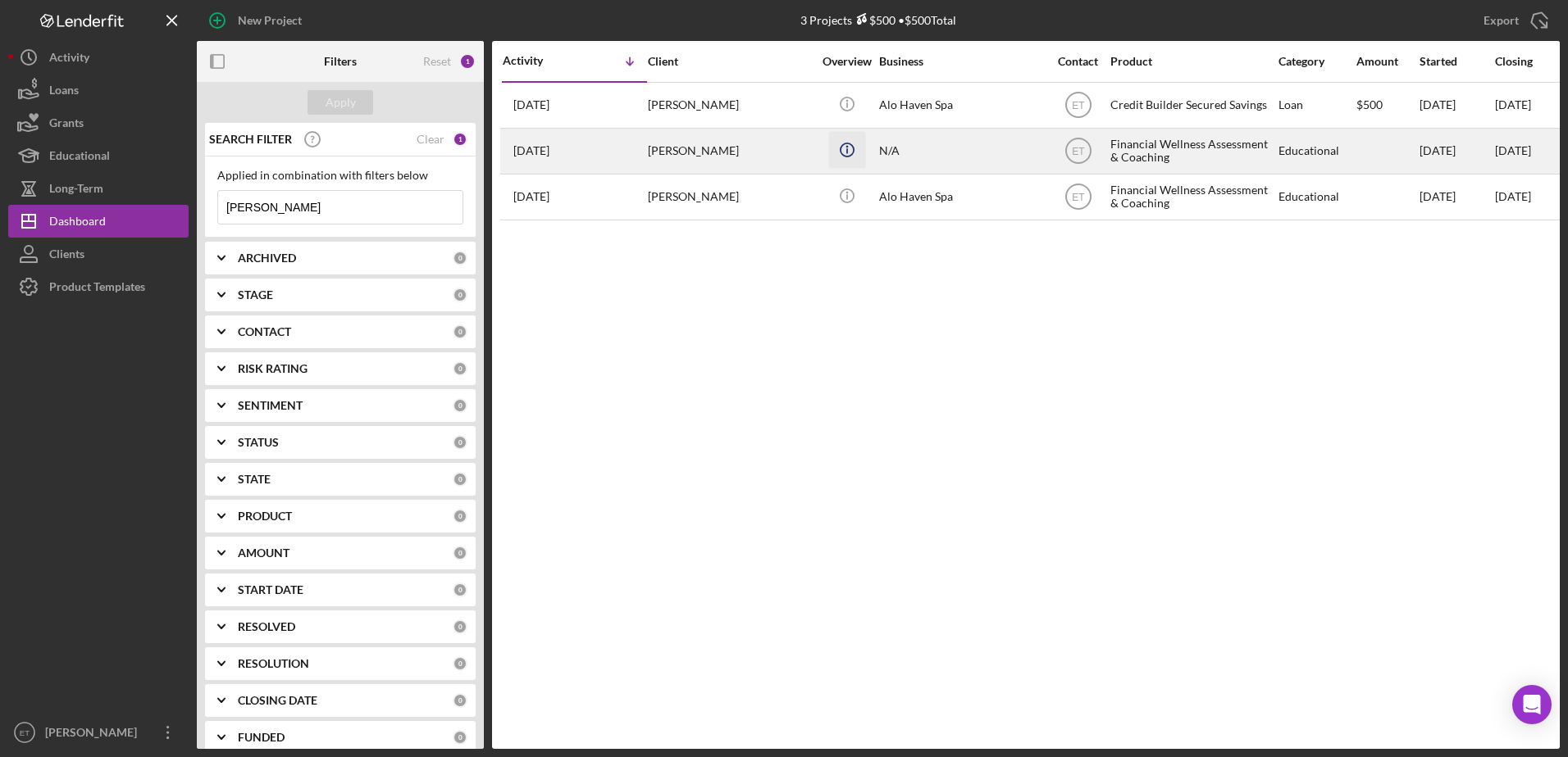
click at [839, 160] on icon "Icon/Info" at bounding box center [847, 149] width 37 height 37
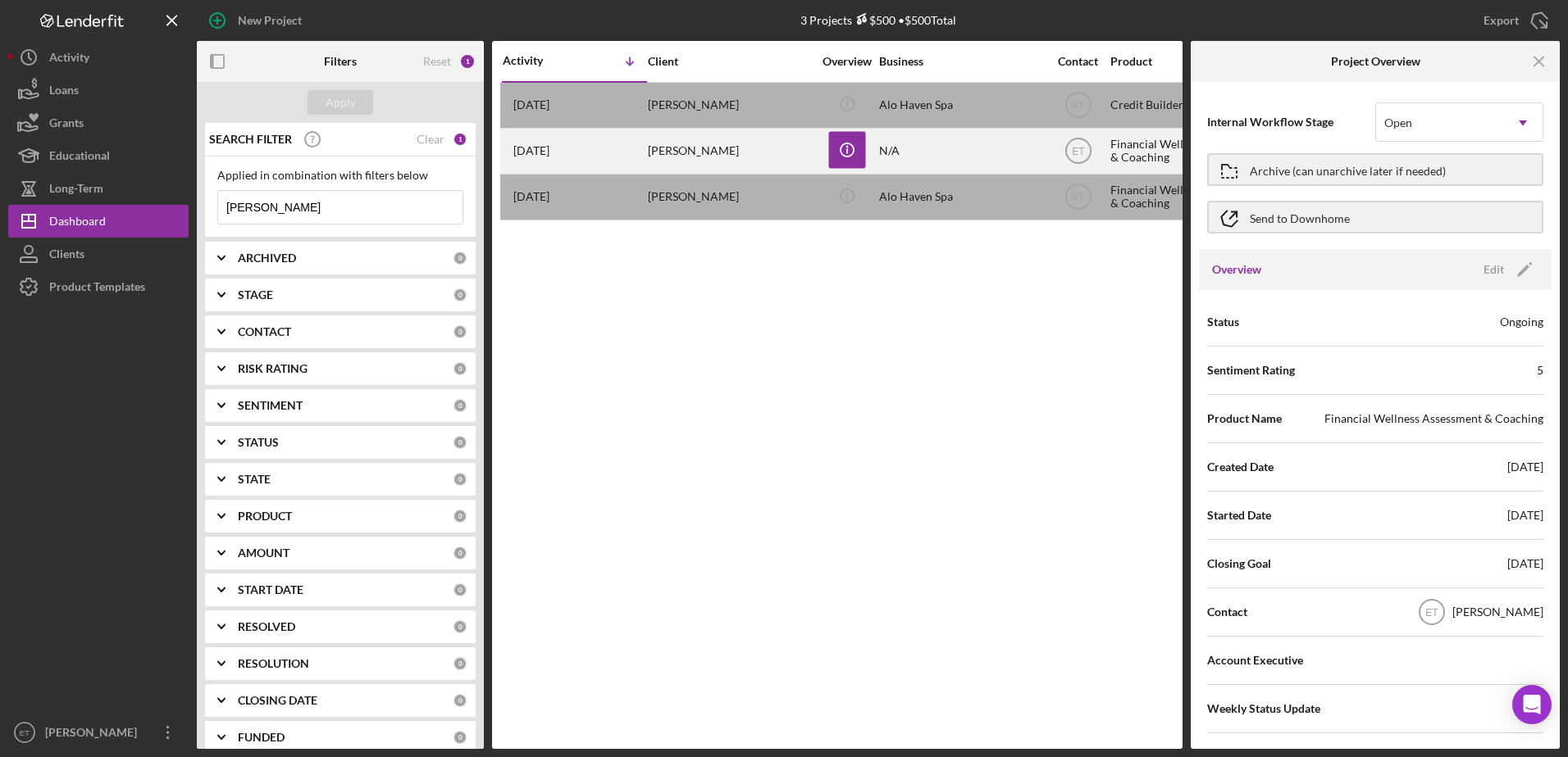
click at [775, 157] on div "[PERSON_NAME]" at bounding box center [730, 151] width 164 height 43
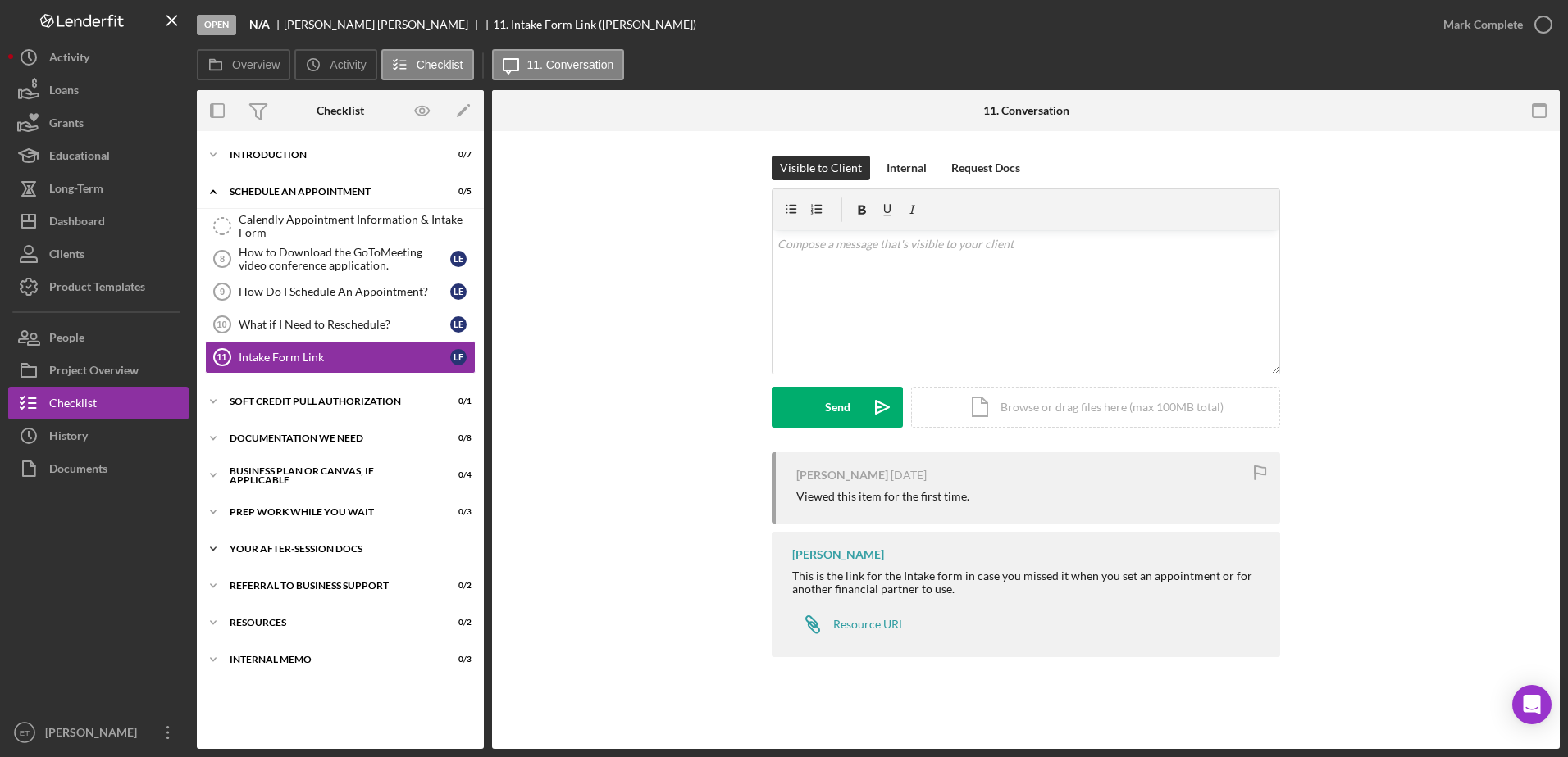
click at [319, 545] on div "Your After-Session Docs" at bounding box center [347, 549] width 234 height 10
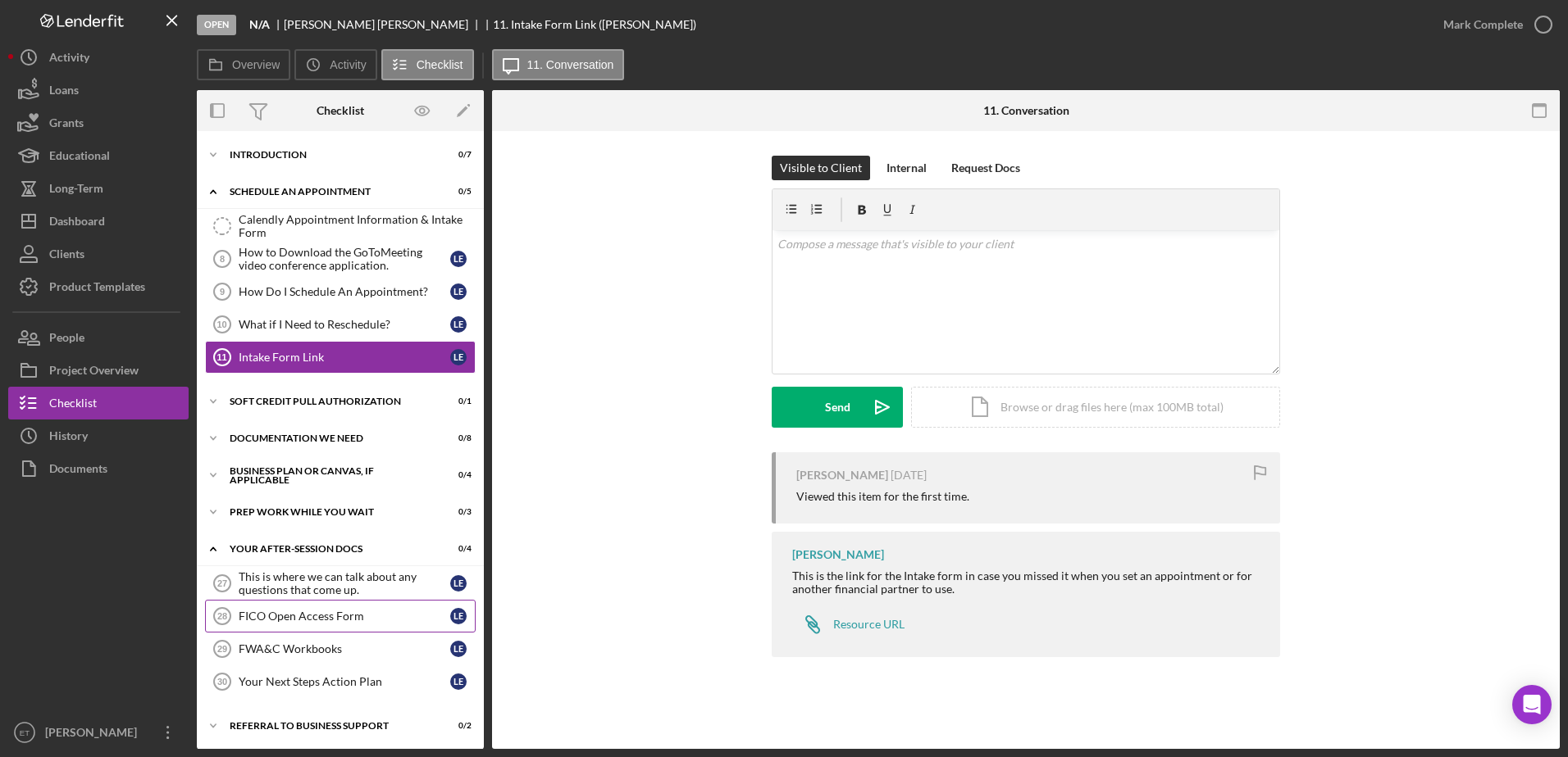
click at [306, 618] on div "FICO Open Access Form" at bounding box center [344, 616] width 212 height 14
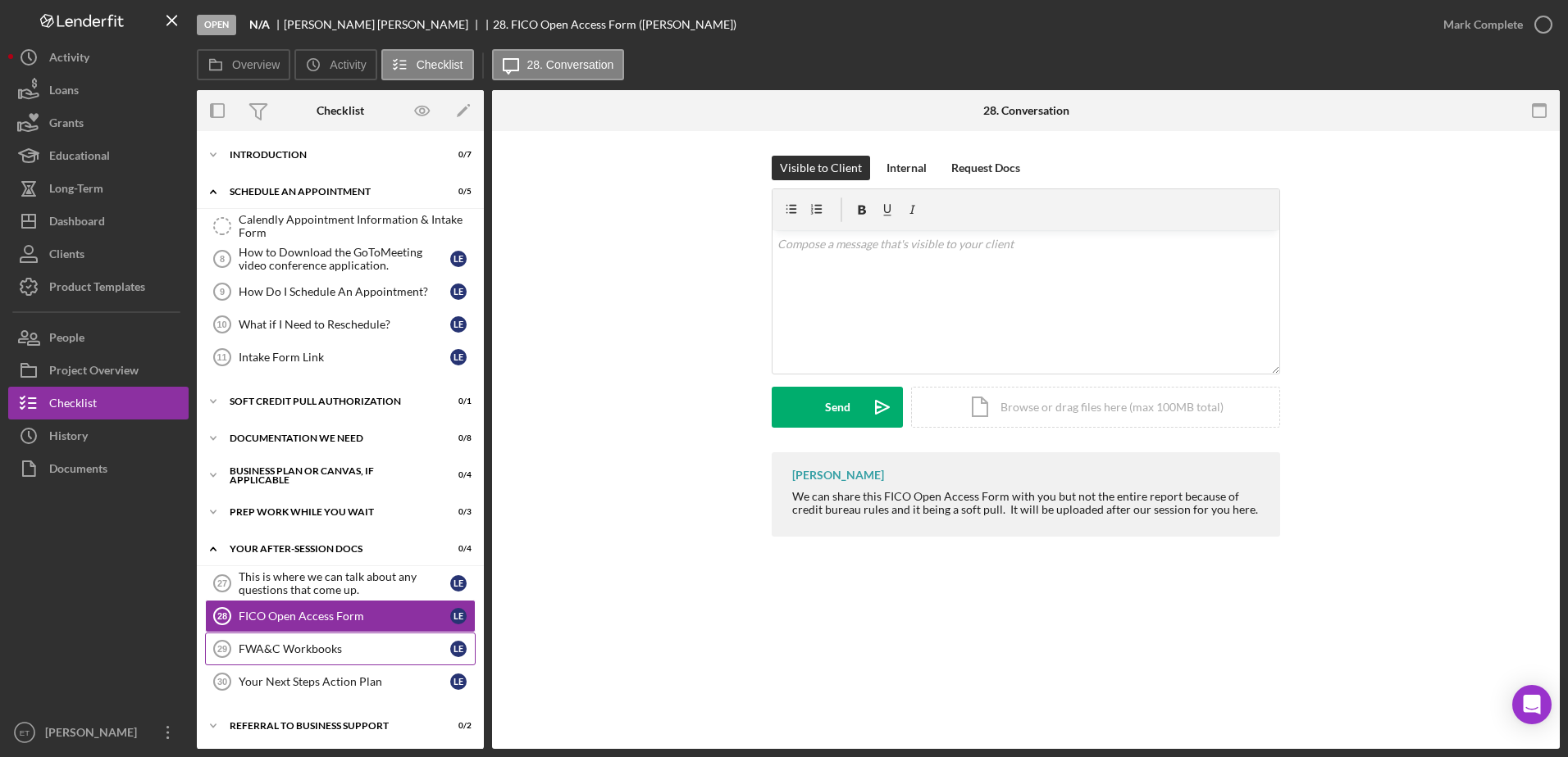
click at [301, 650] on div "FWA&C Workbooks" at bounding box center [344, 649] width 212 height 14
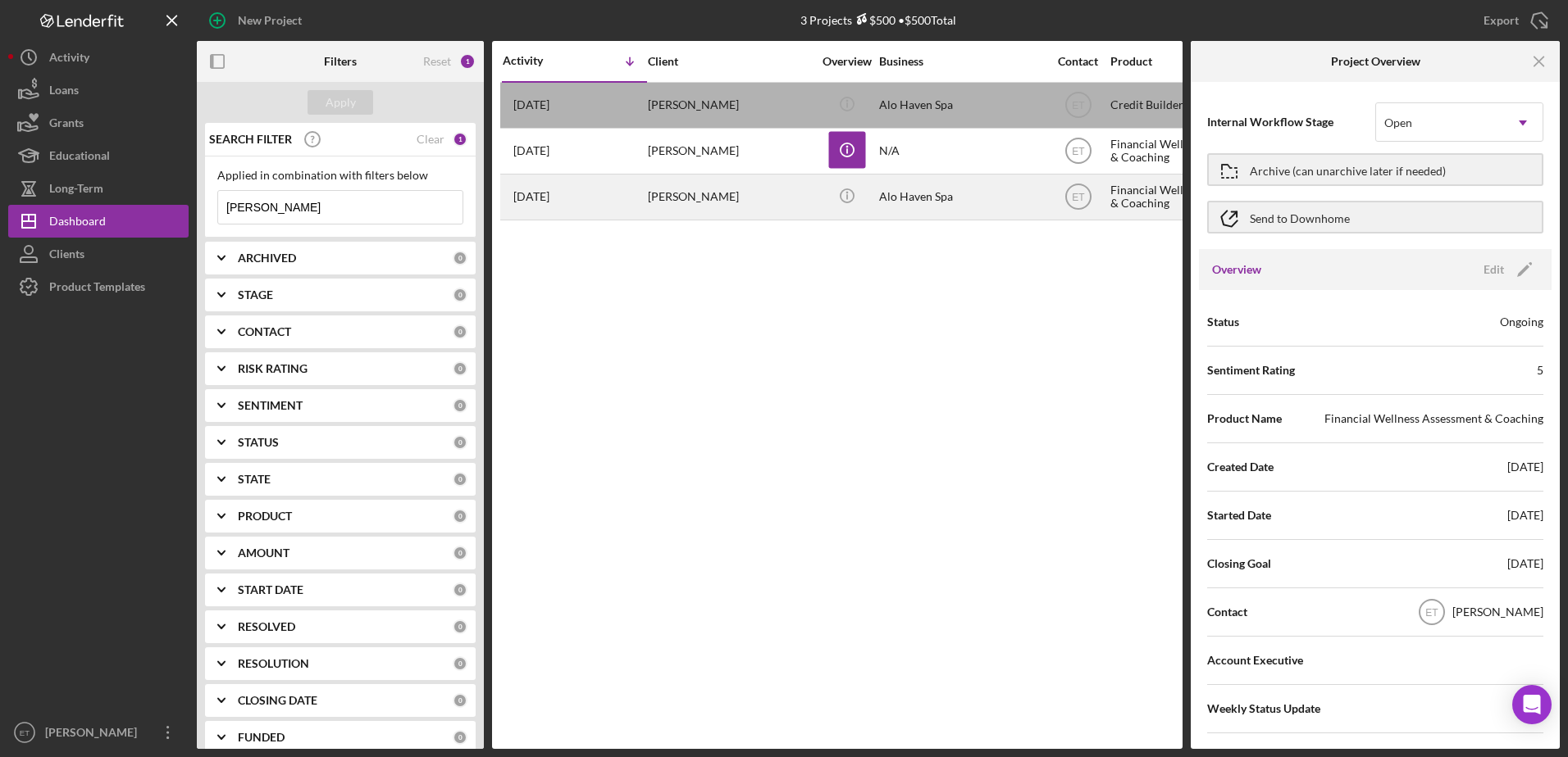
click at [725, 196] on div "[PERSON_NAME]" at bounding box center [730, 197] width 164 height 43
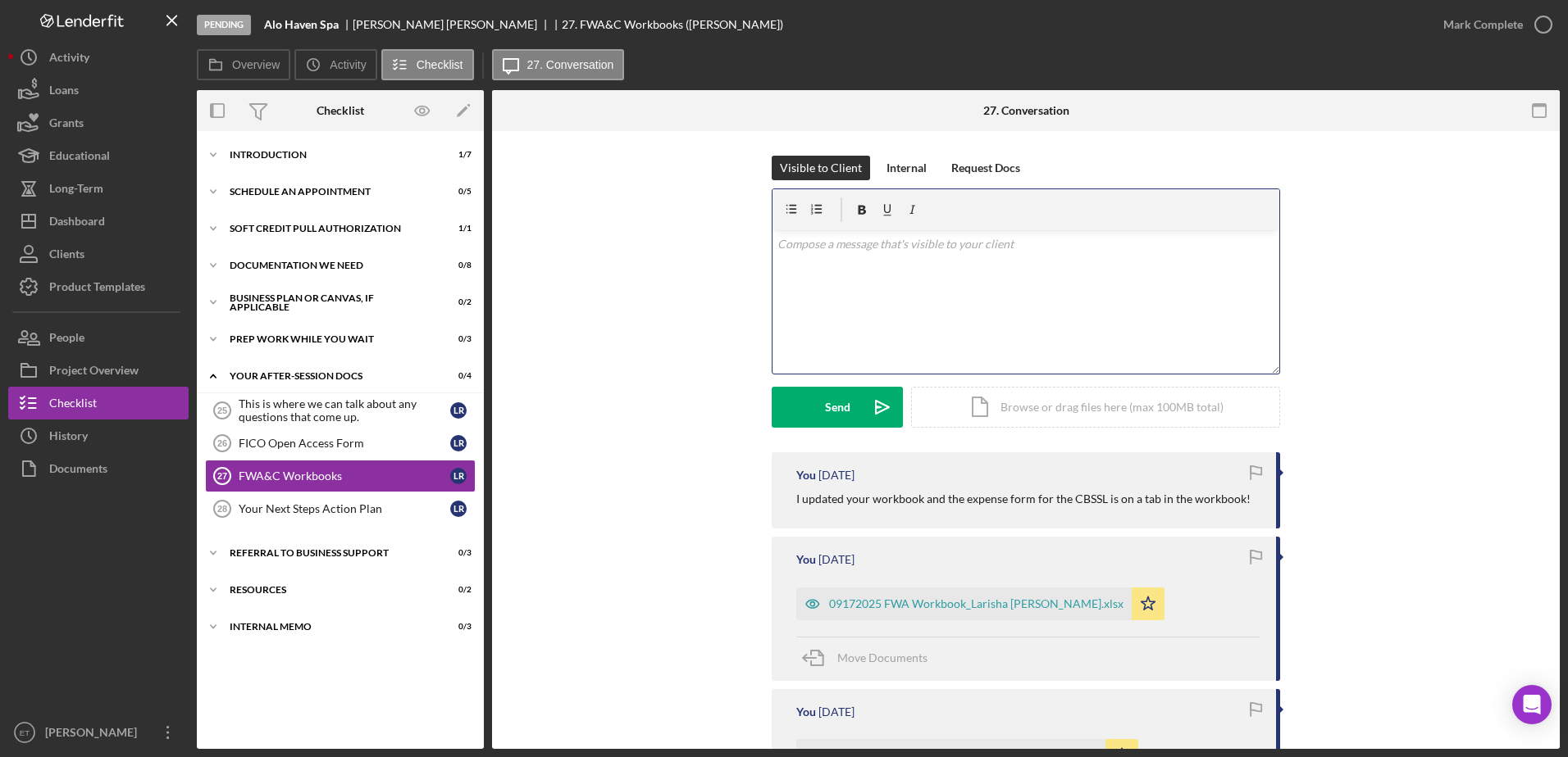
click at [802, 302] on div "v Color teal Color pink Remove color Add row above Add row below Add column bef…" at bounding box center [1026, 302] width 507 height 143
click at [817, 395] on button "Send Icon/icon-invite-send" at bounding box center [838, 407] width 131 height 41
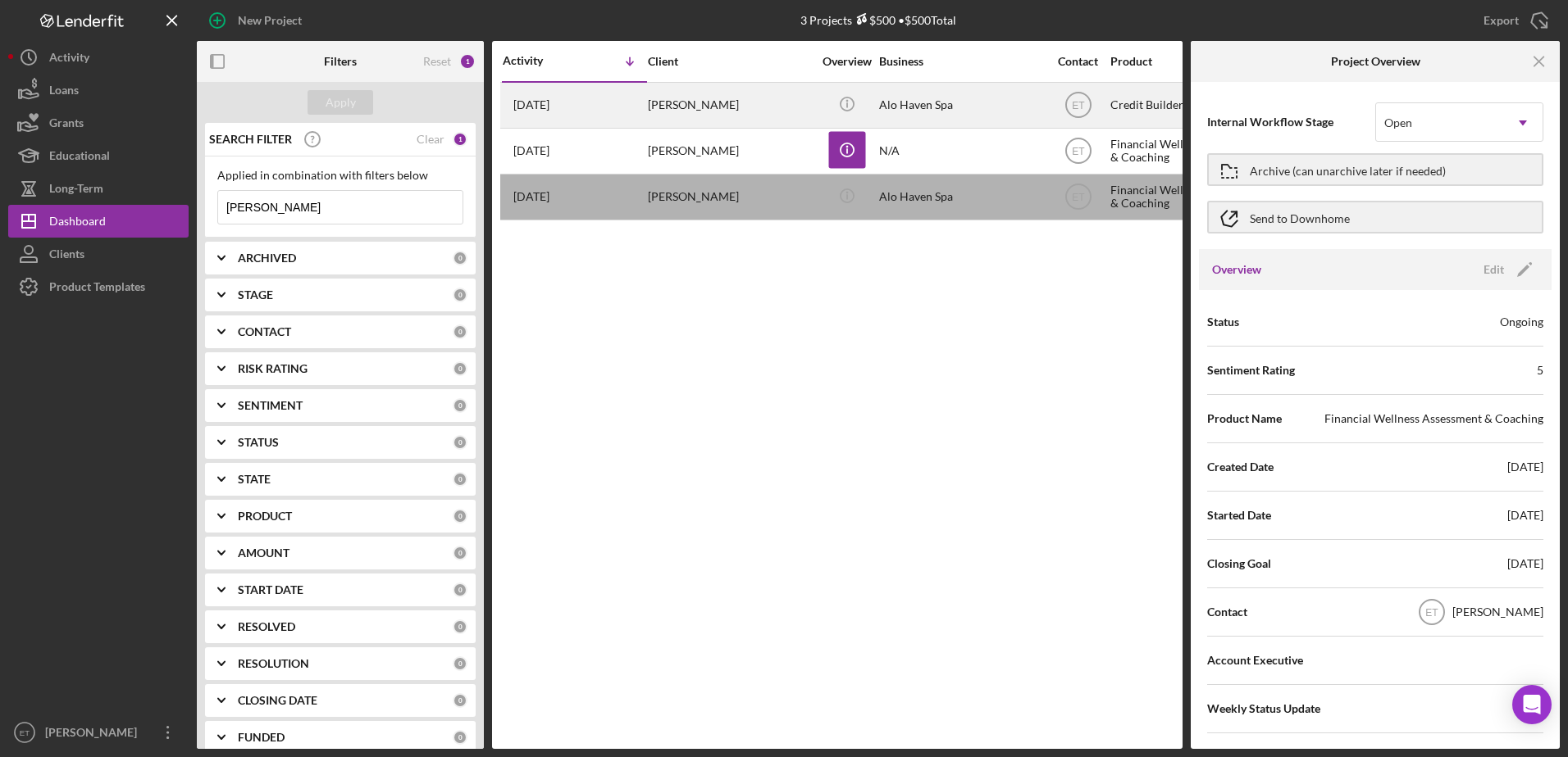
click at [891, 91] on div "Alo Haven Spa" at bounding box center [961, 105] width 164 height 43
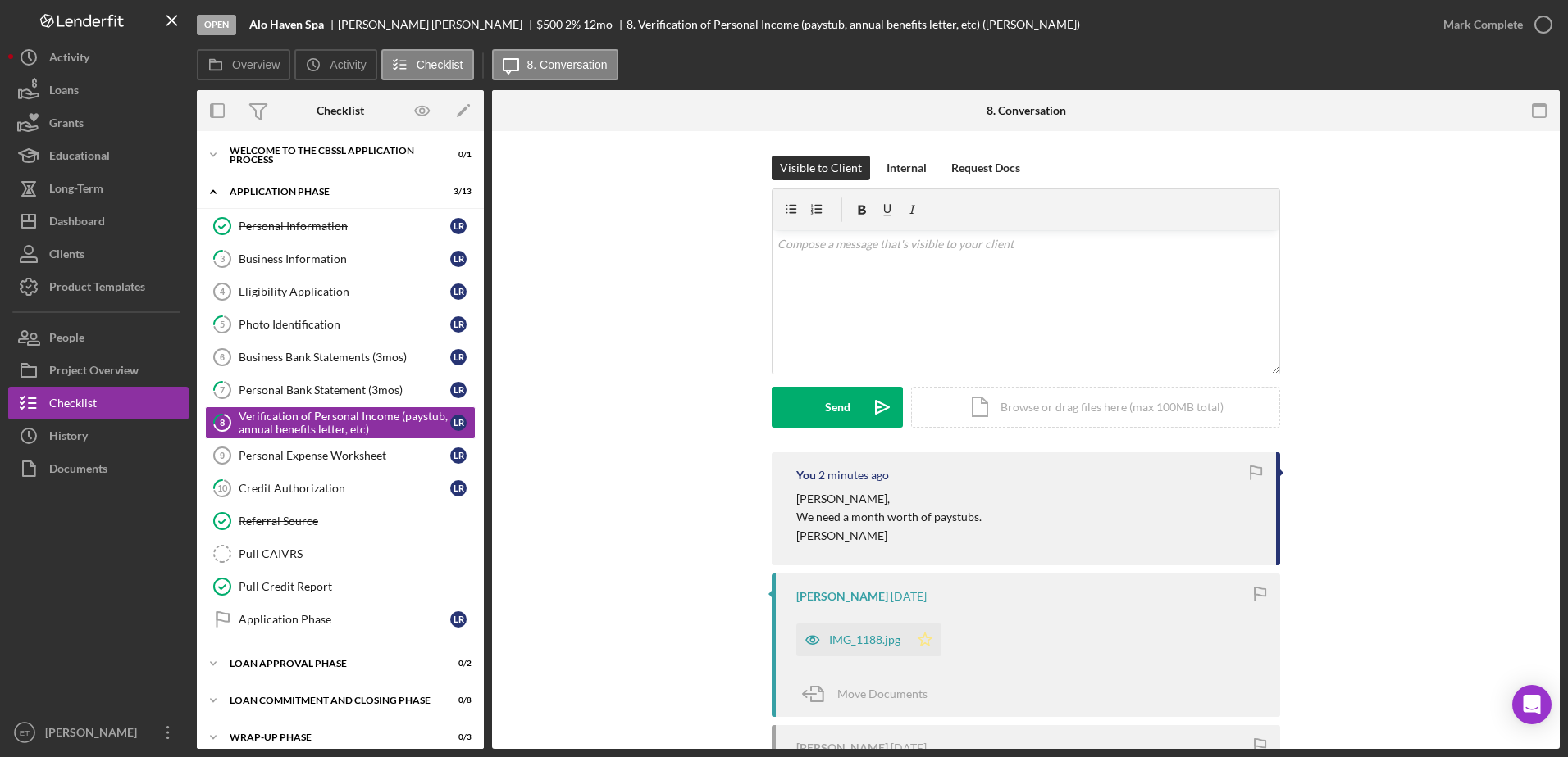
click at [924, 637] on polygon "button" at bounding box center [925, 640] width 14 height 14
click at [279, 458] on div "Personal Expense Worksheet" at bounding box center [344, 455] width 212 height 14
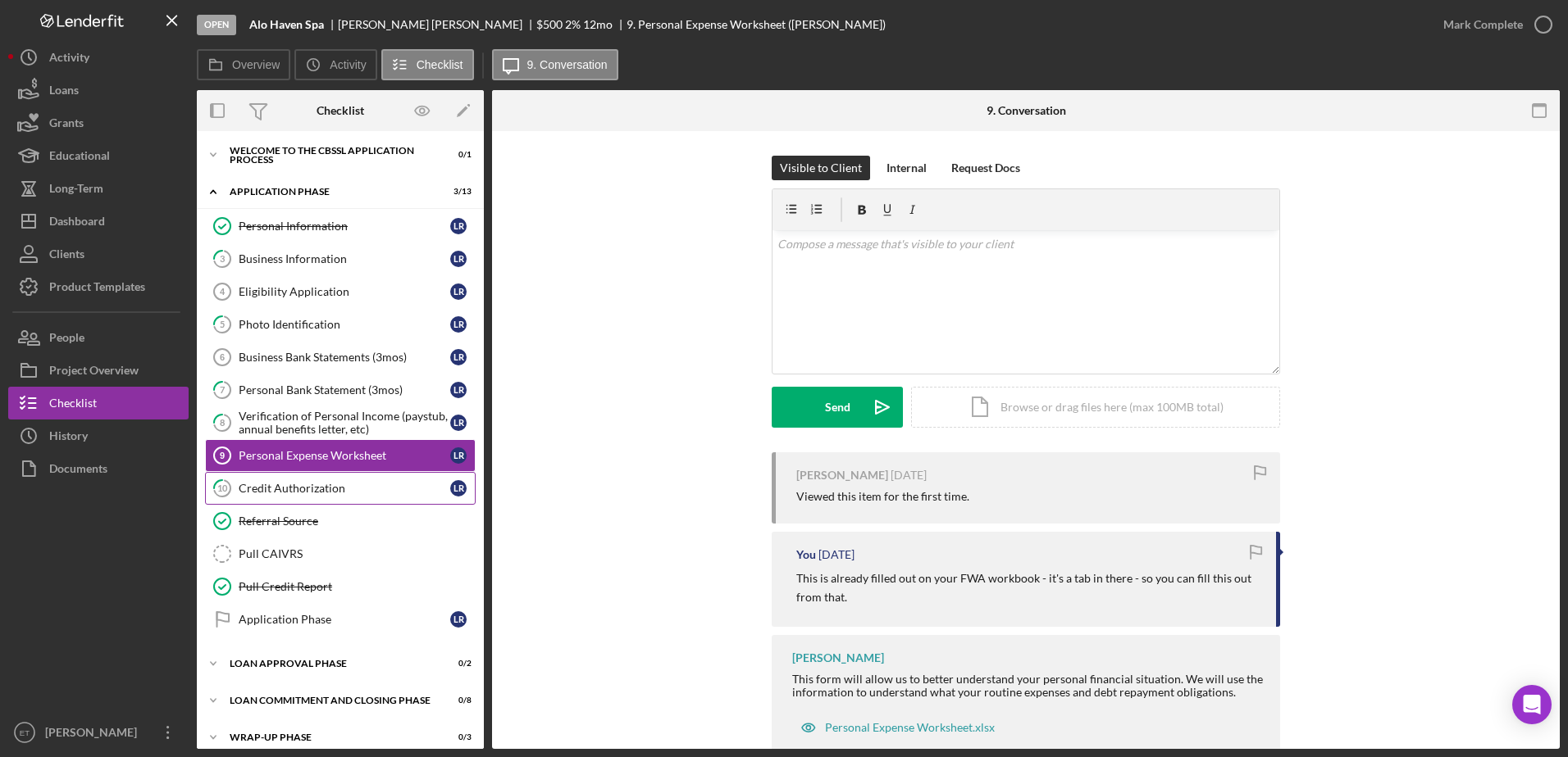
click at [279, 493] on div "Credit Authorization" at bounding box center [344, 488] width 212 height 14
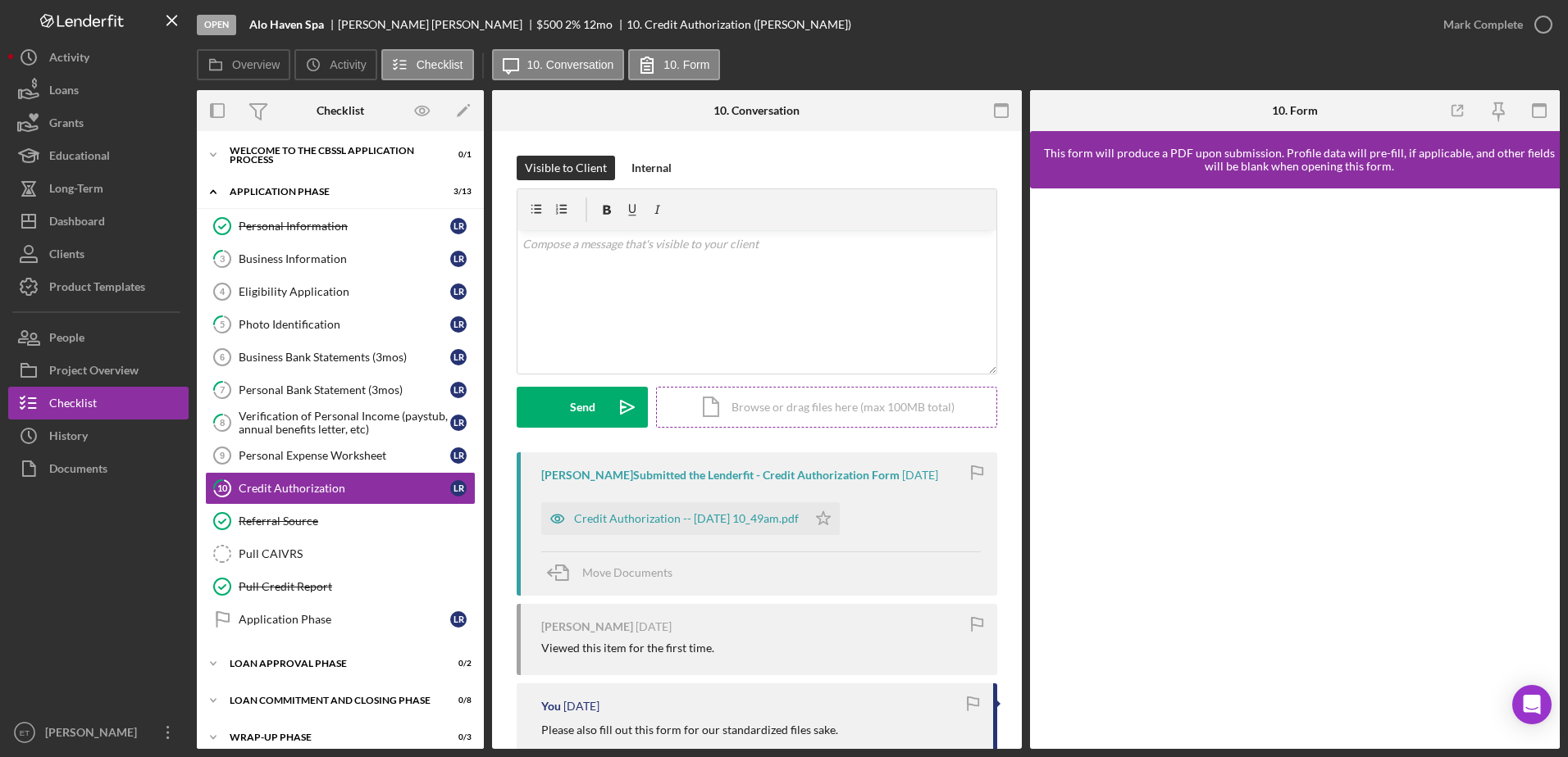
click at [744, 408] on div "Icon/Document Browse or drag files here (max 100MB total) Tap to choose files o…" at bounding box center [826, 408] width 341 height 41
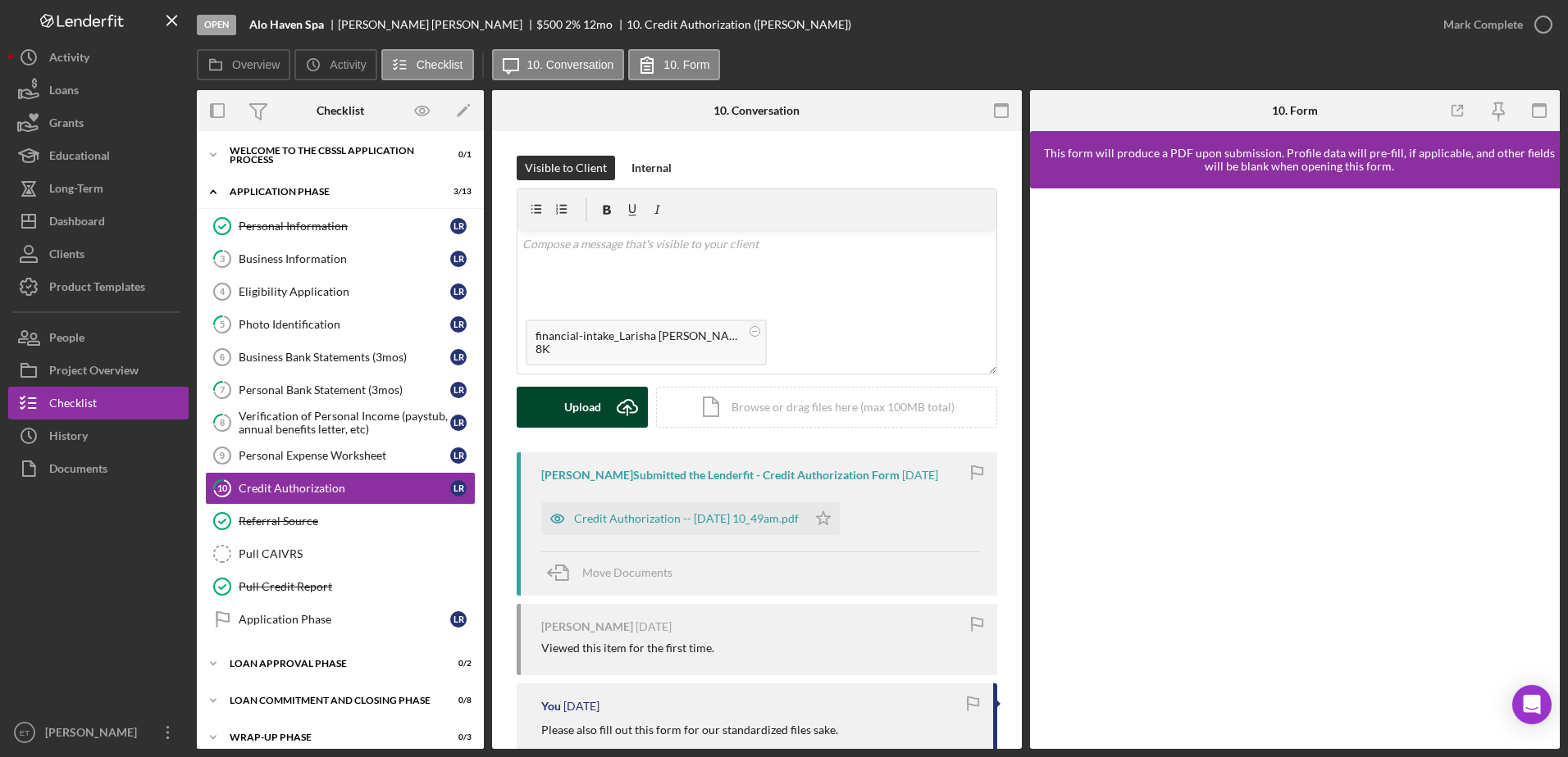
click at [590, 406] on div "Upload" at bounding box center [582, 408] width 37 height 41
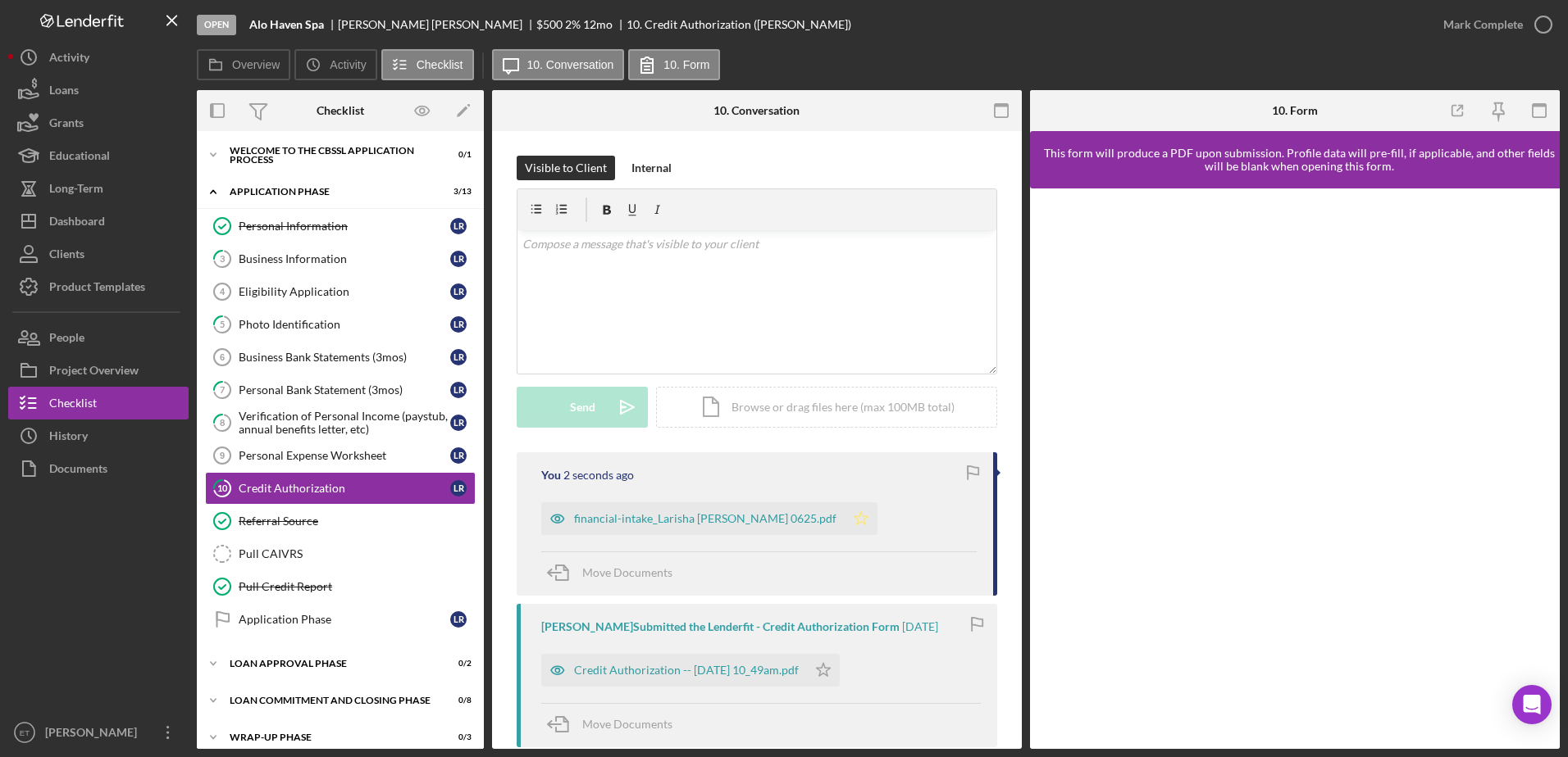
click at [855, 523] on polygon "button" at bounding box center [861, 518] width 14 height 14
click at [339, 455] on div "Personal Expense Worksheet" at bounding box center [344, 455] width 212 height 14
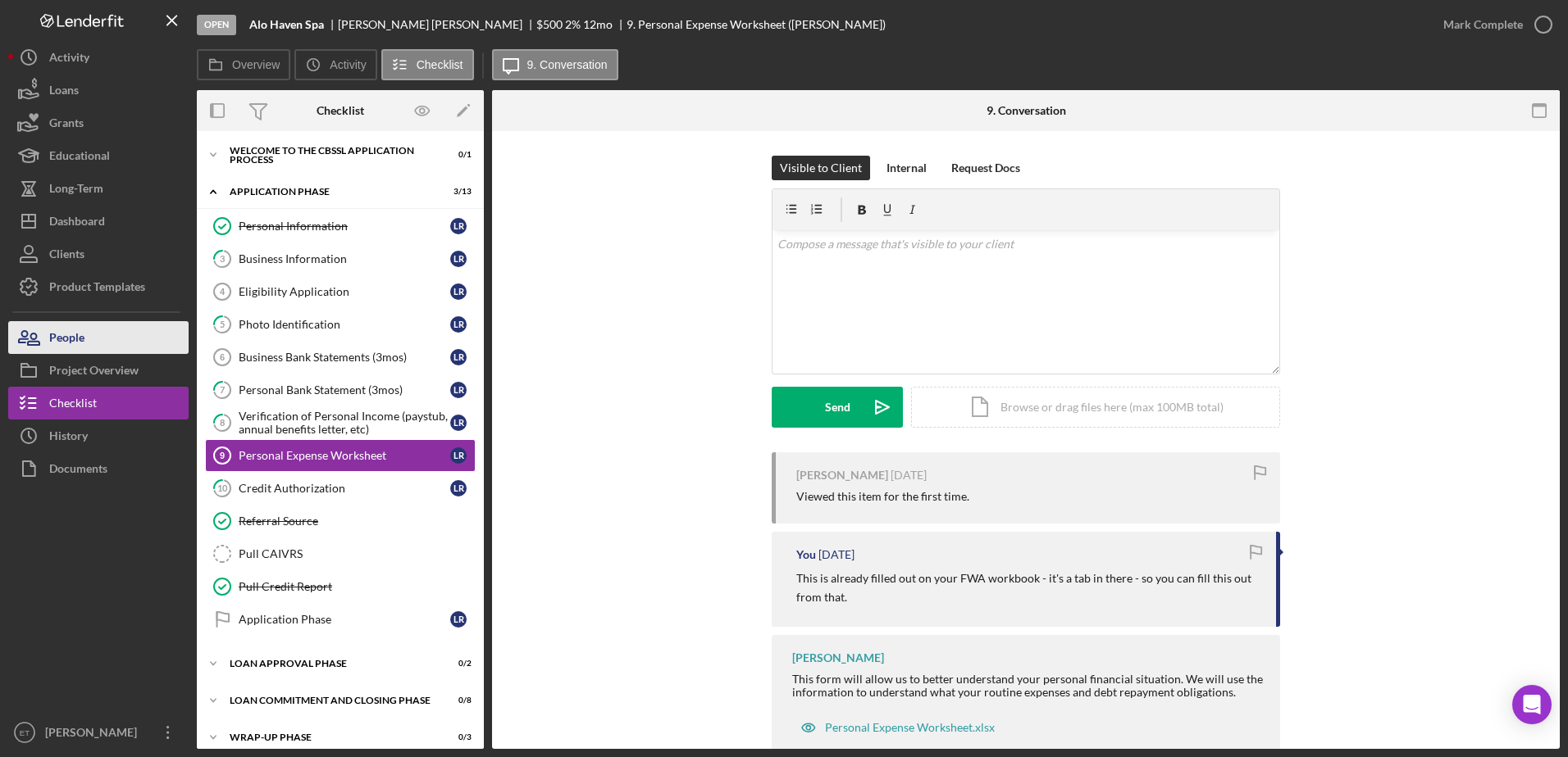
click at [64, 342] on div "People" at bounding box center [67, 339] width 35 height 37
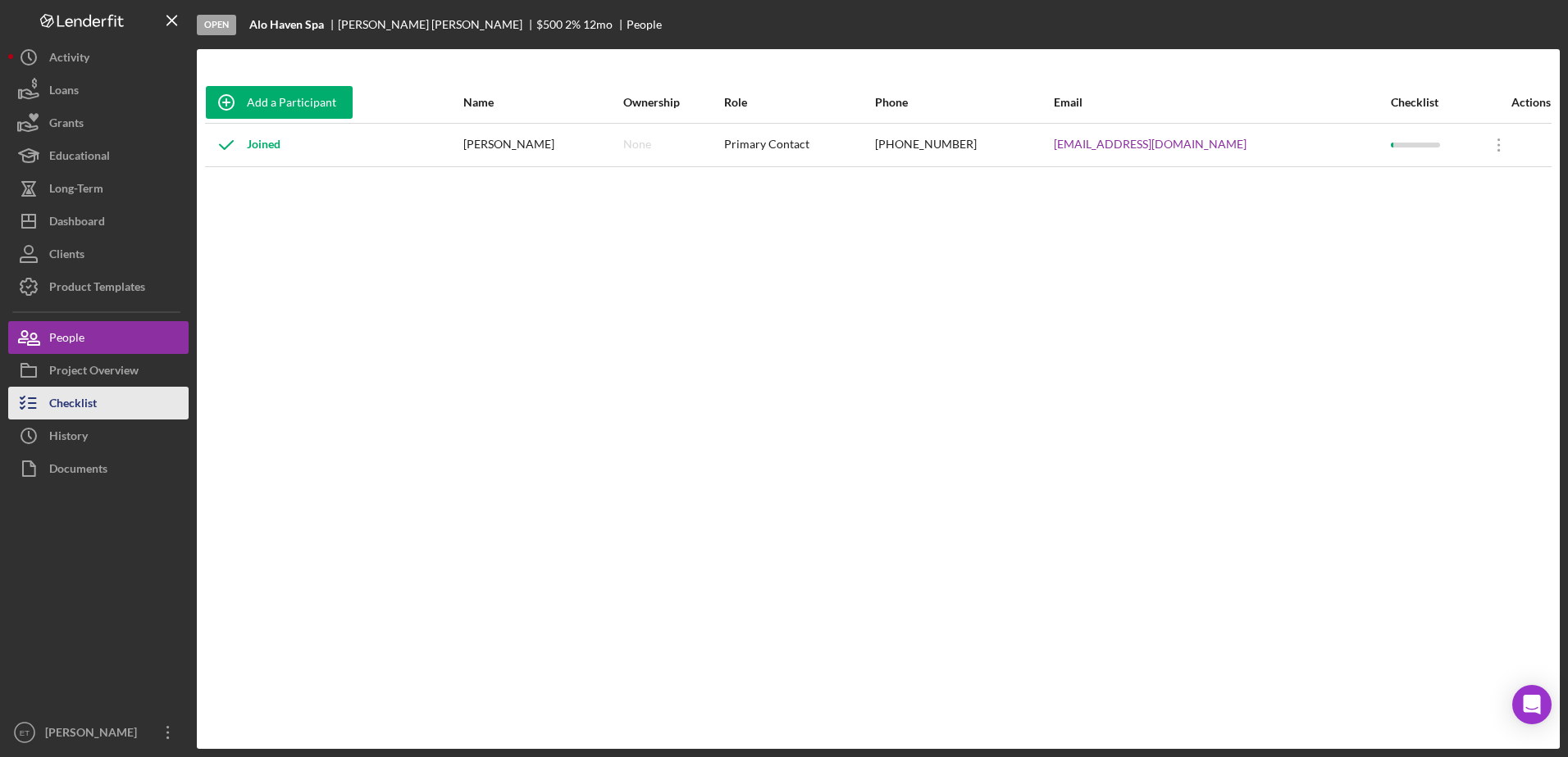
click at [115, 404] on button "Checklist" at bounding box center [98, 403] width 180 height 32
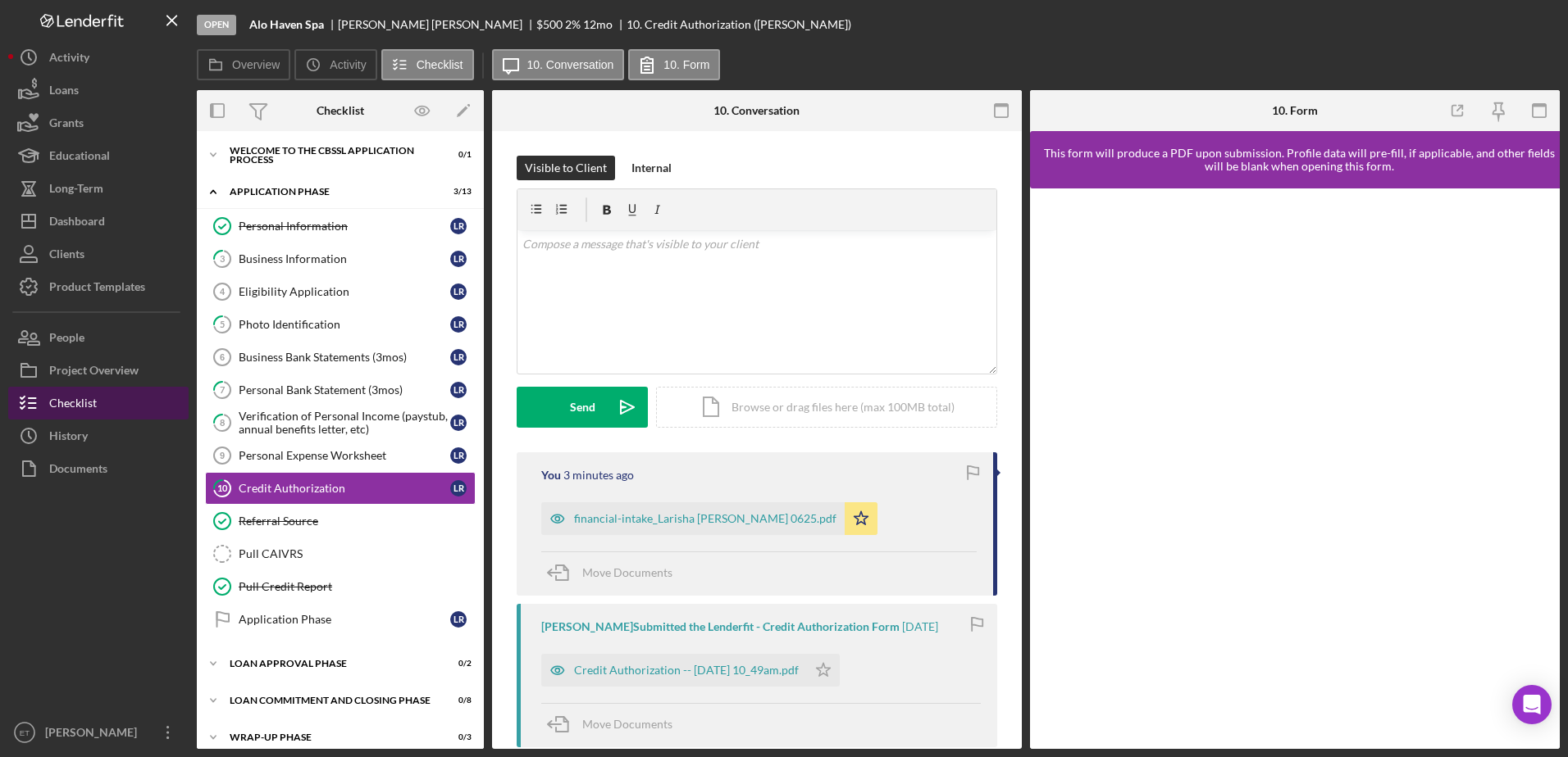
scroll to position [13, 0]
